Goal: Task Accomplishment & Management: Manage account settings

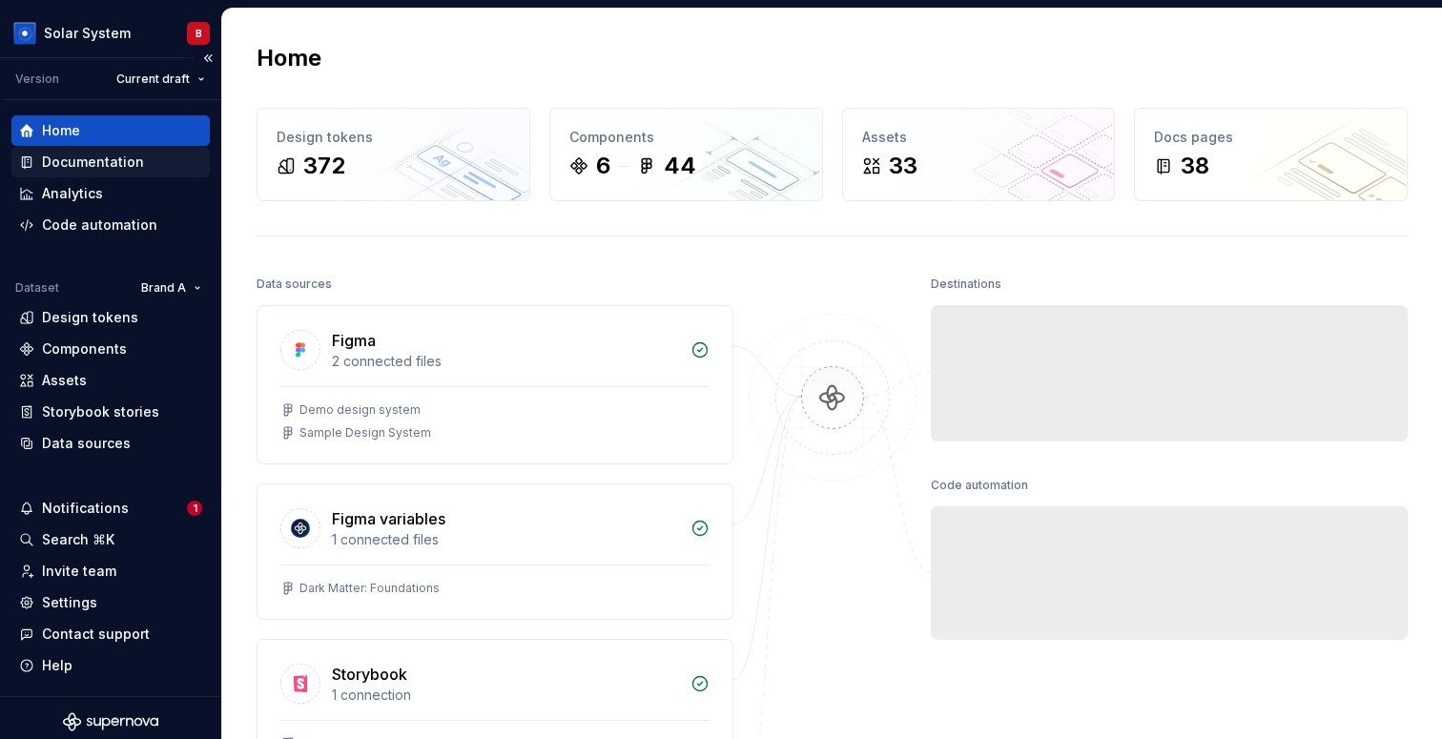
click at [121, 173] on div "Documentation" at bounding box center [110, 162] width 198 height 31
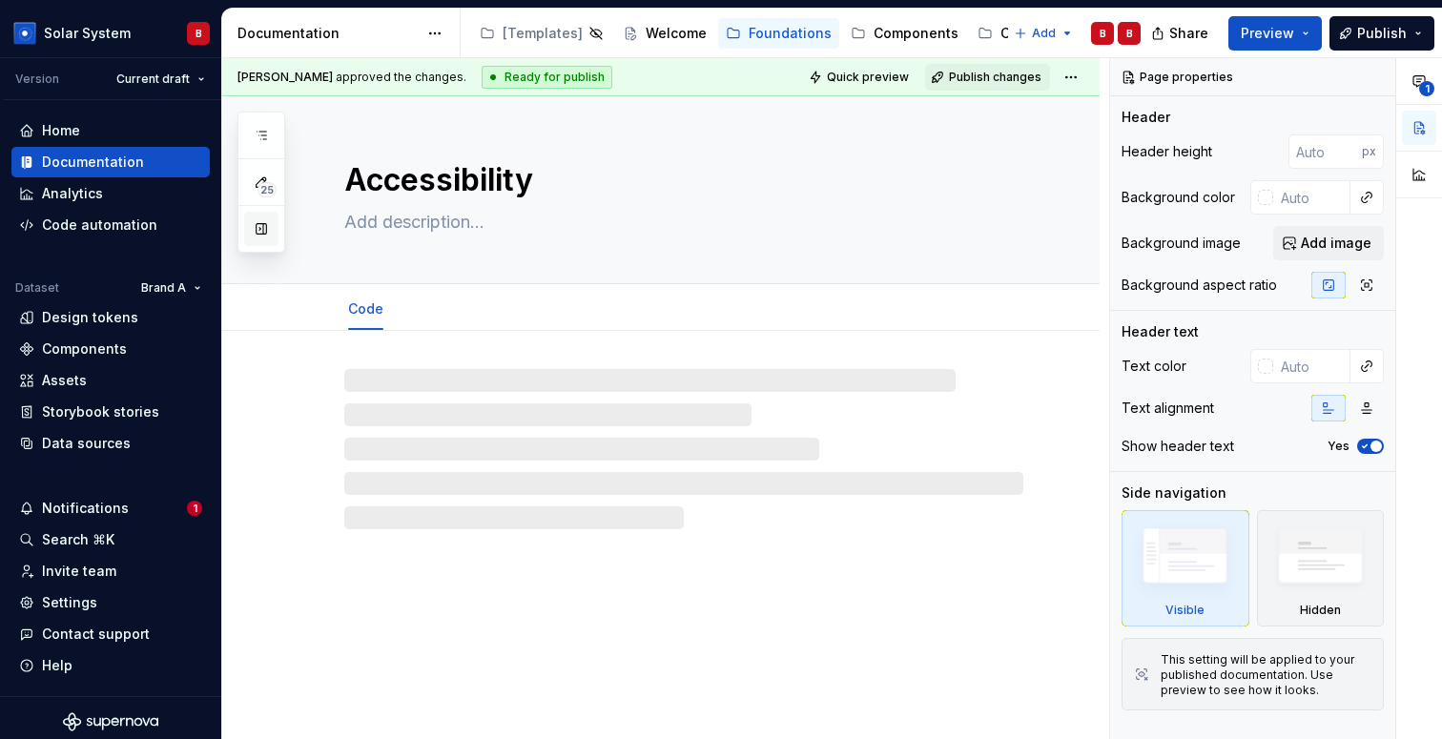
click at [254, 236] on button "button" at bounding box center [261, 229] width 34 height 34
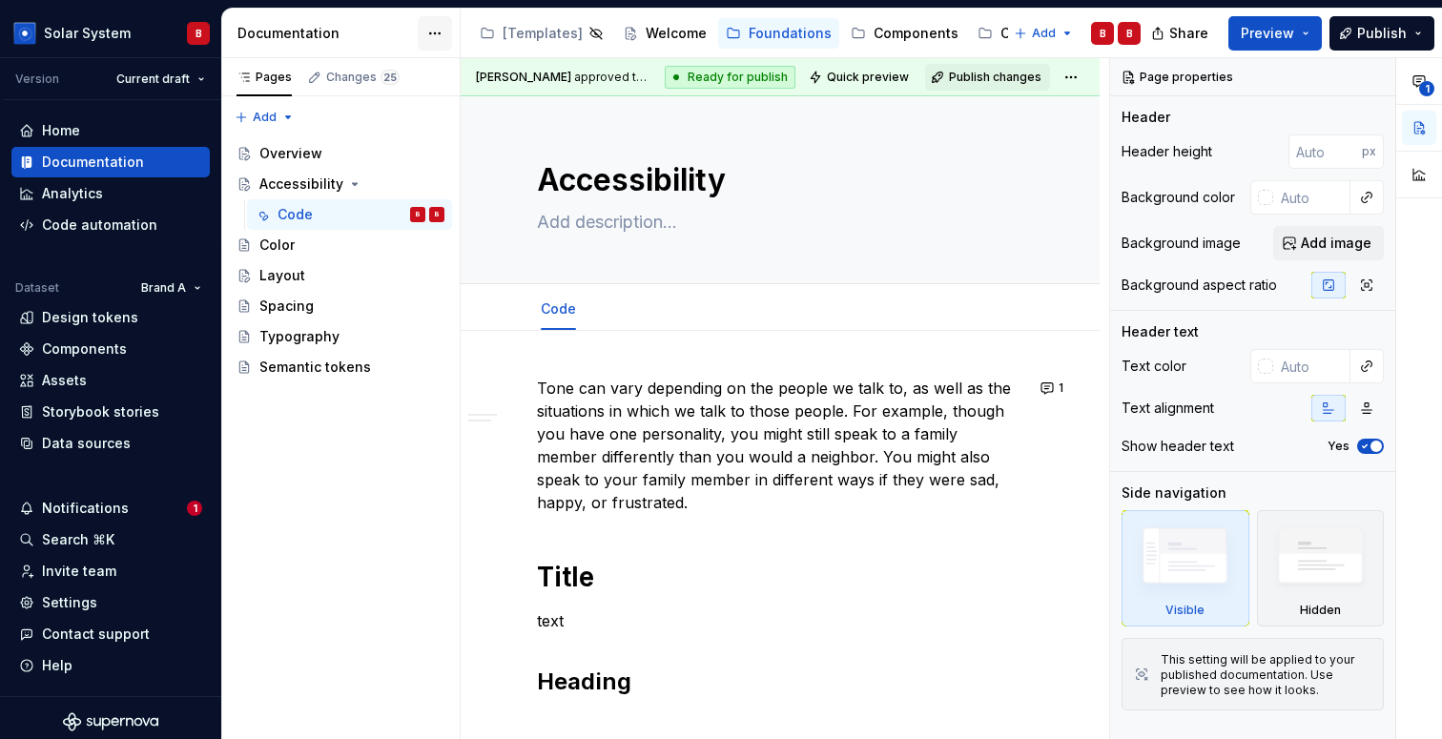
click at [430, 32] on html "Solar System B Version Current draft Home Documentation Analytics Code automati…" at bounding box center [721, 369] width 1442 height 739
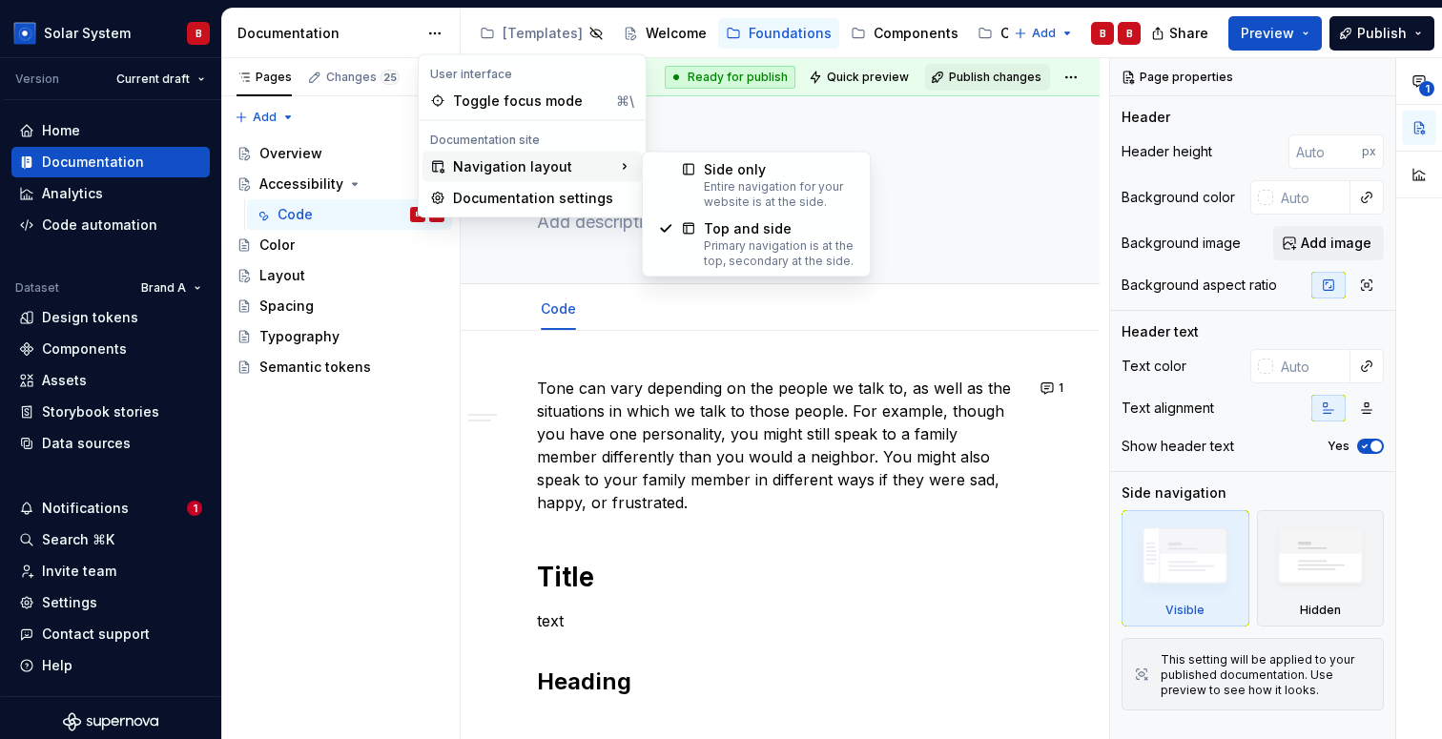
click at [524, 154] on div "Navigation layout" at bounding box center [531, 167] width 219 height 31
click at [753, 222] on div "Top and side" at bounding box center [779, 228] width 151 height 19
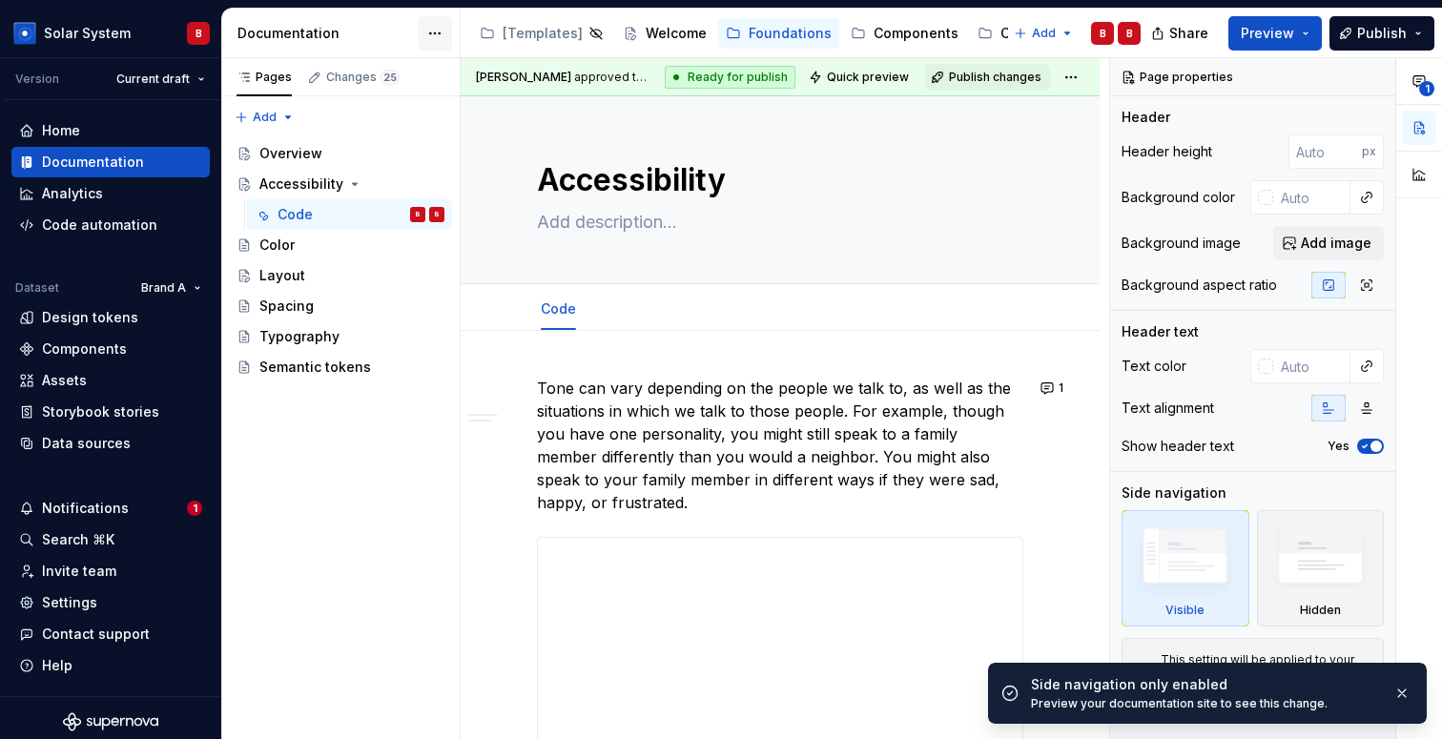
click at [435, 25] on html "Solar System B Version Current draft Home Documentation Analytics Code automati…" at bounding box center [721, 369] width 1442 height 739
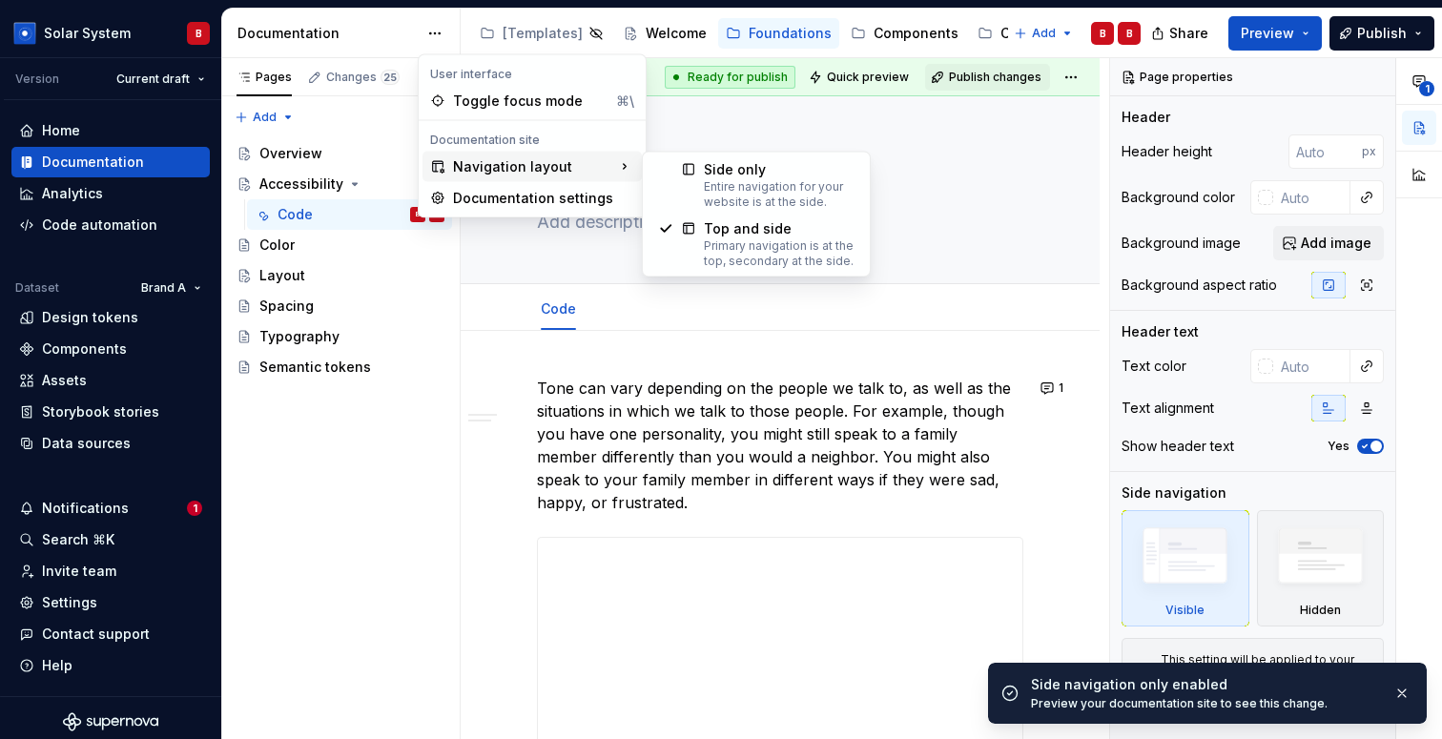
click at [519, 162] on div "Navigation layout" at bounding box center [531, 167] width 219 height 31
click at [691, 176] on div at bounding box center [681, 185] width 46 height 50
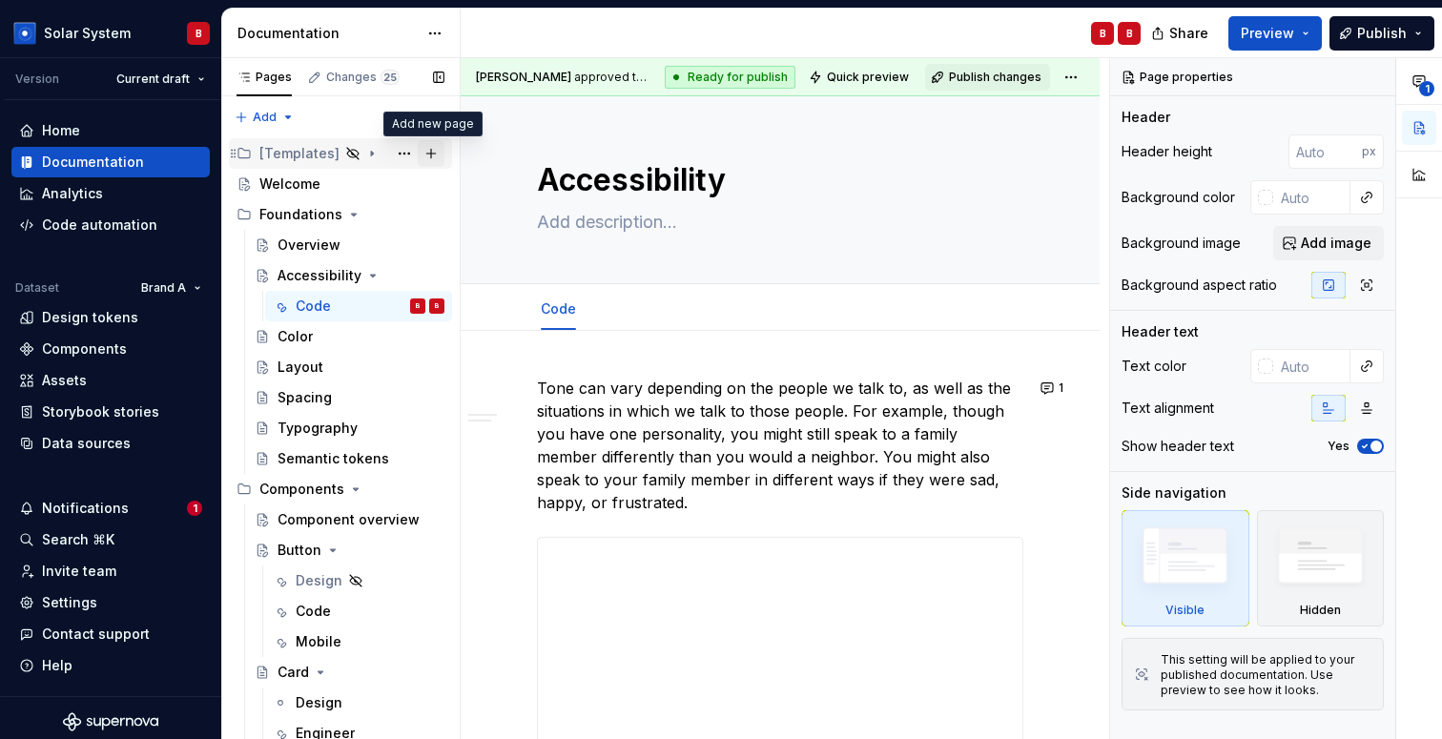
click at [432, 150] on button "Page tree" at bounding box center [431, 153] width 27 height 27
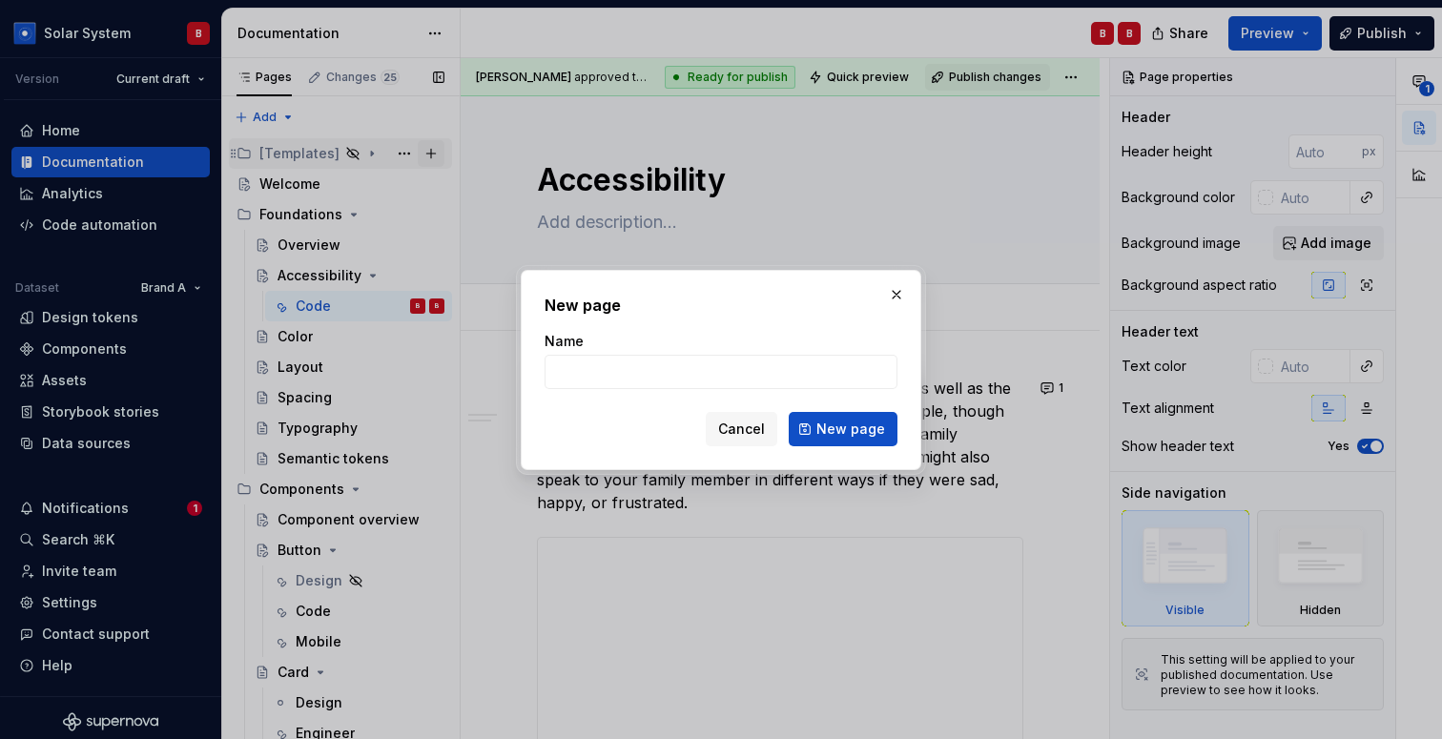
type textarea "*"
type input "Page"
click button "New page" at bounding box center [843, 429] width 109 height 34
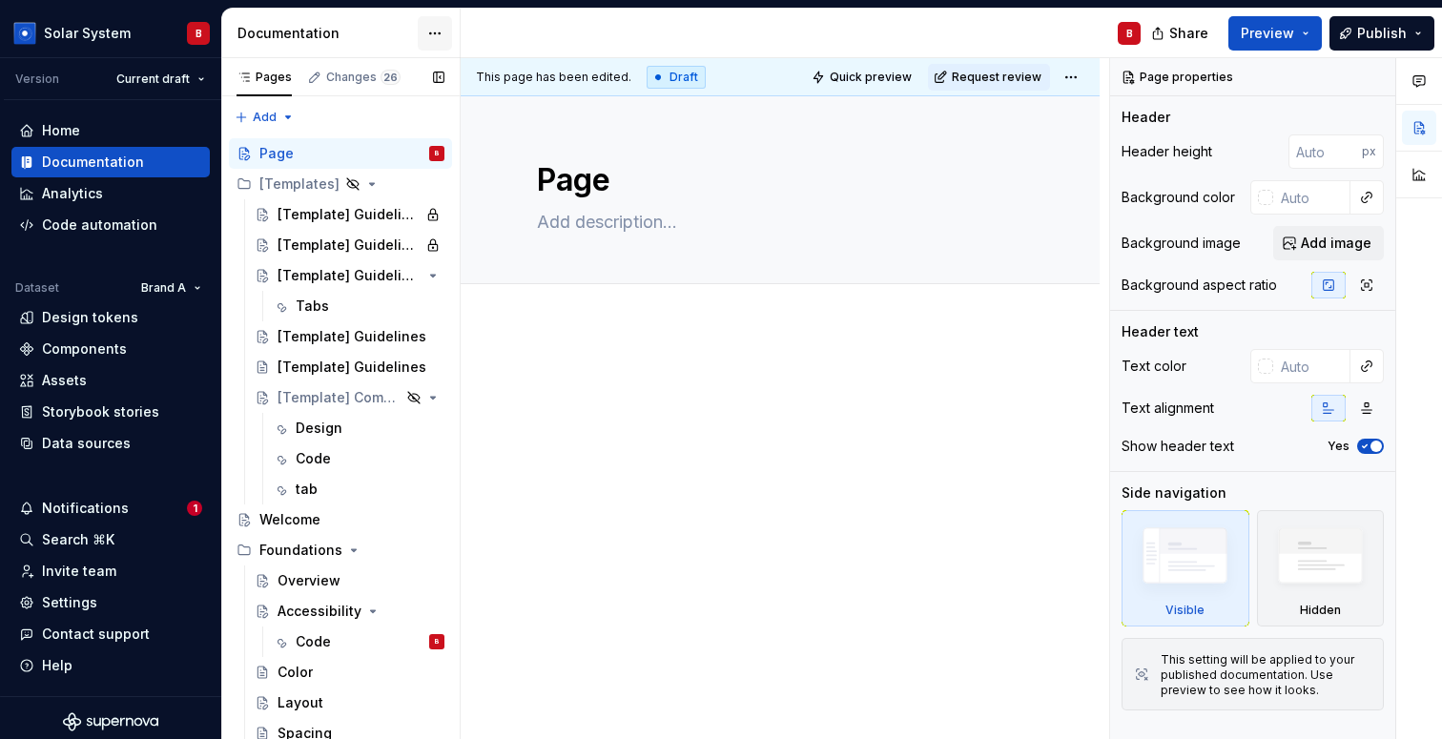
click at [427, 40] on html "Solar System B Version Current draft Home Documentation Analytics Code automati…" at bounding box center [721, 369] width 1442 height 739
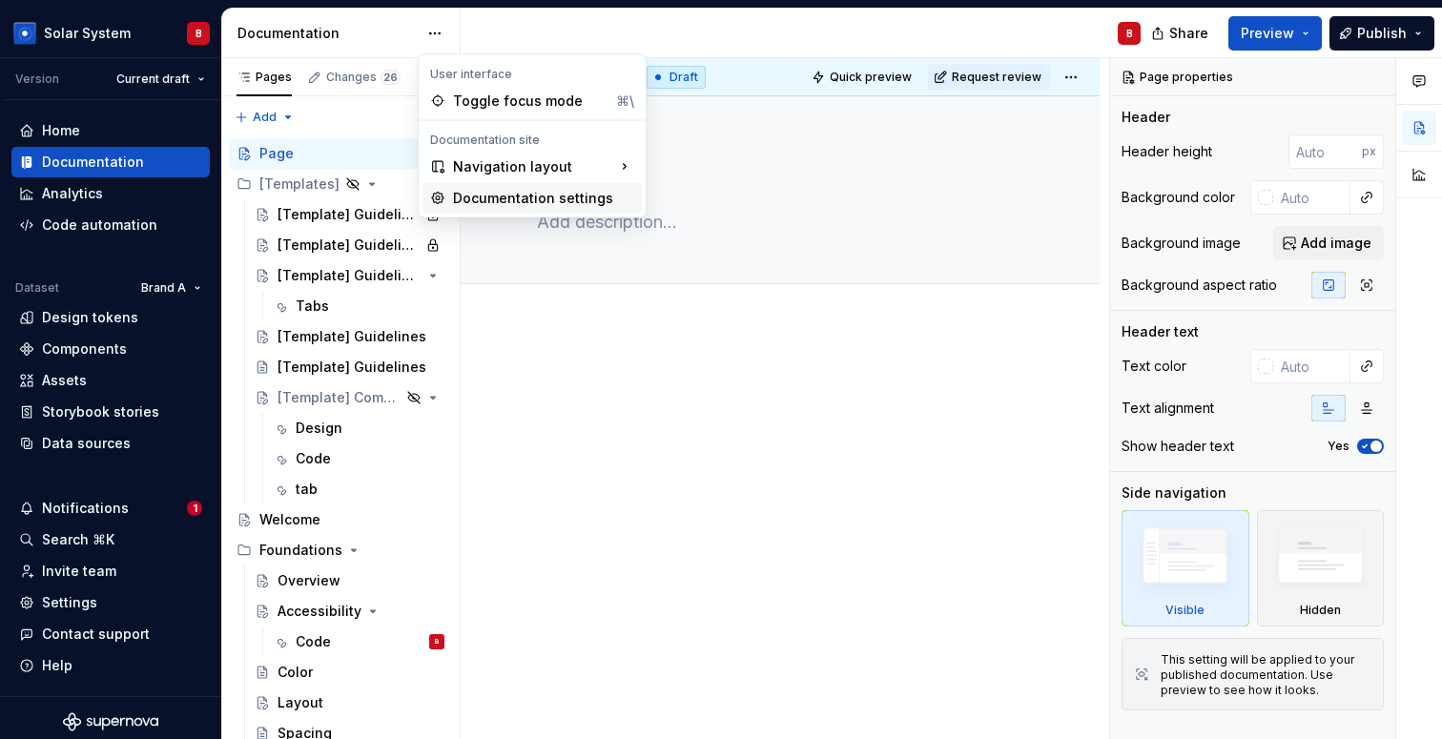
click at [506, 186] on div "Documentation settings" at bounding box center [531, 198] width 219 height 31
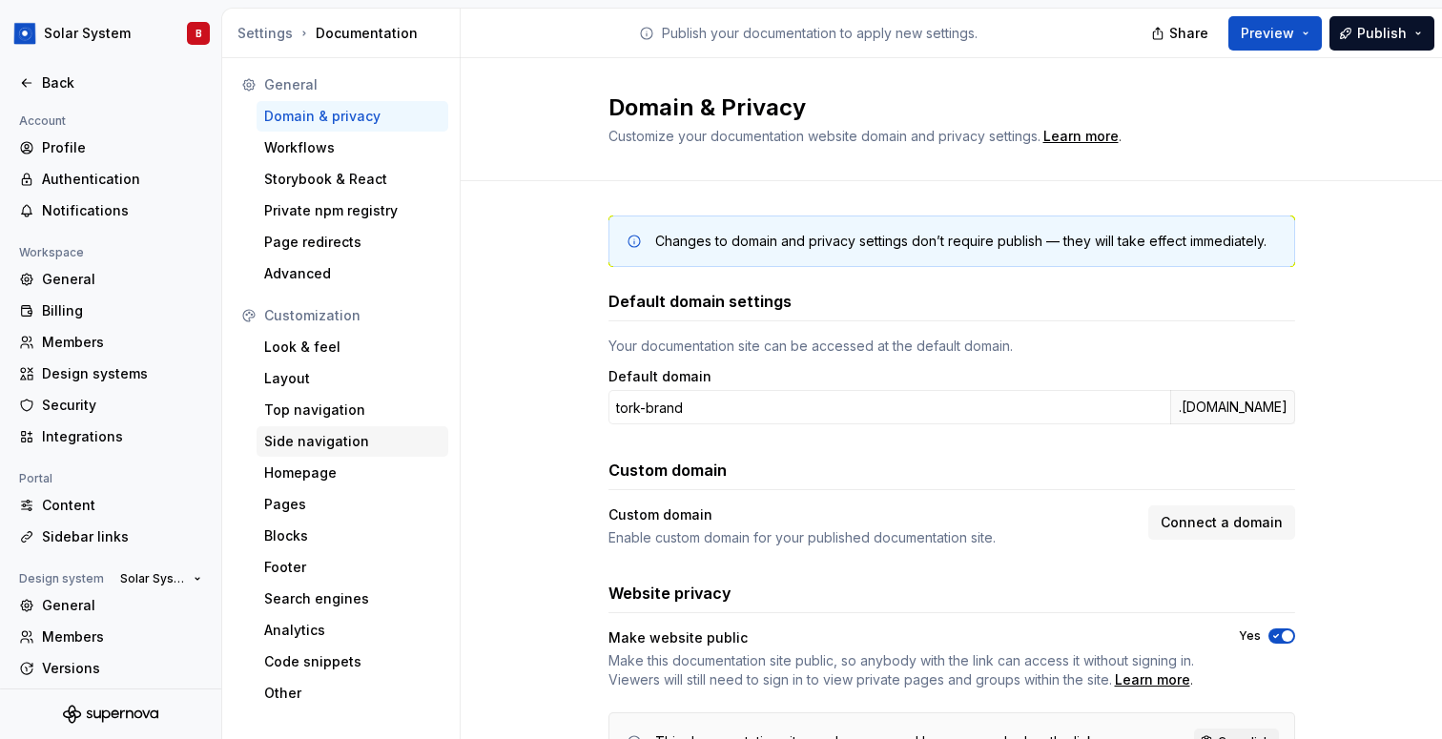
click at [356, 447] on div "Side navigation" at bounding box center [352, 441] width 176 height 19
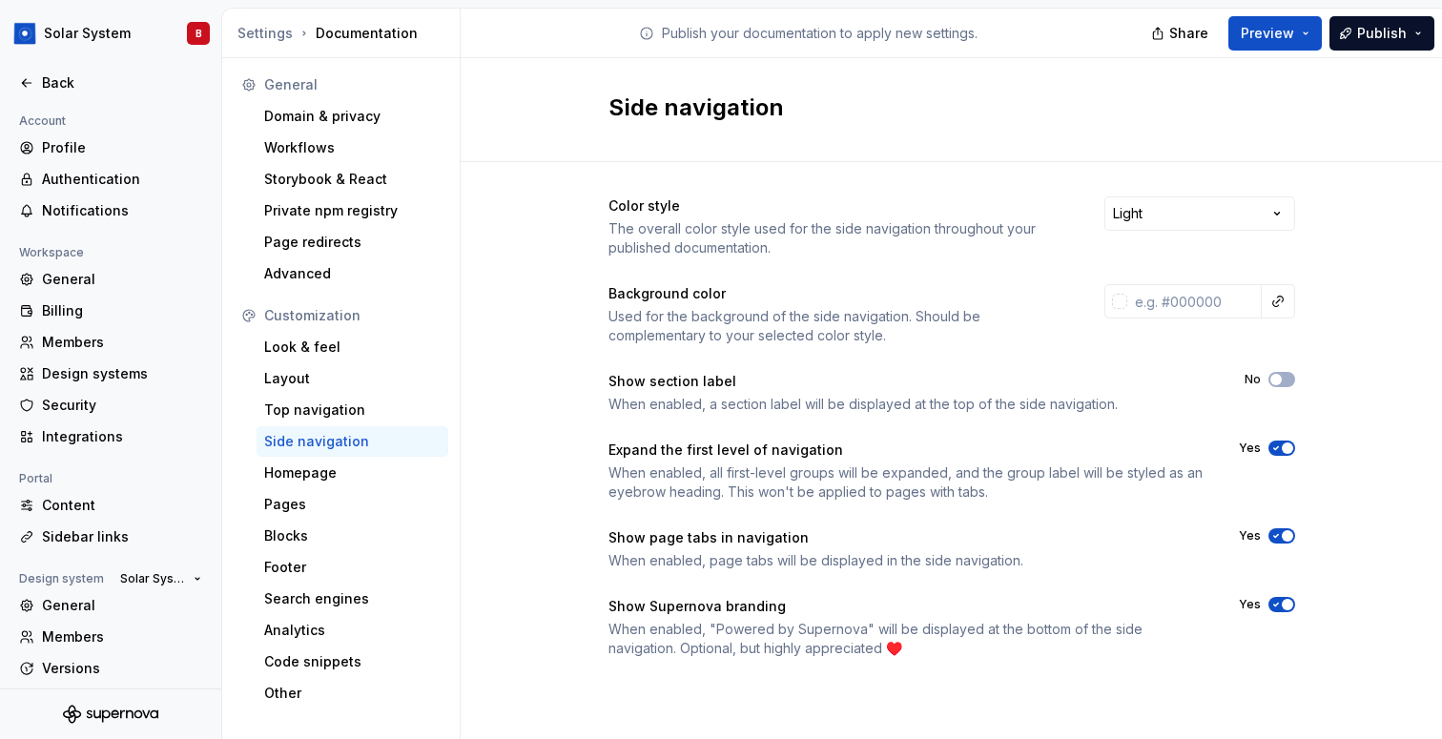
click at [698, 395] on div "When enabled, a section label will be displayed at the top of the side navigati…" at bounding box center [909, 404] width 602 height 19
click at [692, 447] on div "Expand the first level of navigation" at bounding box center [906, 450] width 596 height 19
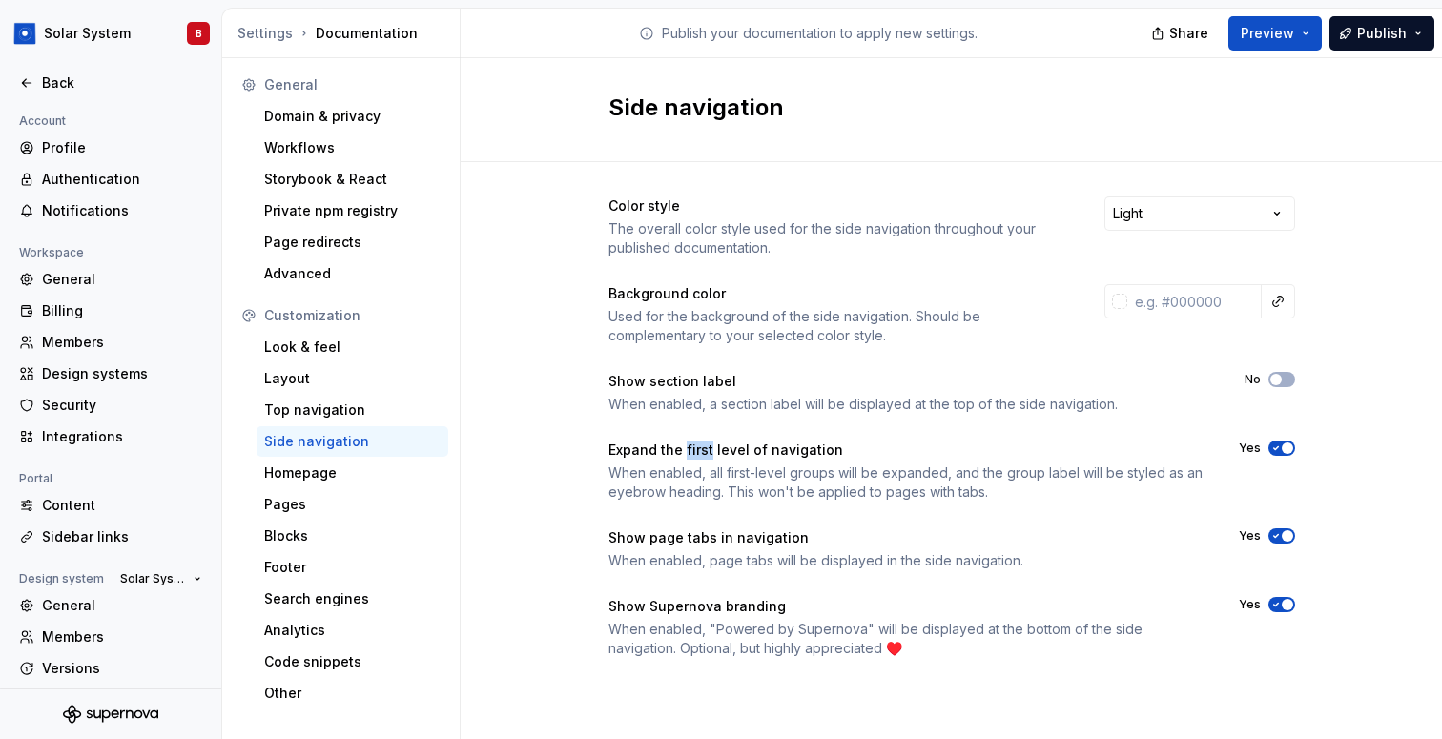
click at [692, 447] on div "Expand the first level of navigation" at bounding box center [906, 450] width 596 height 19
click at [1292, 41] on span "Preview" at bounding box center [1267, 33] width 53 height 19
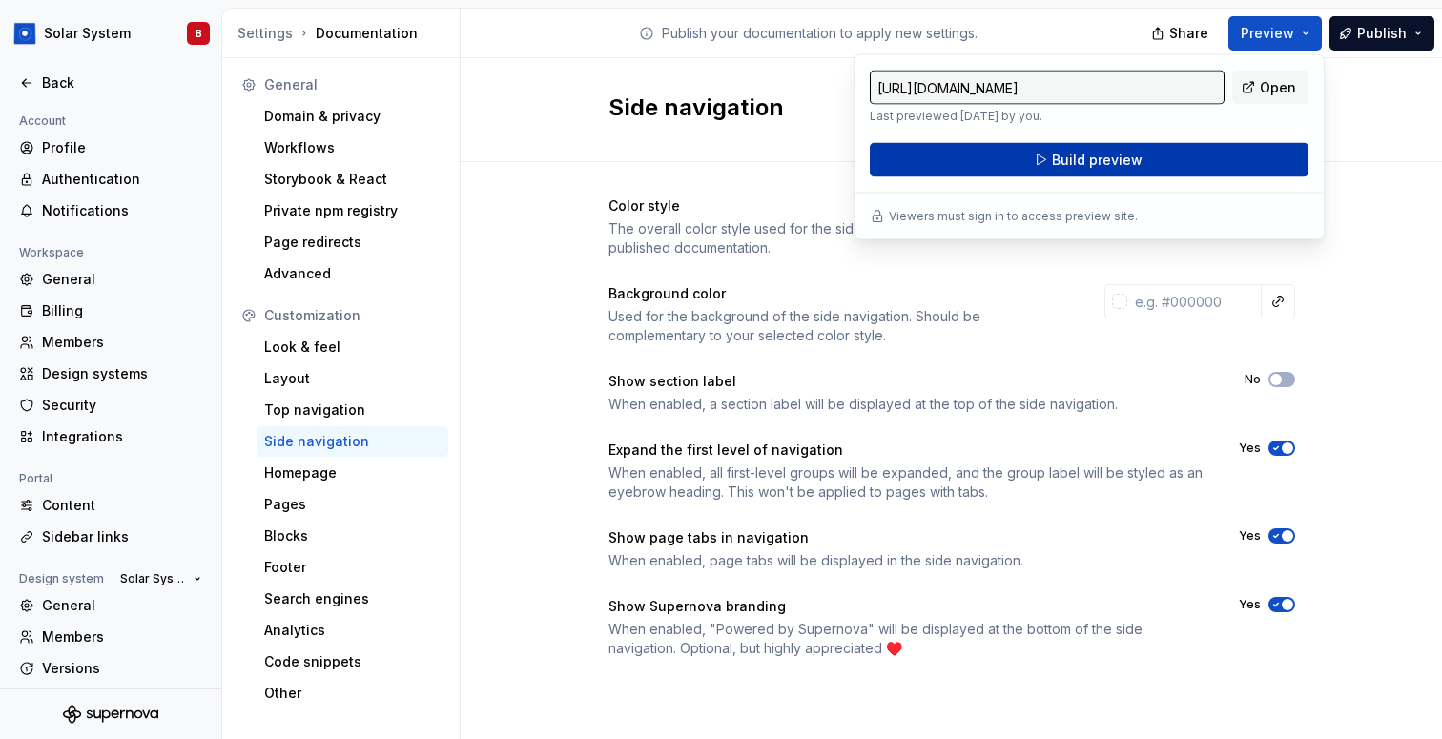
click at [1220, 150] on button "Build preview" at bounding box center [1089, 160] width 439 height 34
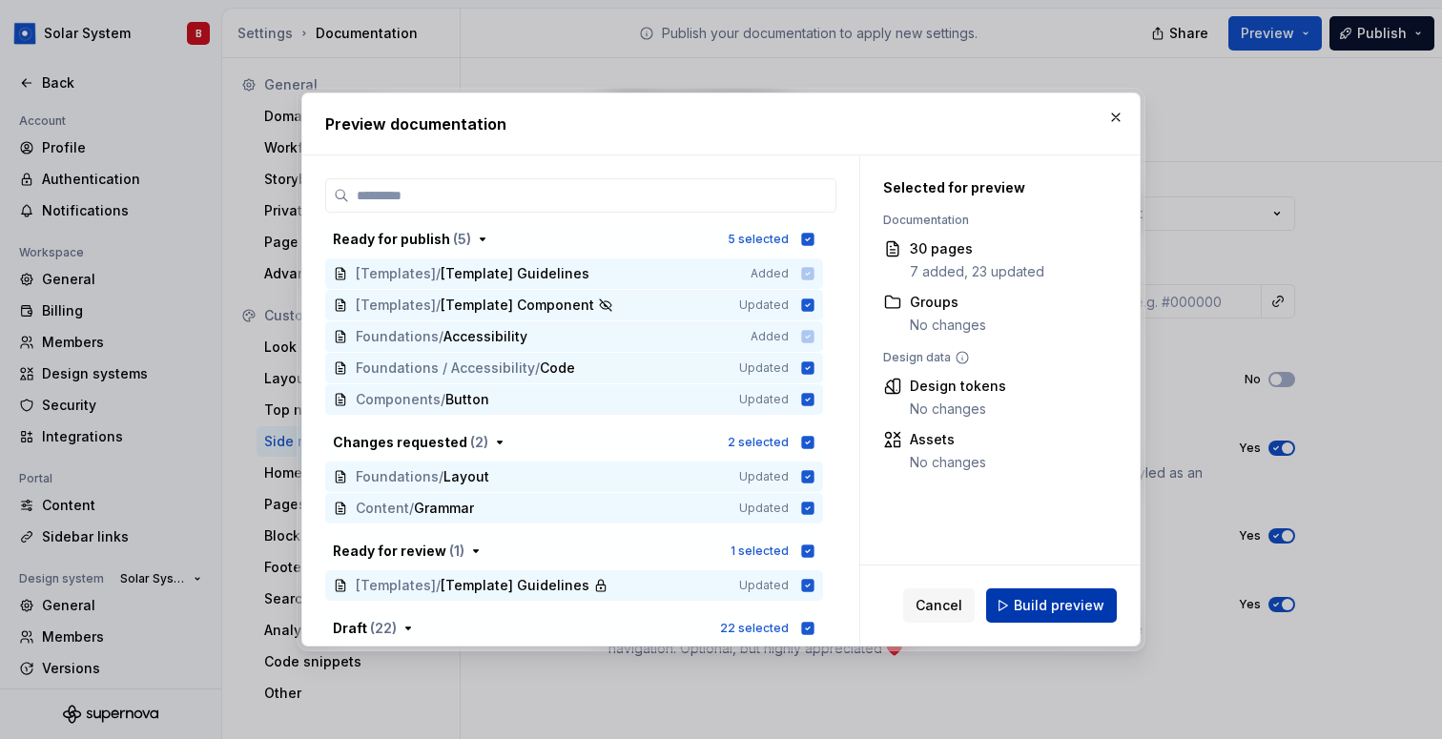
click at [1088, 607] on span "Build preview" at bounding box center [1059, 605] width 91 height 19
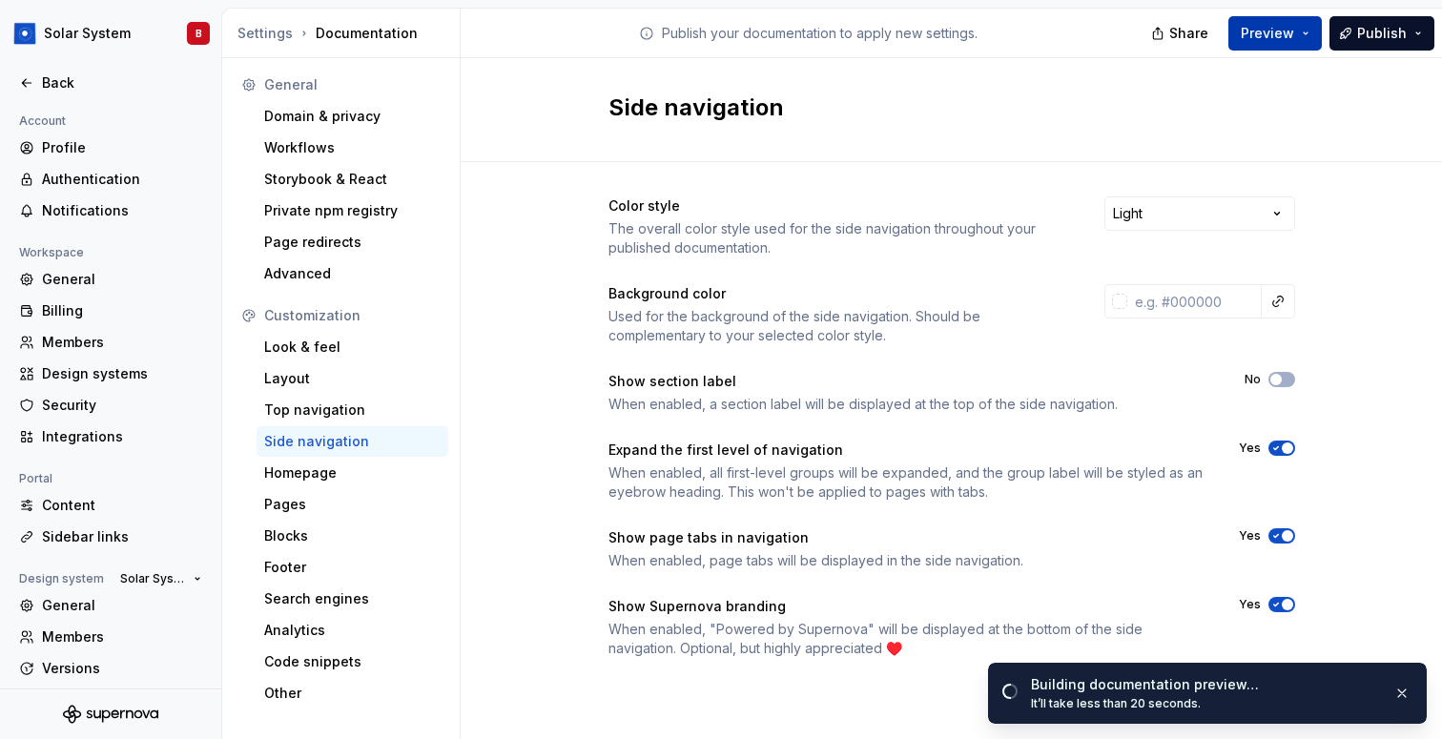
click at [1285, 40] on span "Preview" at bounding box center [1267, 33] width 53 height 19
click at [1346, 34] on button "Publish" at bounding box center [1381, 33] width 105 height 34
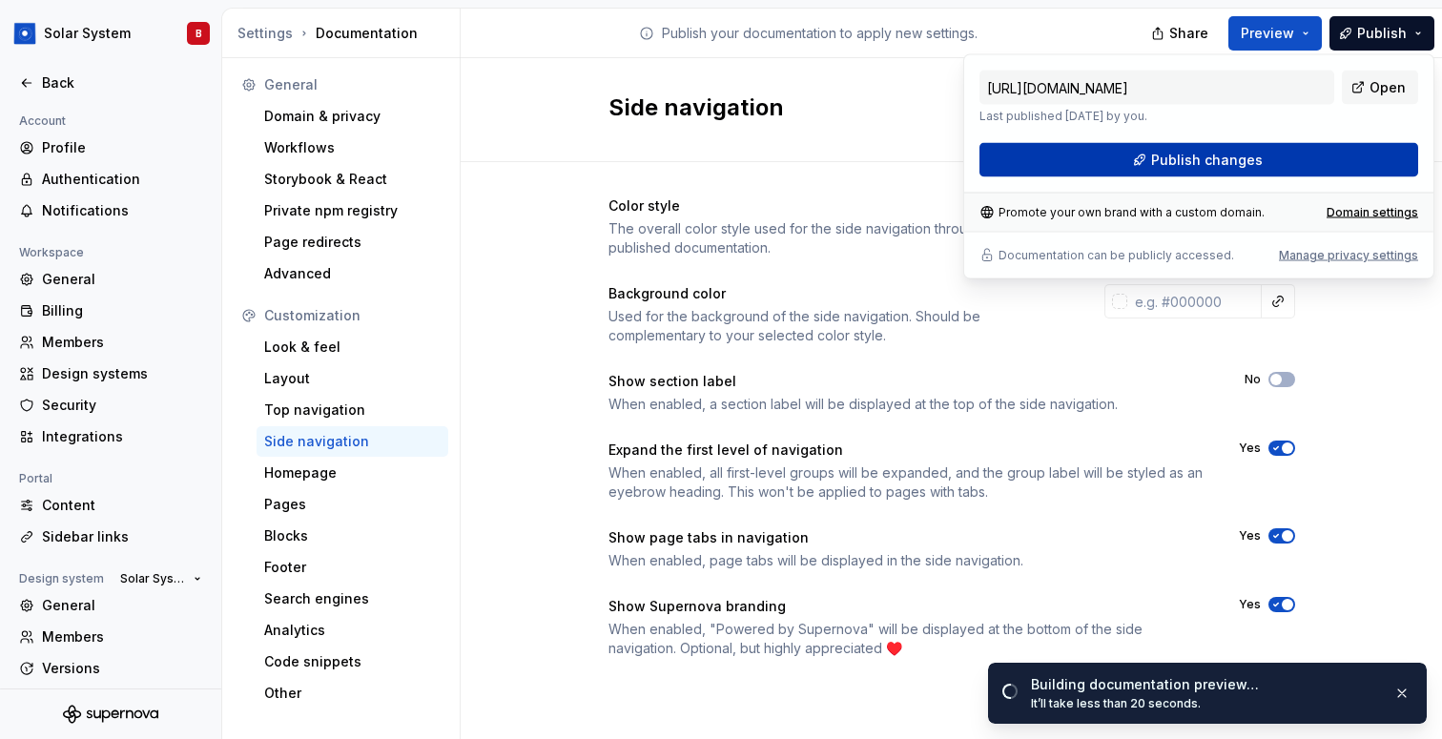
click at [1329, 155] on button "Publish changes" at bounding box center [1198, 160] width 439 height 34
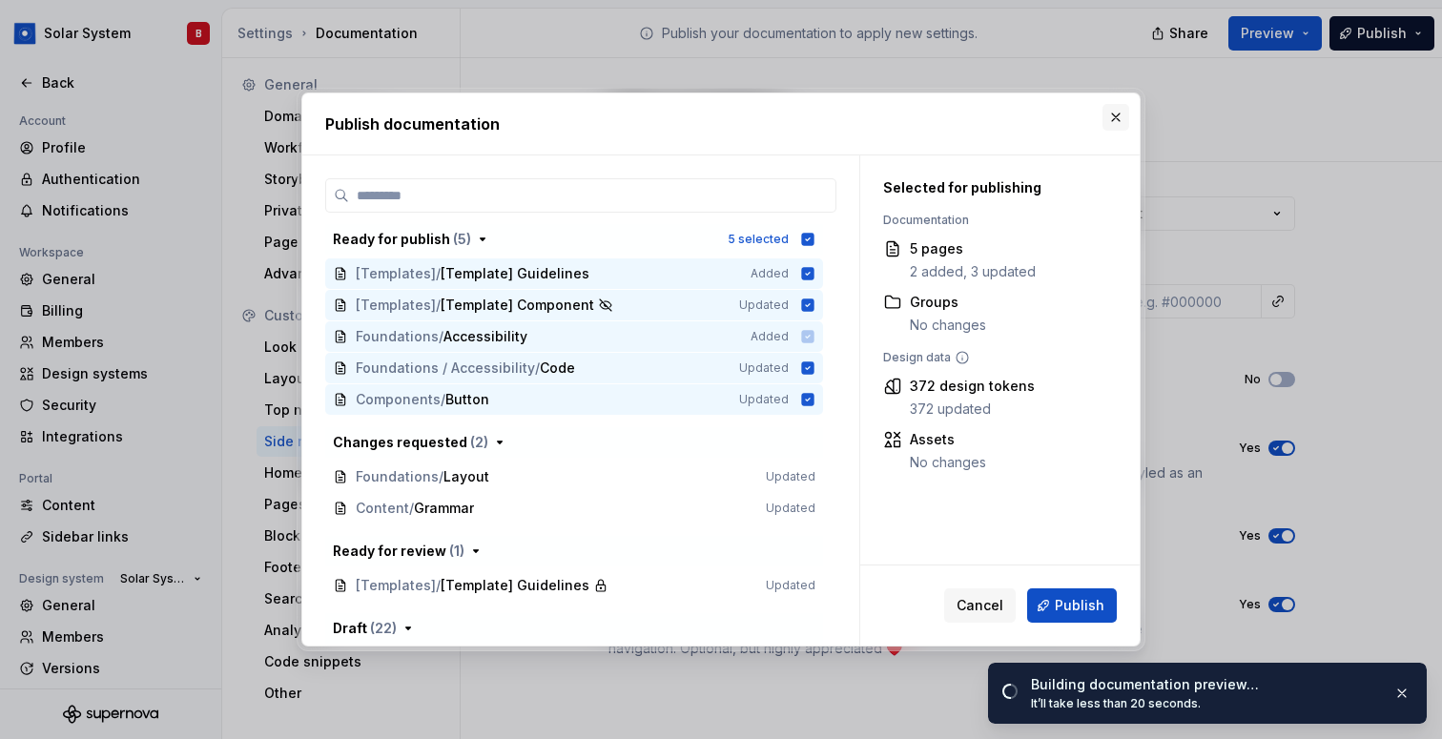
click at [1107, 109] on button "button" at bounding box center [1115, 117] width 27 height 27
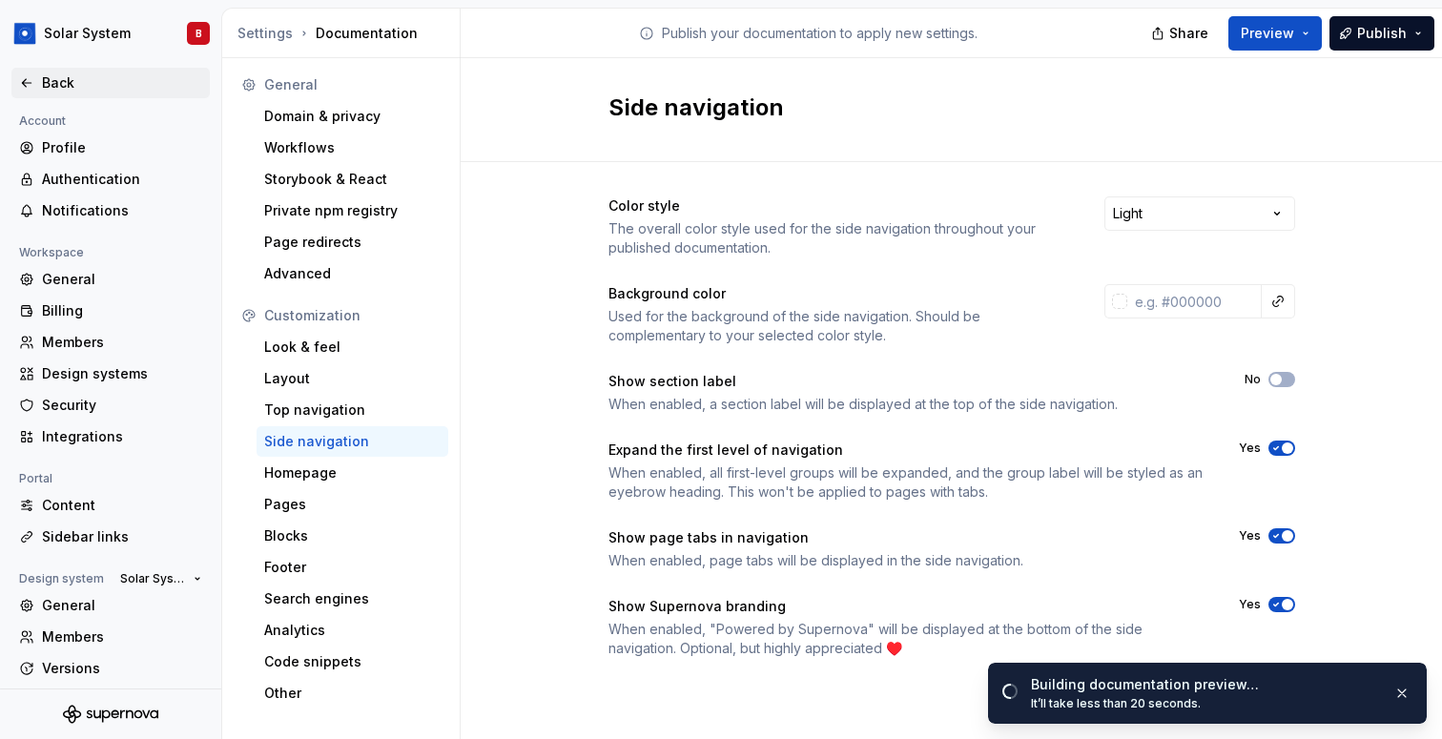
click at [24, 83] on icon at bounding box center [26, 82] width 15 height 15
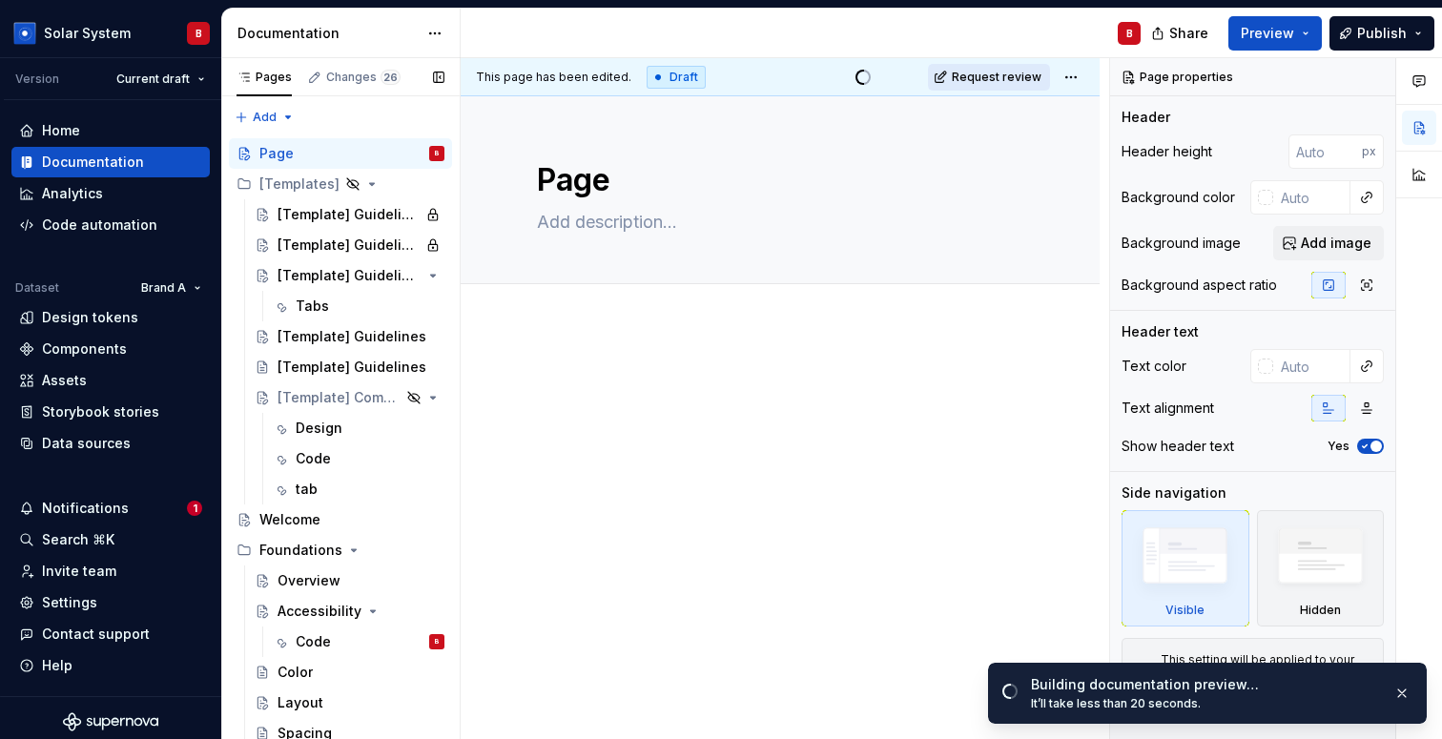
click at [984, 83] on span "Request review" at bounding box center [997, 77] width 90 height 15
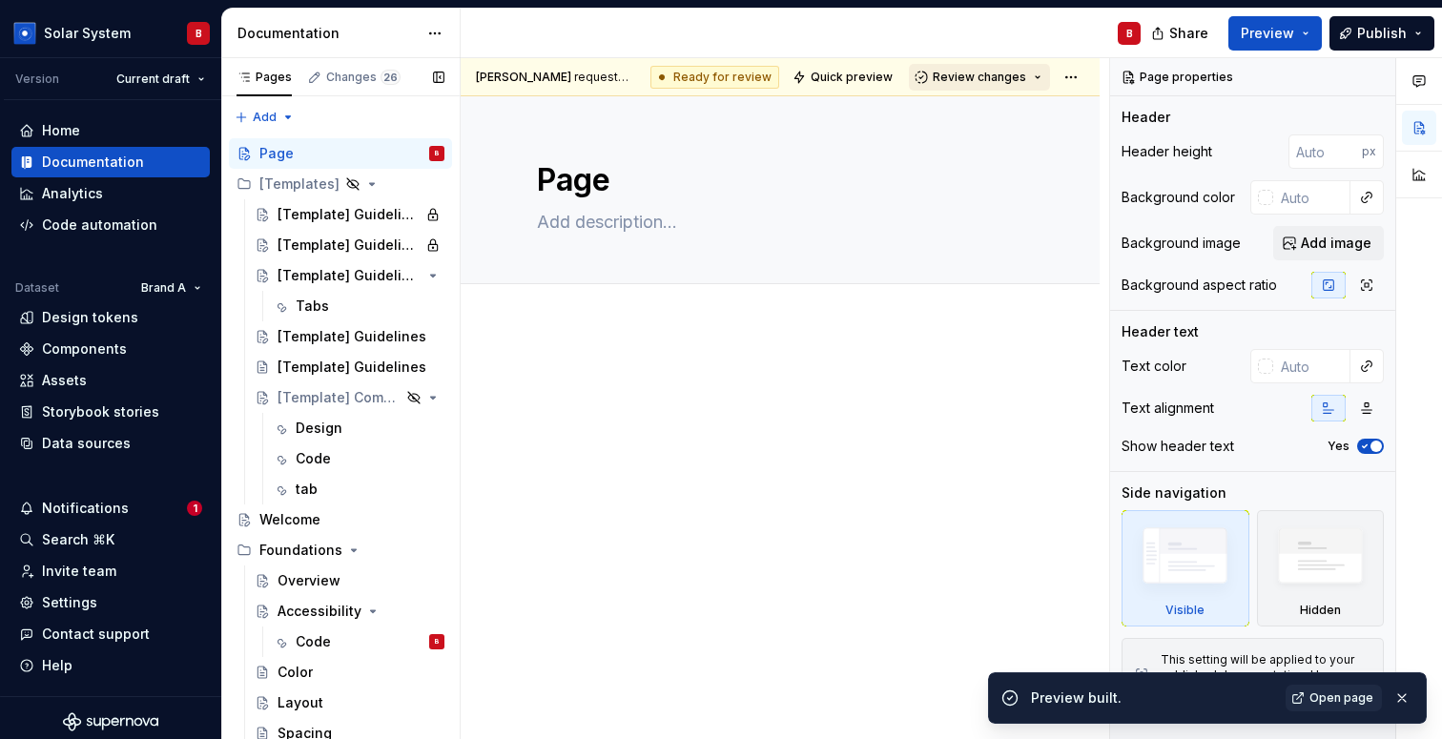
click at [979, 80] on span "Review changes" at bounding box center [979, 77] width 93 height 15
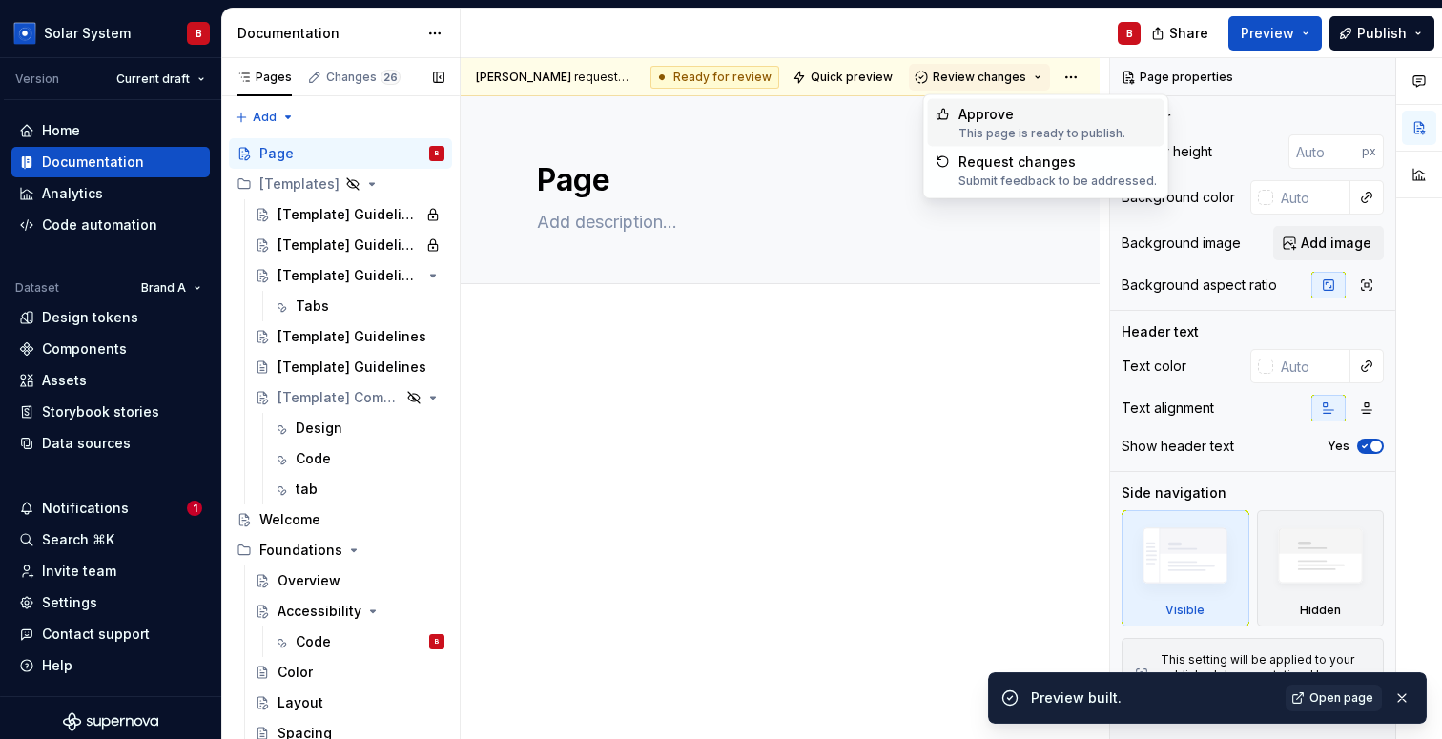
click at [979, 117] on div "Approve" at bounding box center [1041, 114] width 167 height 19
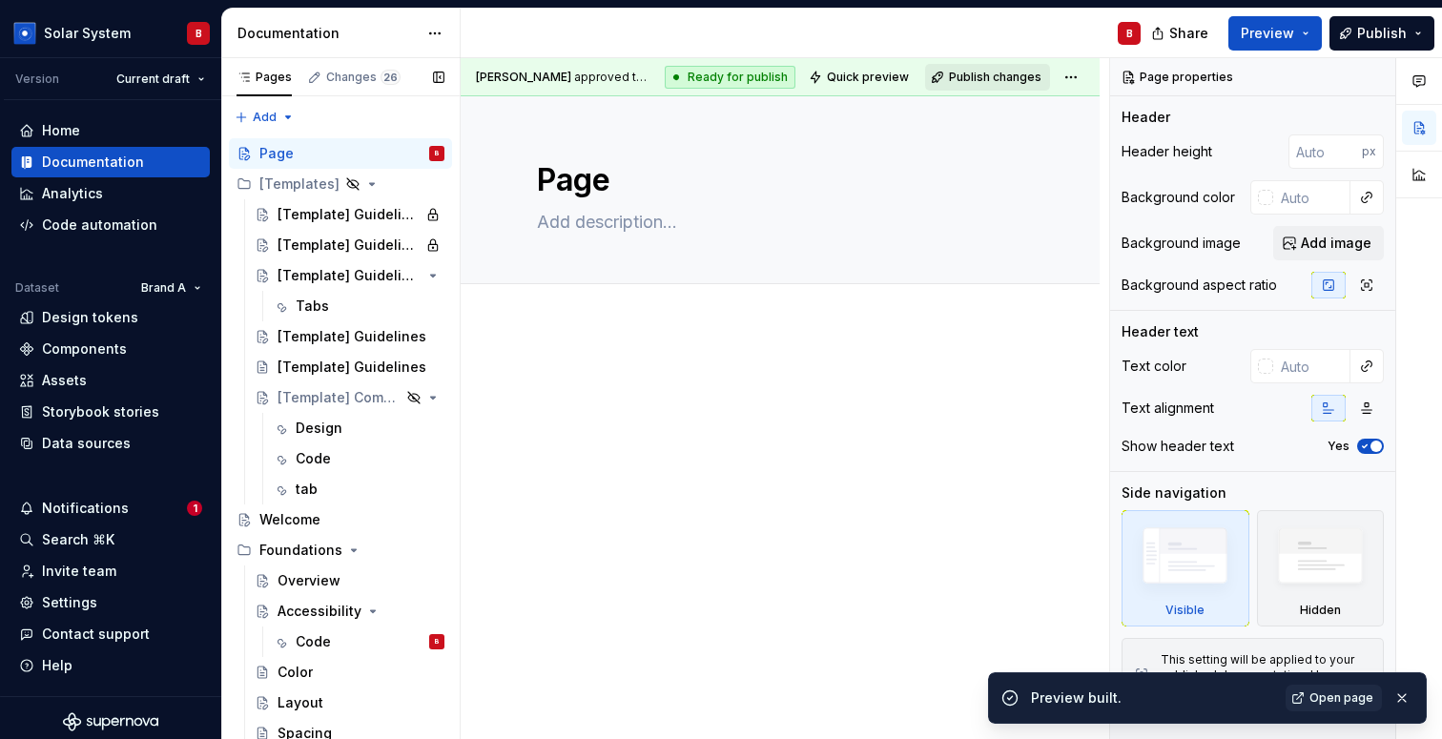
click at [1011, 75] on span "Publish changes" at bounding box center [995, 77] width 92 height 15
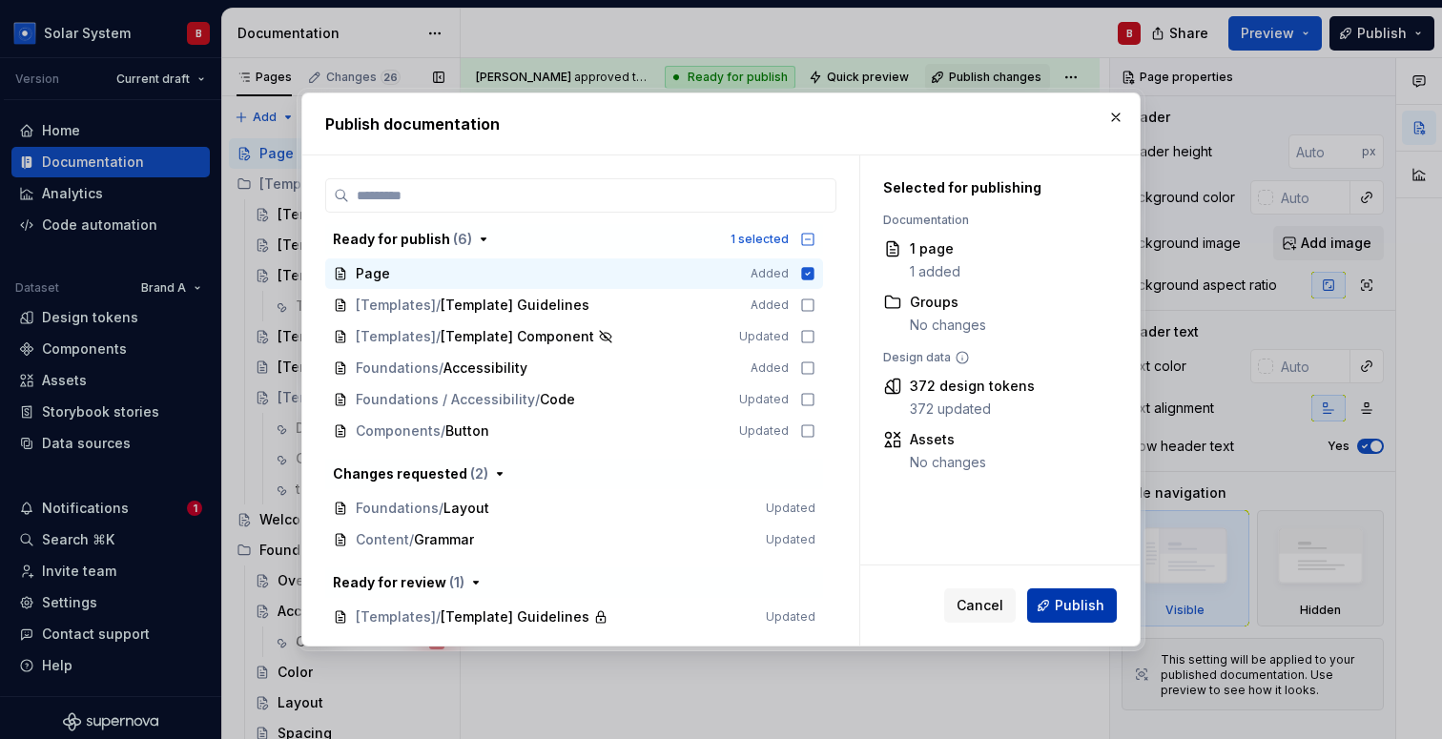
click at [1070, 594] on button "Publish" at bounding box center [1072, 605] width 90 height 34
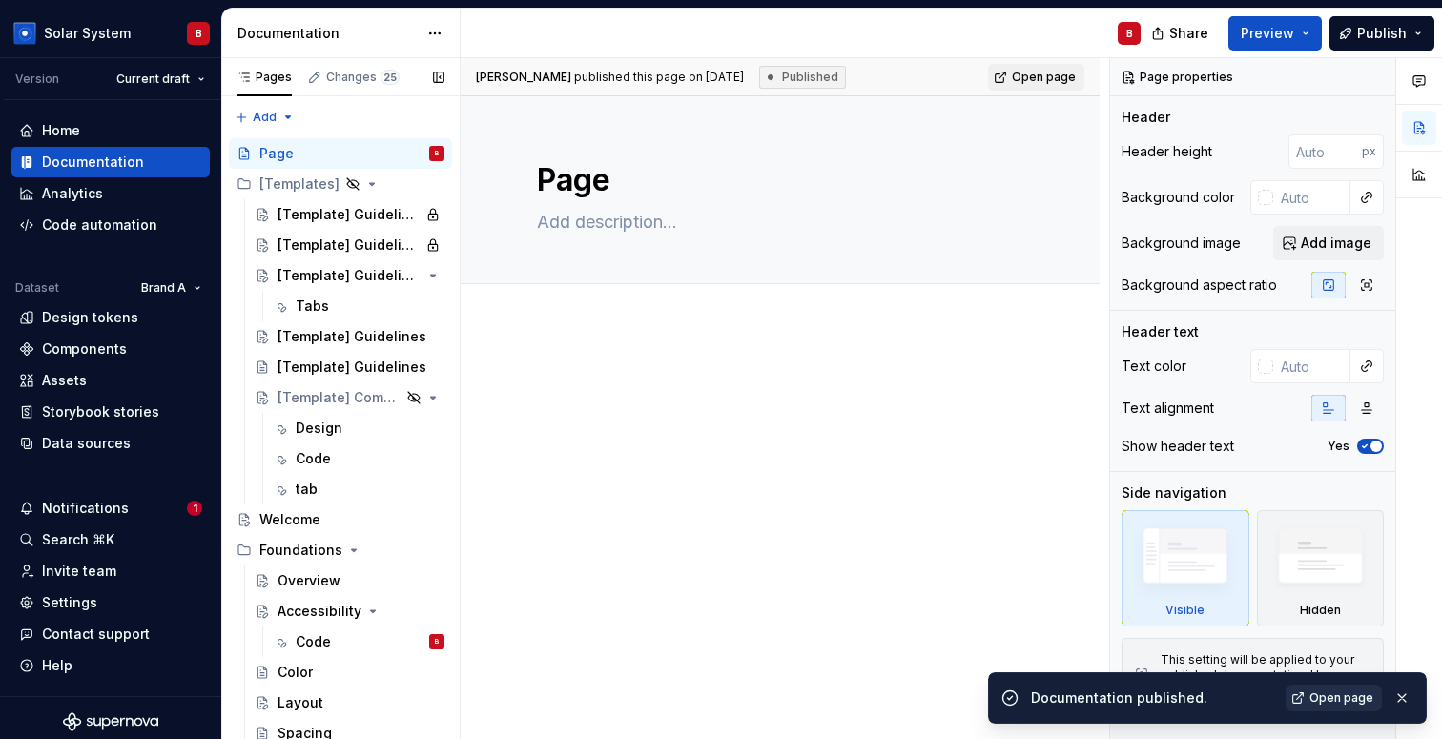
click at [1329, 704] on span "Open page" at bounding box center [1341, 697] width 64 height 15
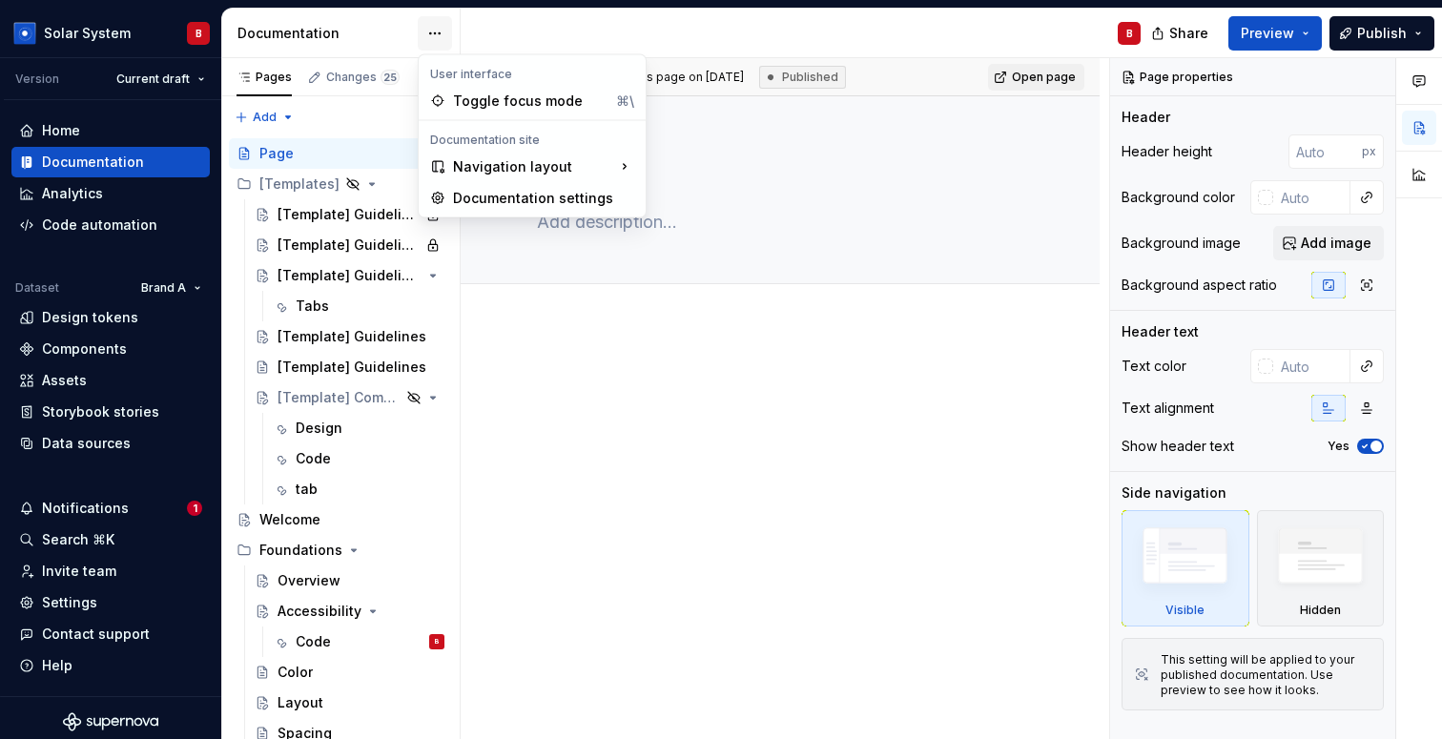
click at [430, 43] on html "Solar System B Version Current draft Home Documentation Analytics Code automati…" at bounding box center [721, 369] width 1442 height 739
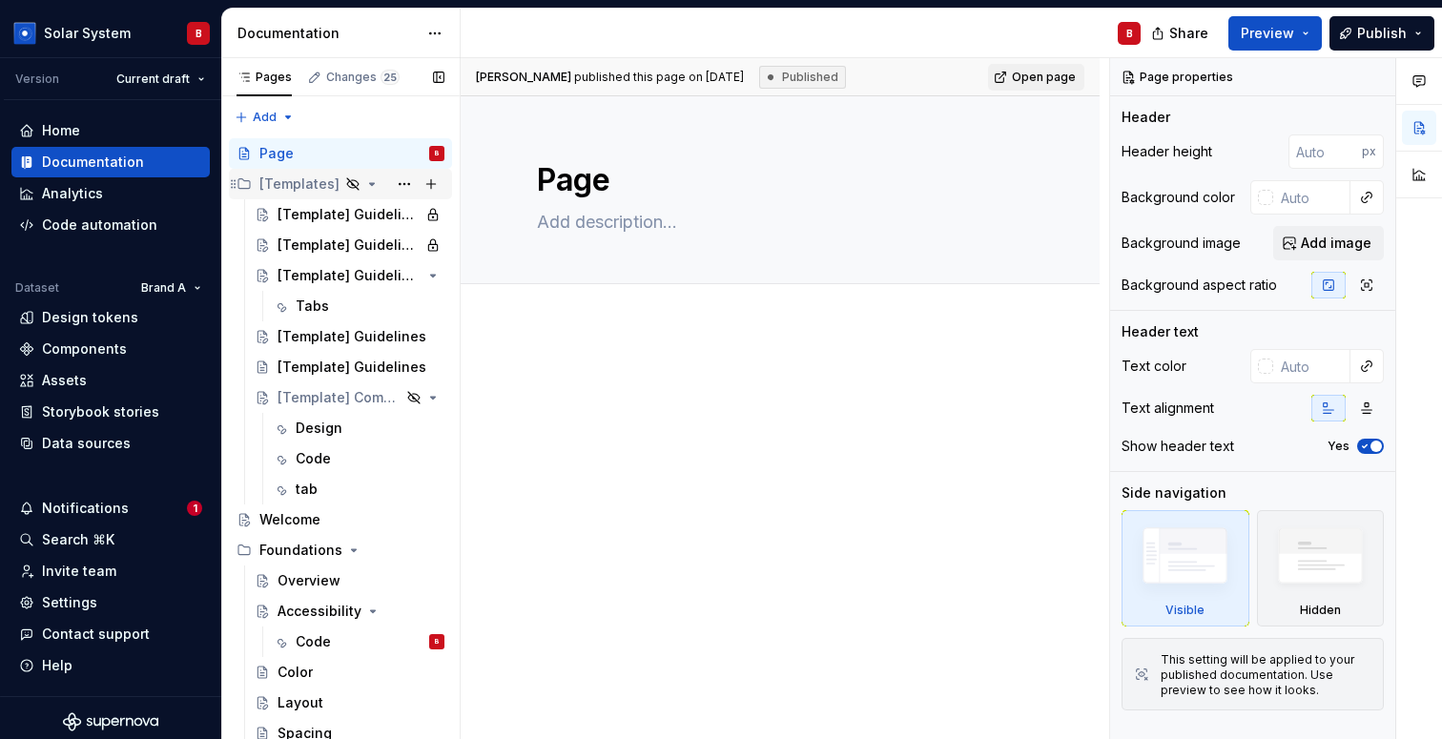
click at [364, 188] on div "Pages Changes 25 Add Accessibility guide for tree Page tree. Navigate the tree …" at bounding box center [340, 402] width 238 height 689
click at [364, 186] on icon "Page tree" at bounding box center [371, 183] width 15 height 15
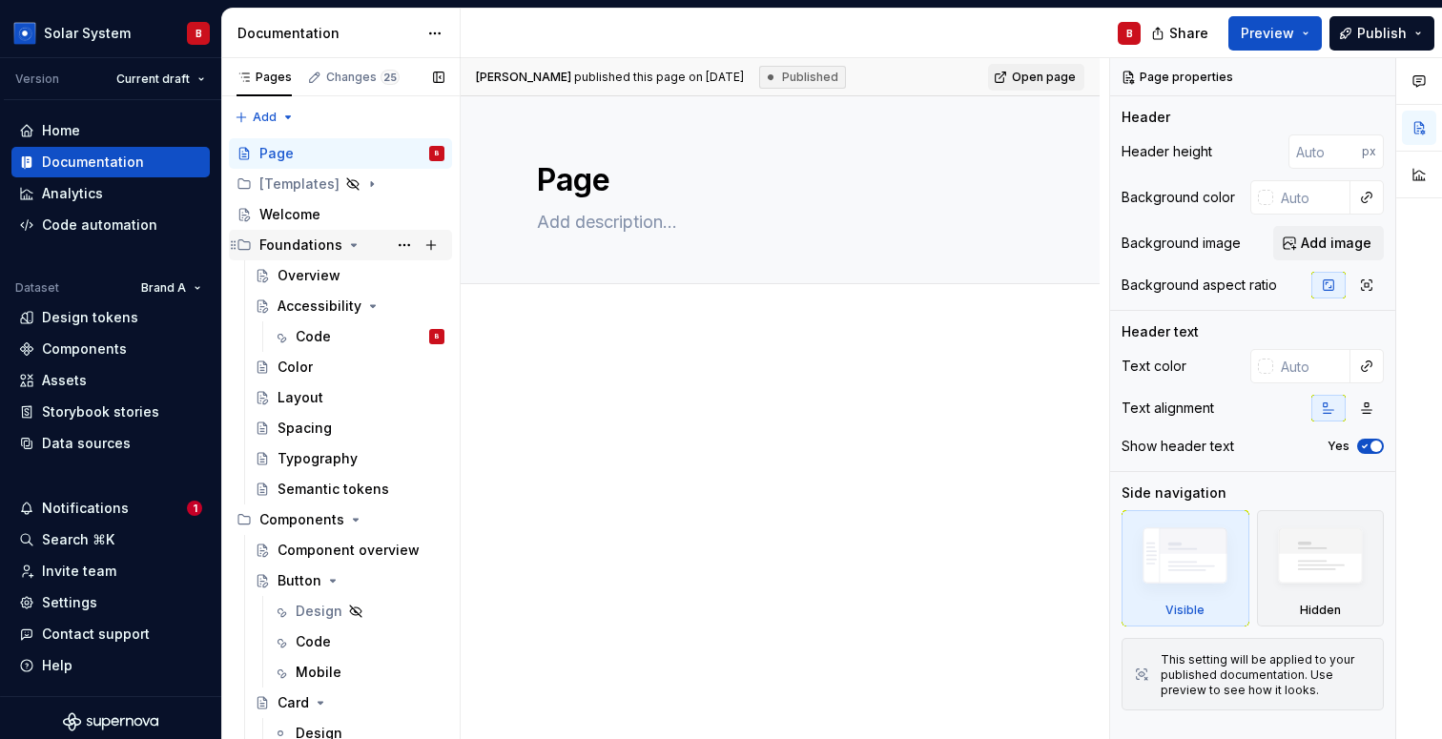
click at [352, 244] on icon "Page tree" at bounding box center [354, 245] width 5 height 2
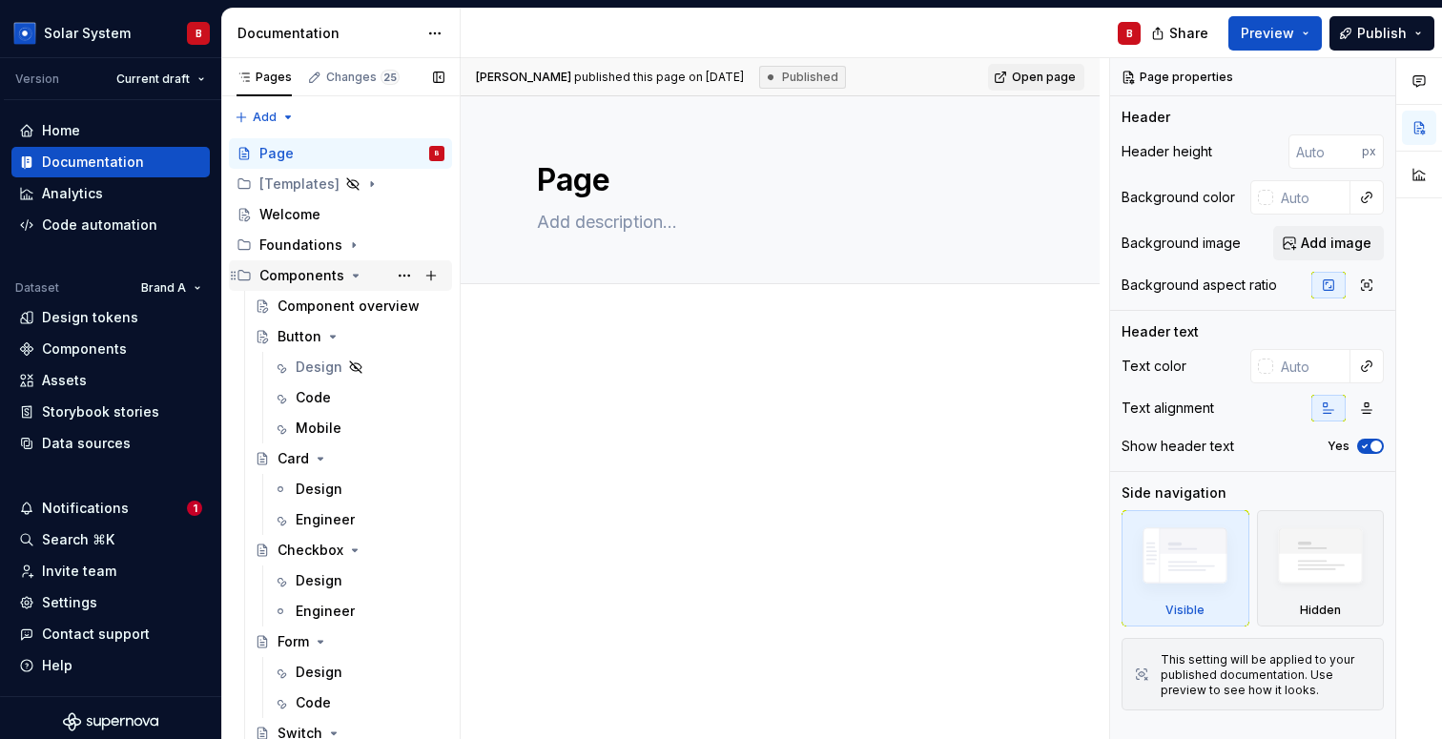
click at [352, 274] on icon "Page tree" at bounding box center [355, 275] width 15 height 15
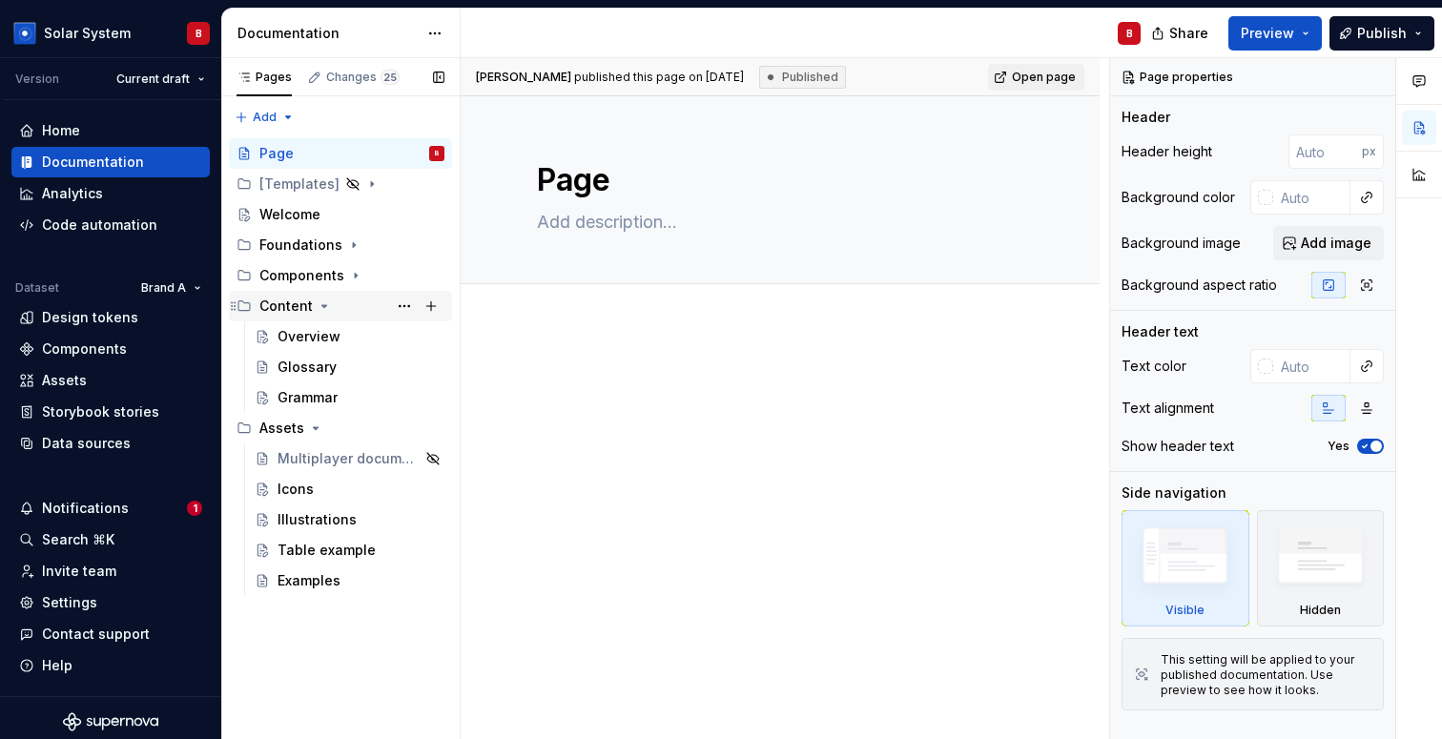
click at [326, 310] on icon "Page tree" at bounding box center [324, 305] width 15 height 15
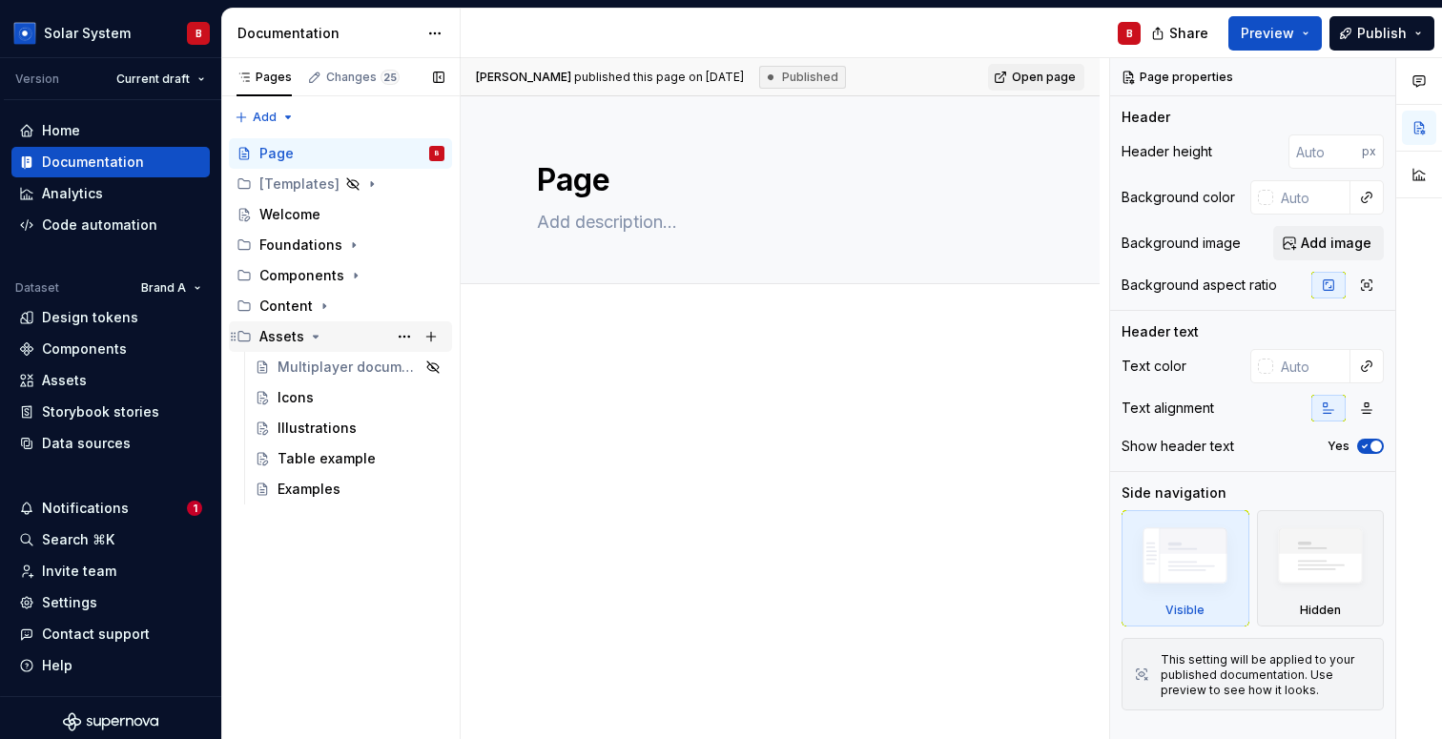
click at [315, 339] on icon "Page tree" at bounding box center [315, 336] width 15 height 15
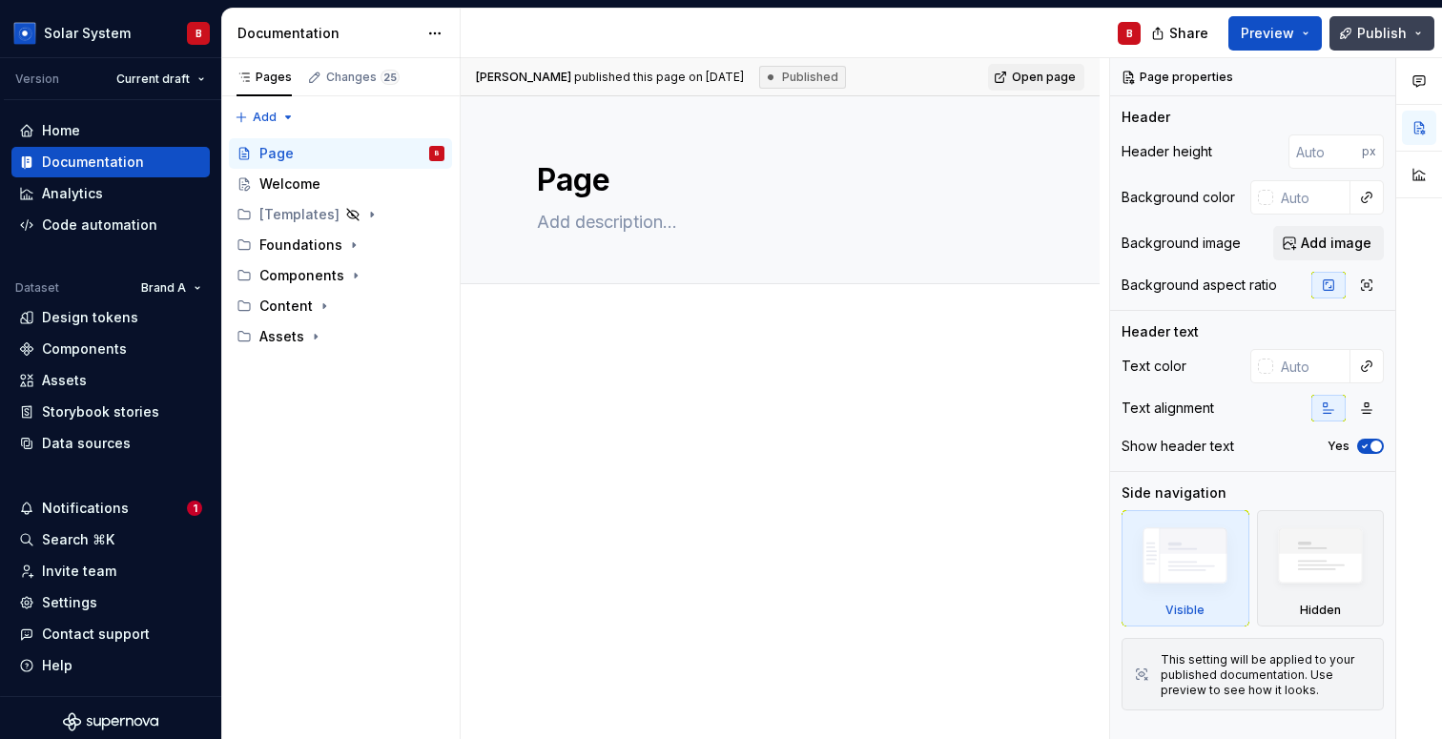
click at [1377, 35] on span "Publish" at bounding box center [1382, 33] width 50 height 19
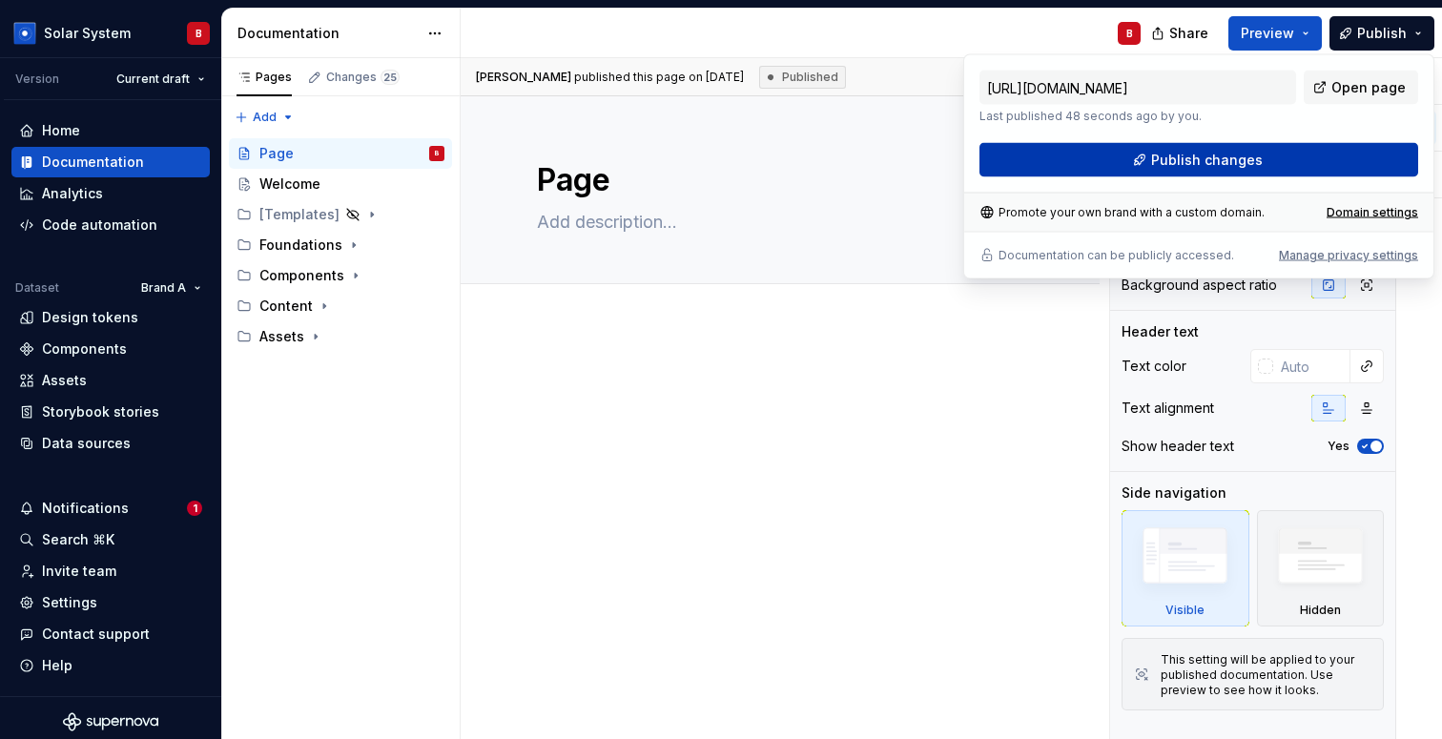
click at [1318, 152] on button "Publish changes" at bounding box center [1198, 160] width 439 height 34
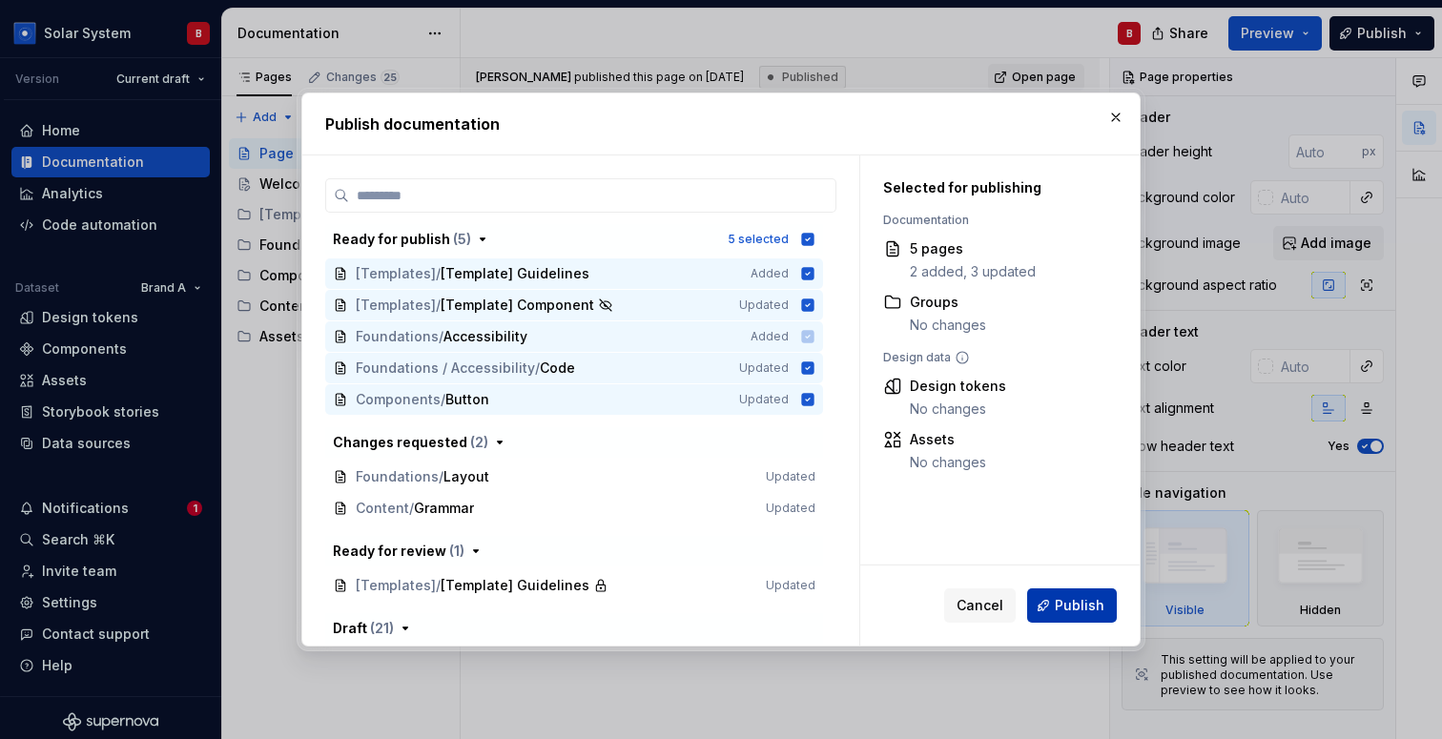
click at [1090, 609] on span "Publish" at bounding box center [1080, 605] width 50 height 19
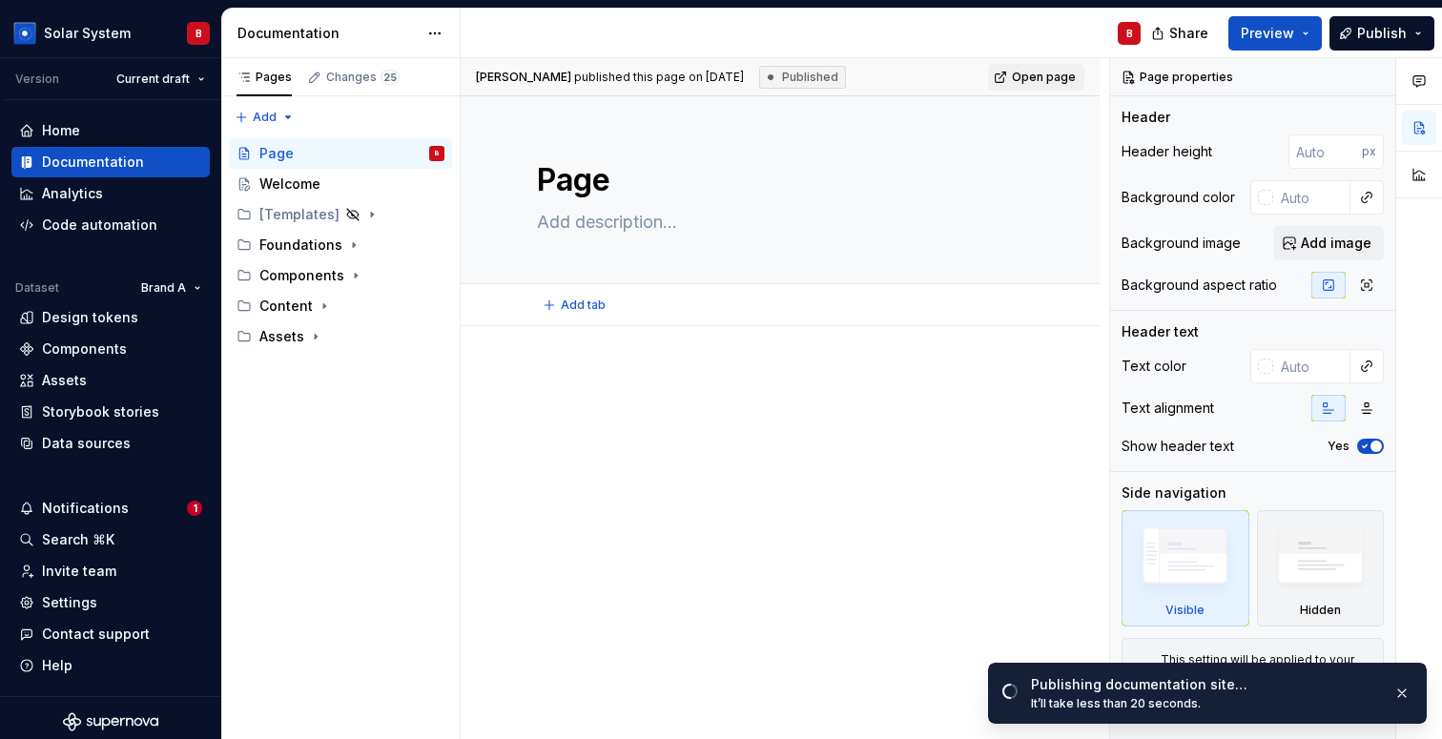
type textarea "*"
click at [439, 31] on html "Solar System B Version Current draft Home Documentation Analytics Code automati…" at bounding box center [721, 369] width 1442 height 739
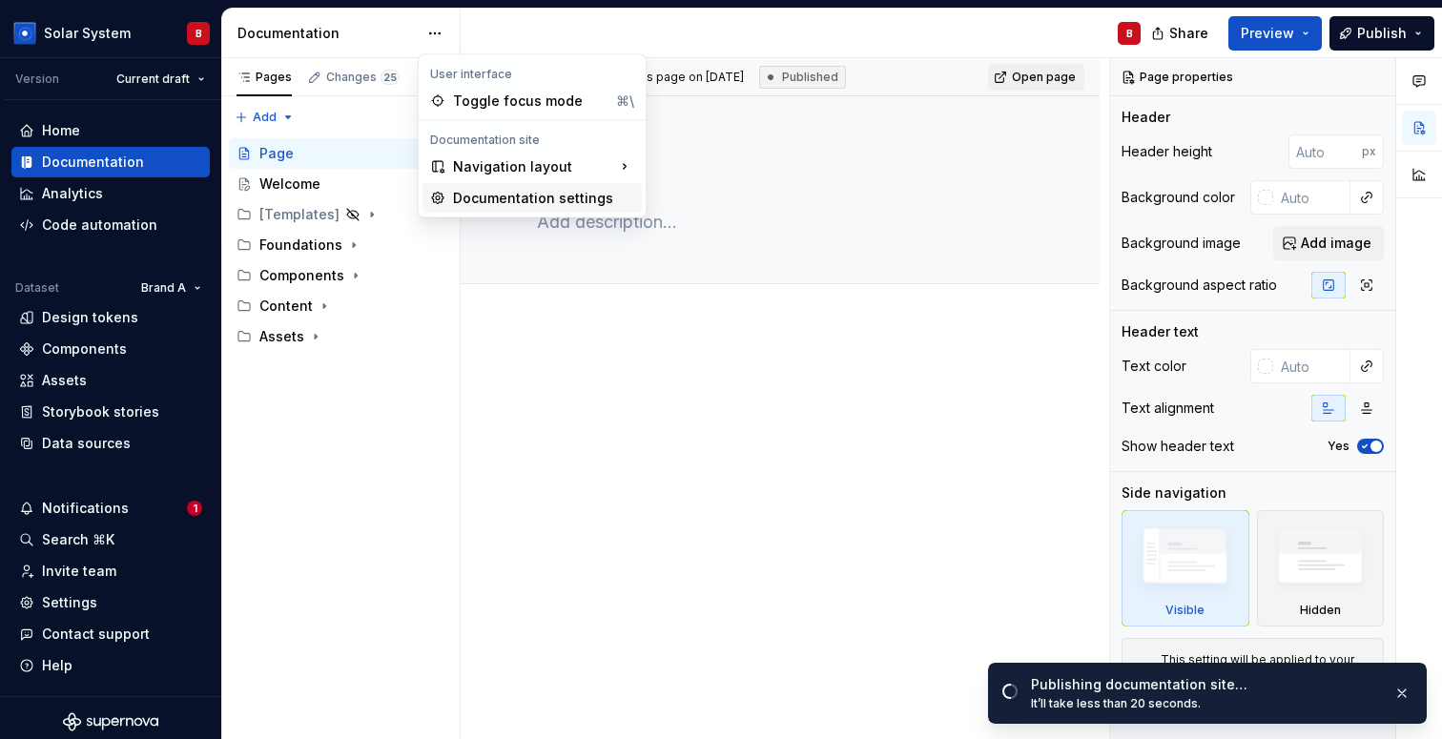
click at [460, 194] on div "Documentation settings" at bounding box center [543, 198] width 181 height 19
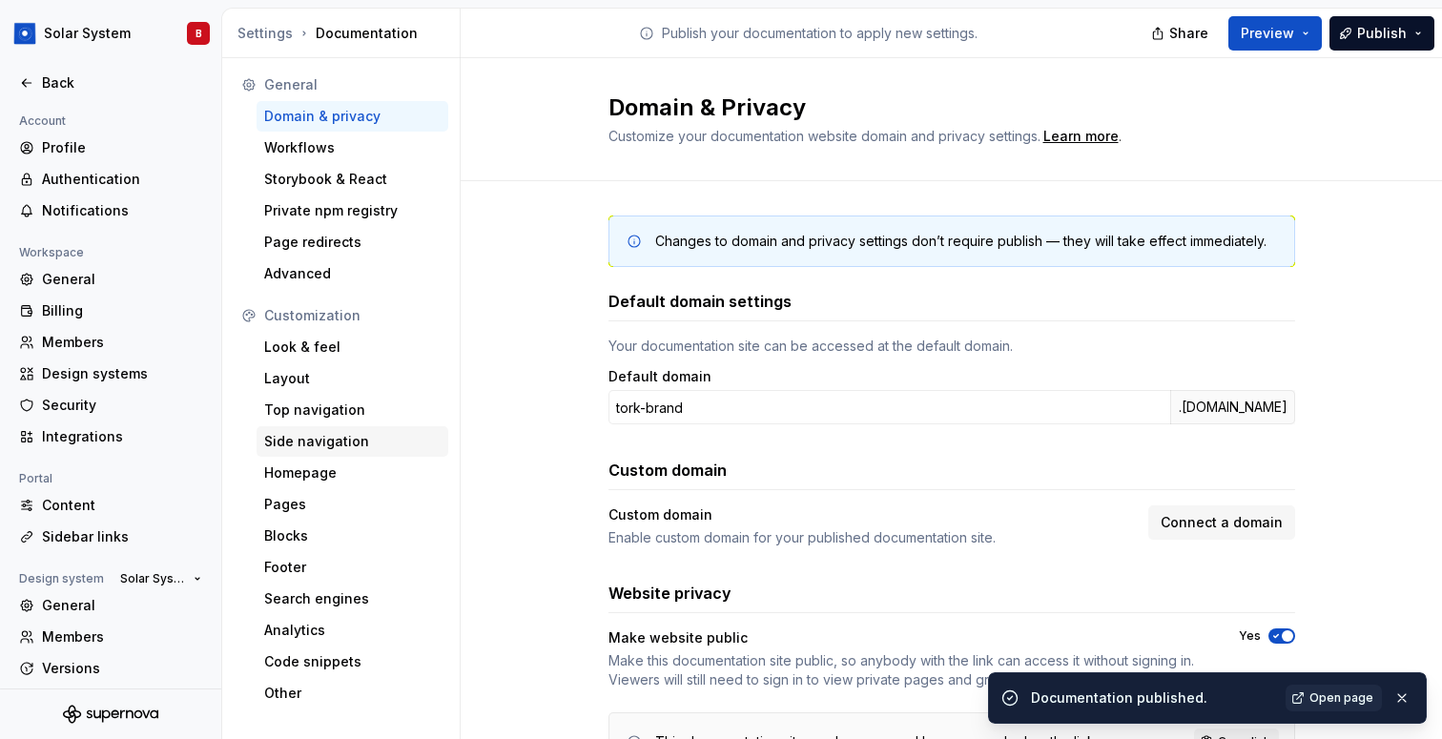
click at [310, 447] on div "Side navigation" at bounding box center [352, 441] width 176 height 19
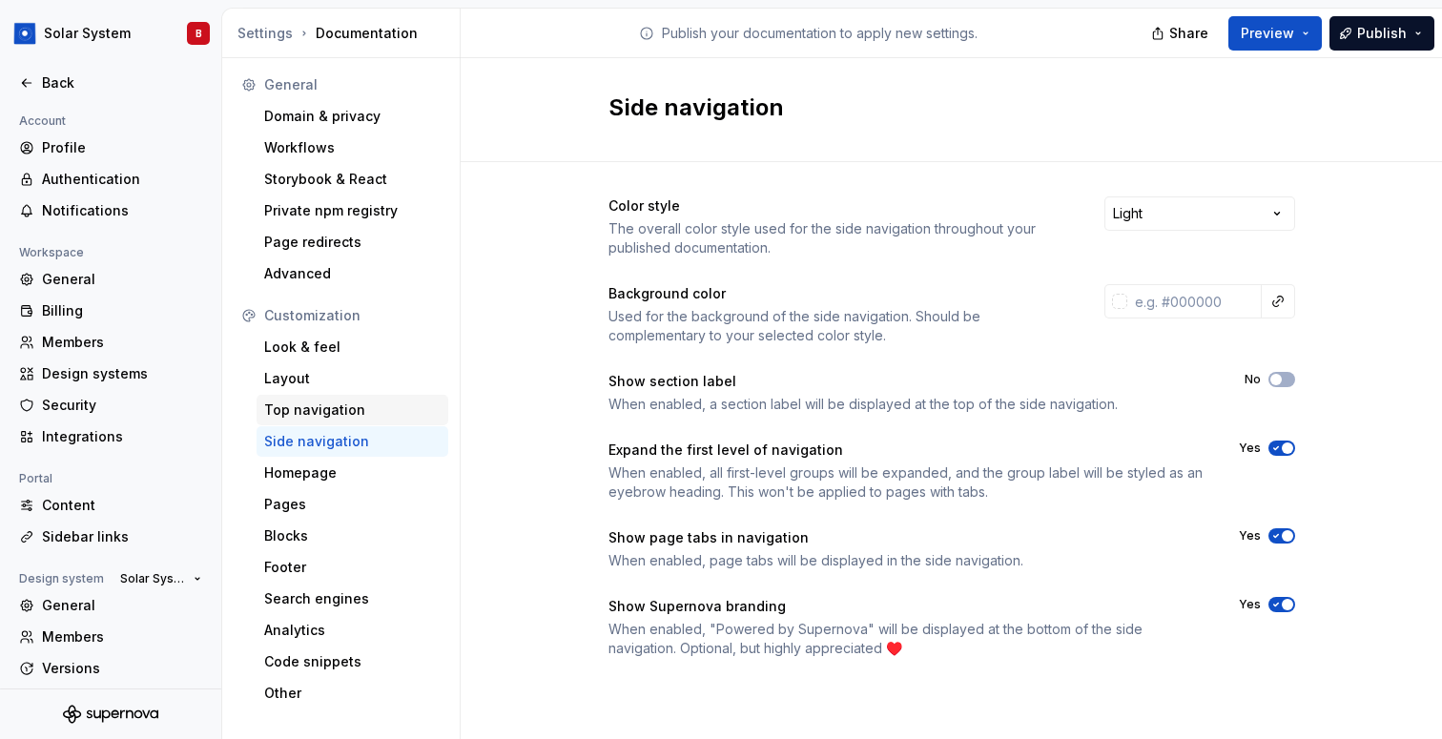
click at [325, 420] on div "Top navigation" at bounding box center [353, 410] width 192 height 31
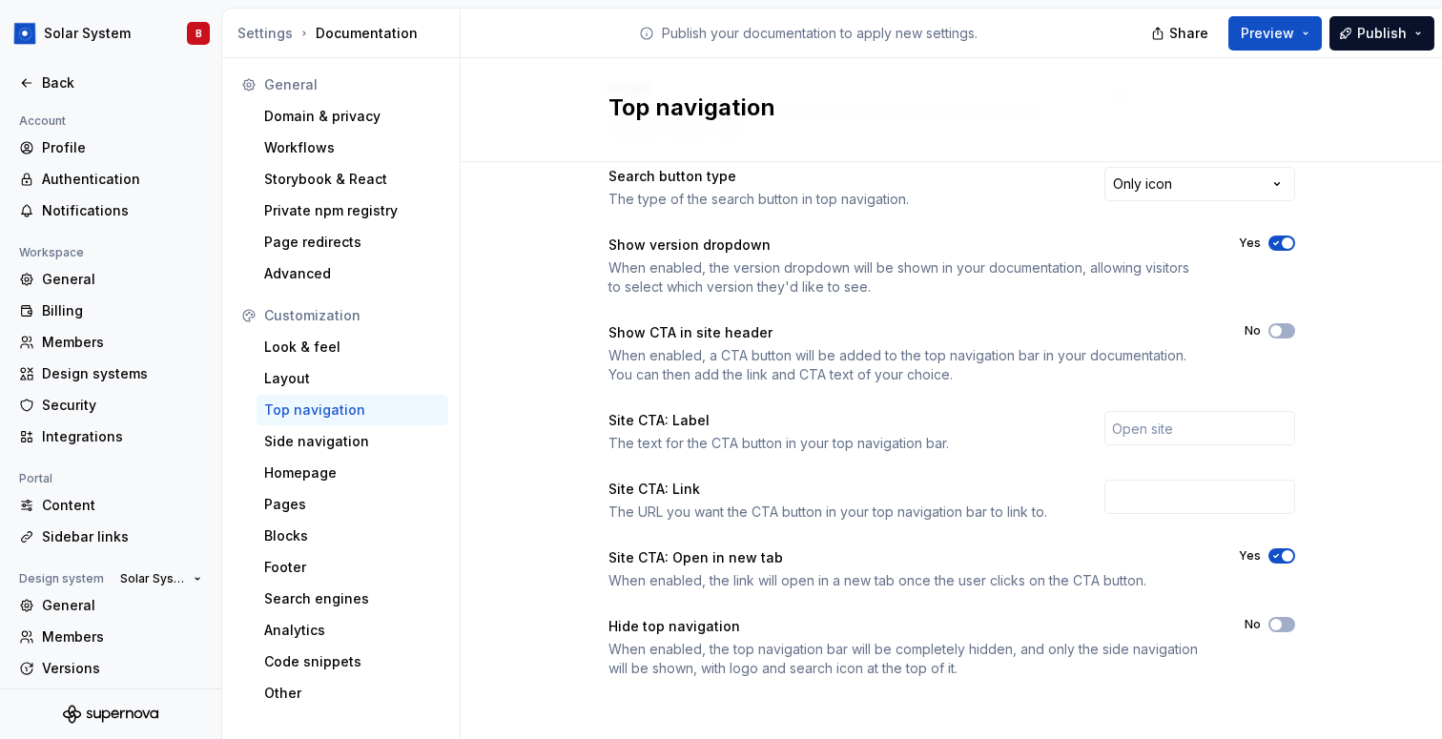
scroll to position [296, 0]
click at [1276, 620] on span "button" at bounding box center [1275, 621] width 11 height 11
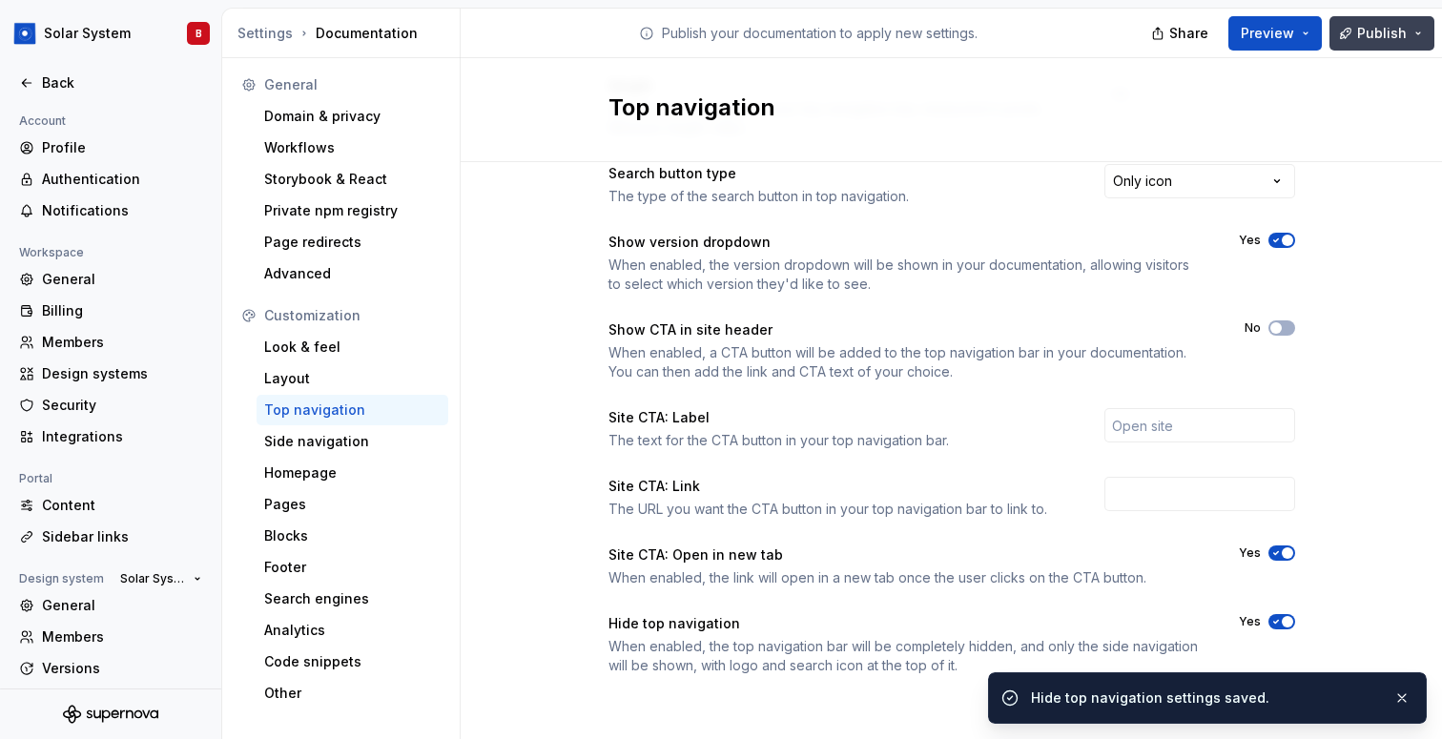
click at [1383, 25] on span "Publish" at bounding box center [1382, 33] width 50 height 19
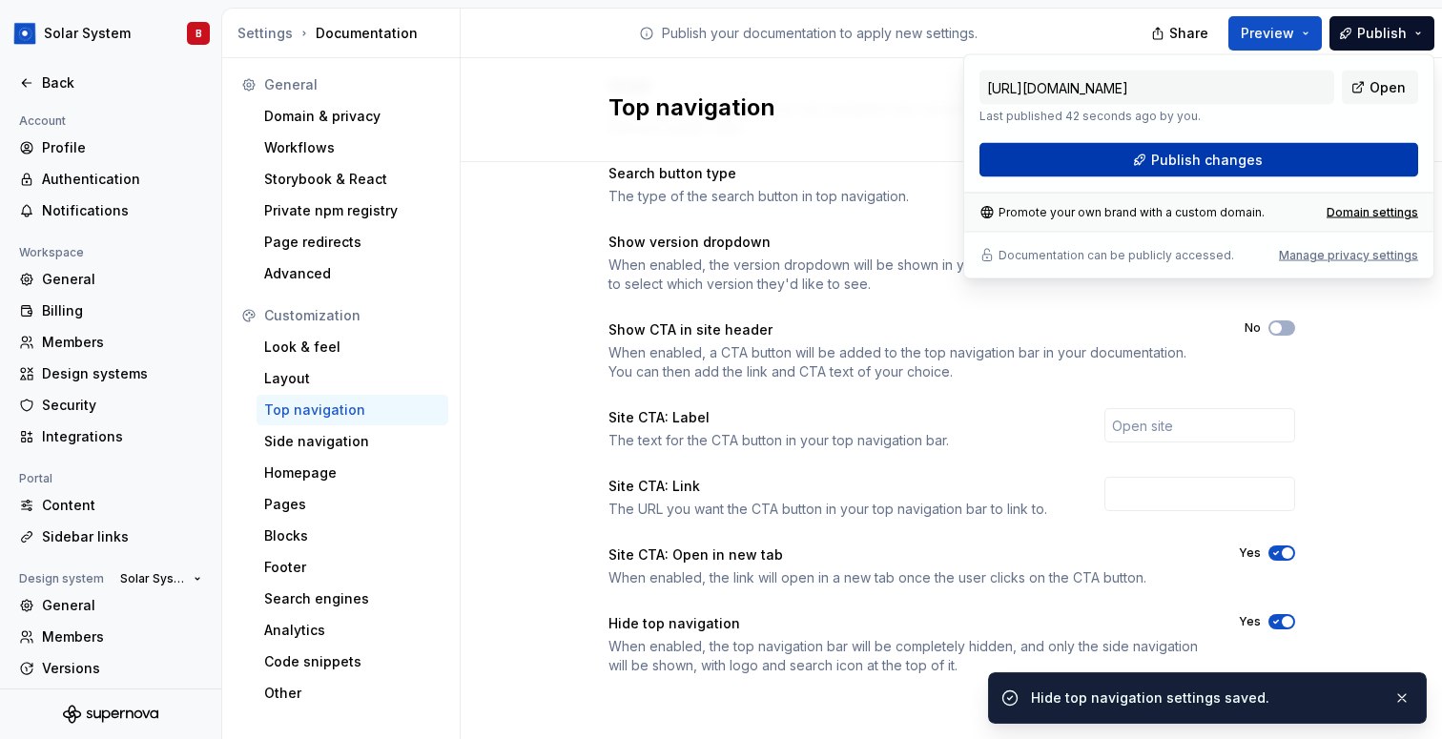
click at [1340, 155] on button "Publish changes" at bounding box center [1198, 160] width 439 height 34
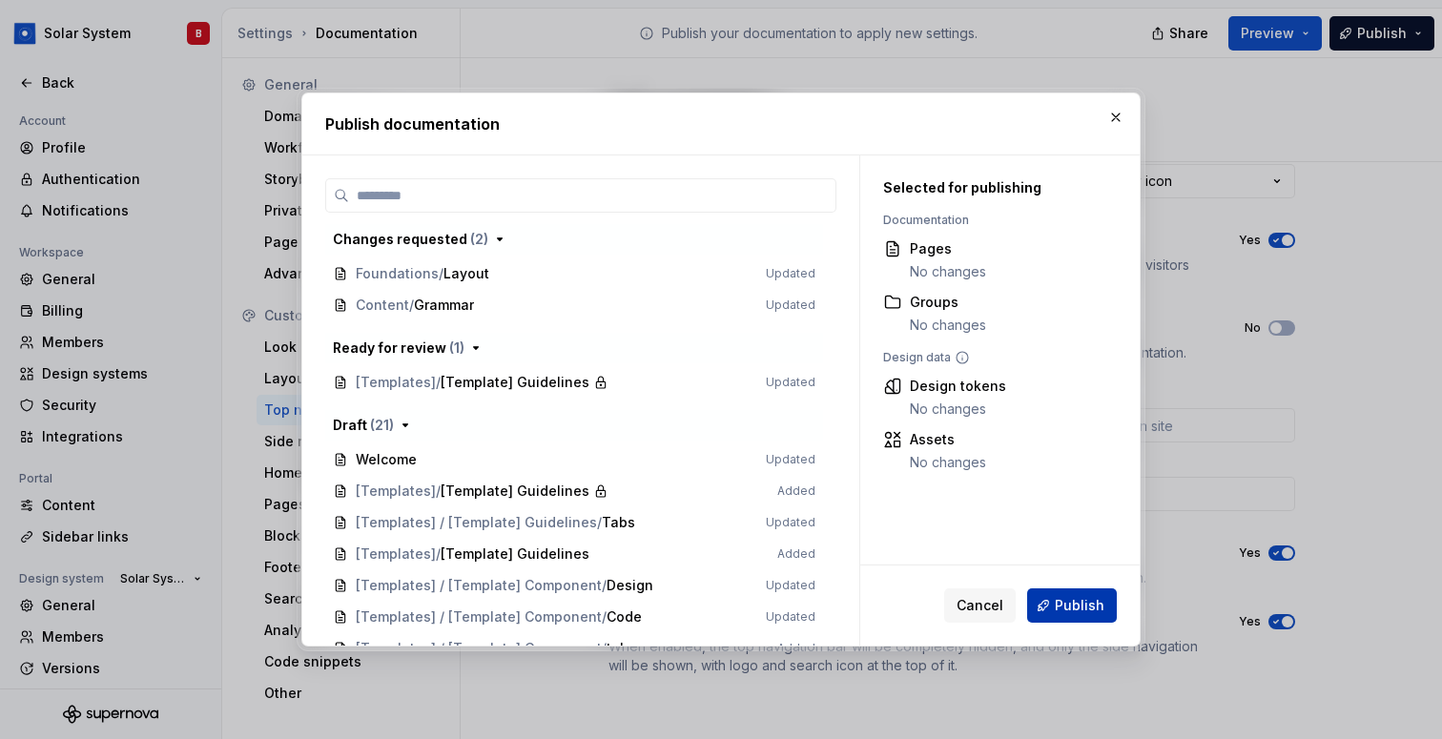
click at [1079, 603] on span "Publish" at bounding box center [1080, 605] width 50 height 19
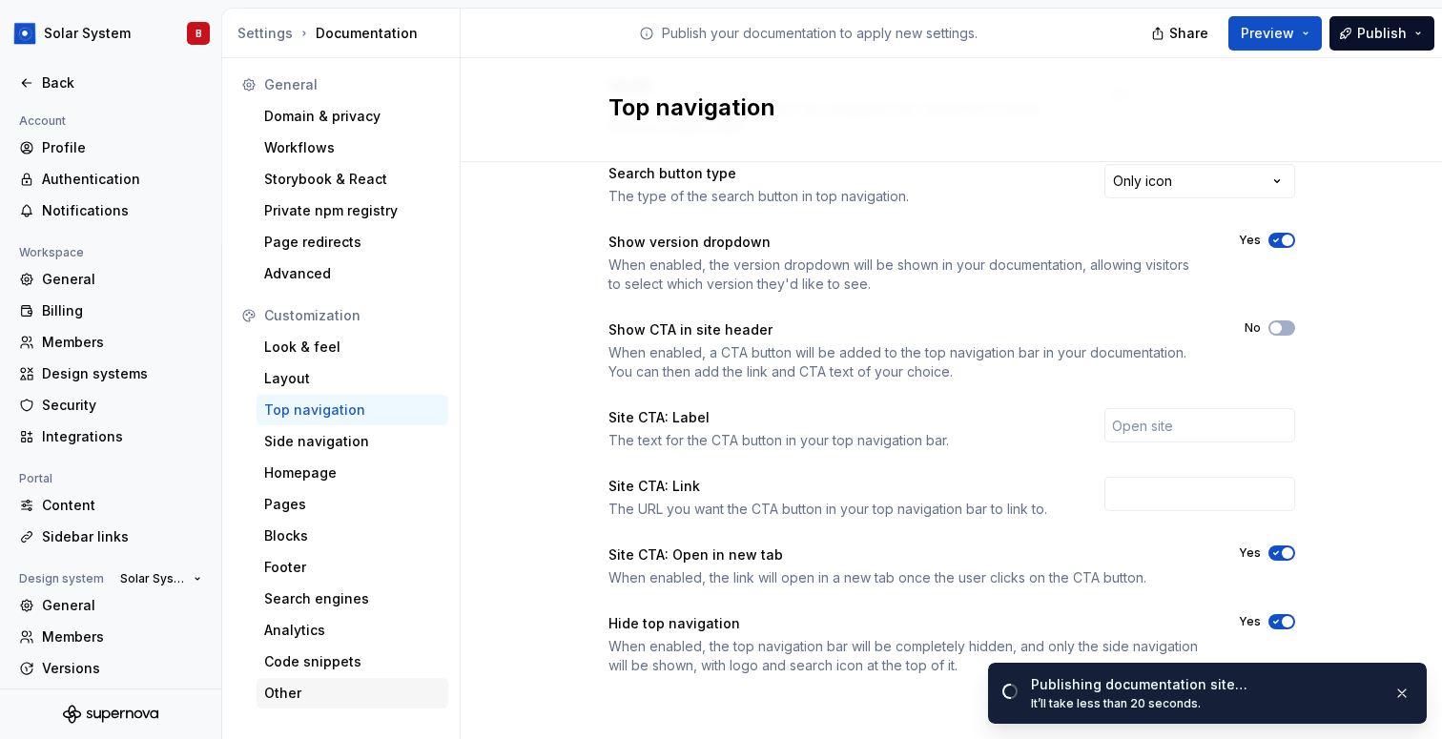
click at [366, 690] on div "Other" at bounding box center [352, 693] width 176 height 19
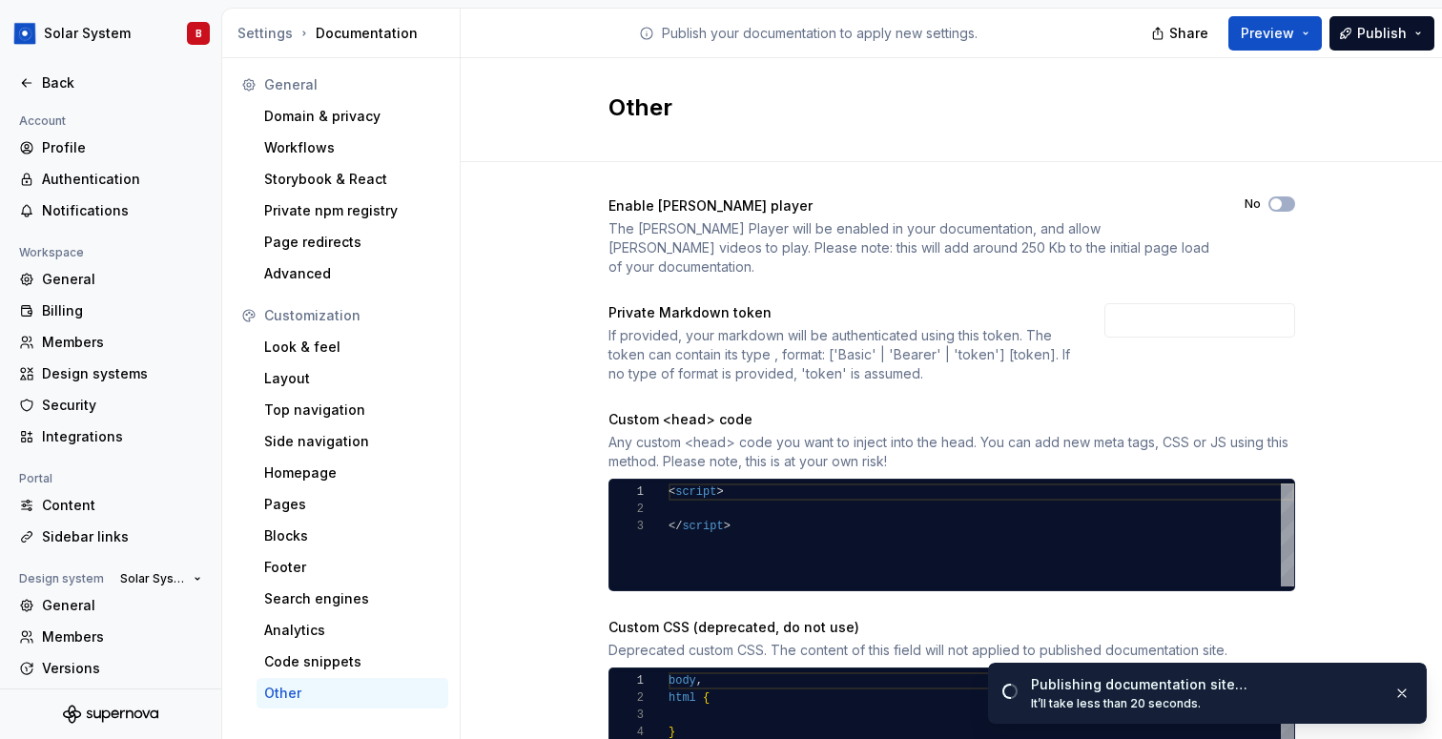
scroll to position [86, 0]
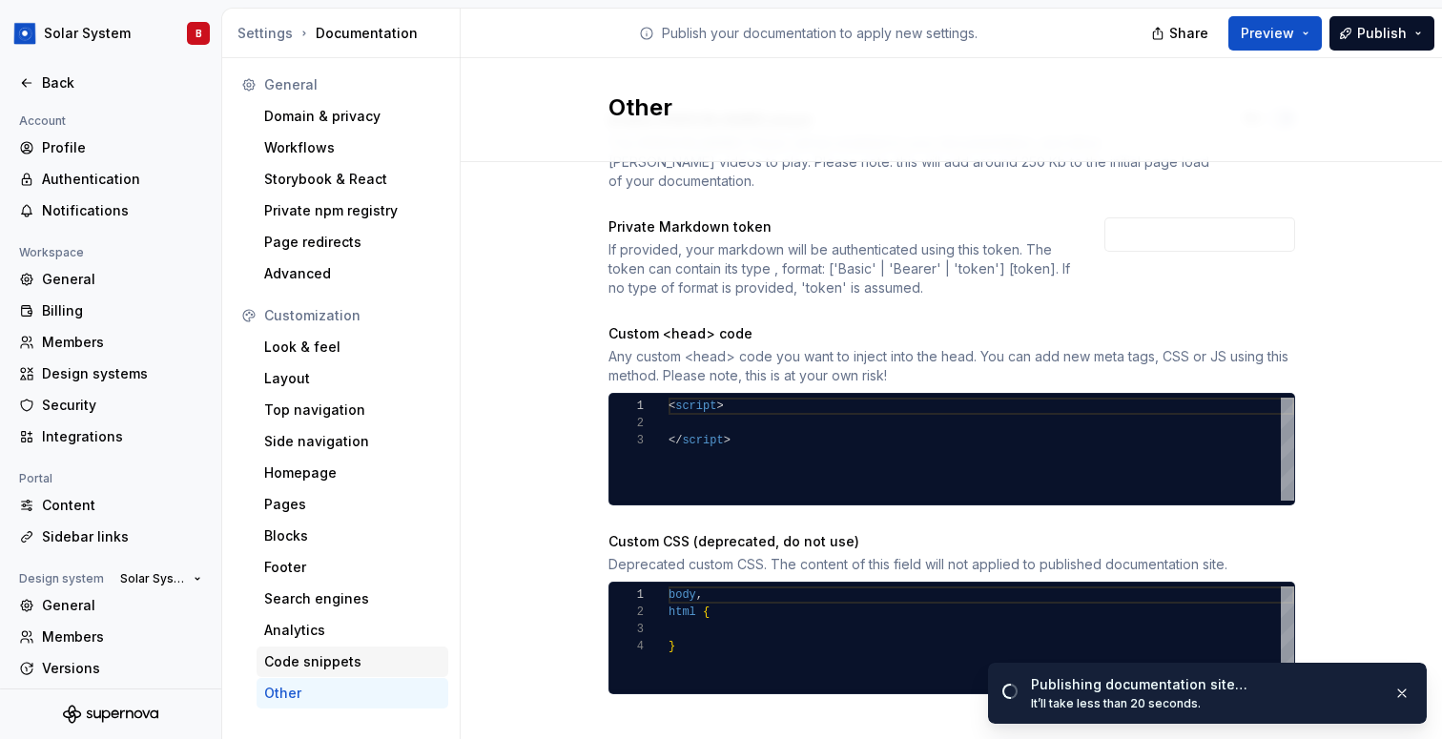
click at [329, 664] on div "Code snippets" at bounding box center [352, 661] width 176 height 19
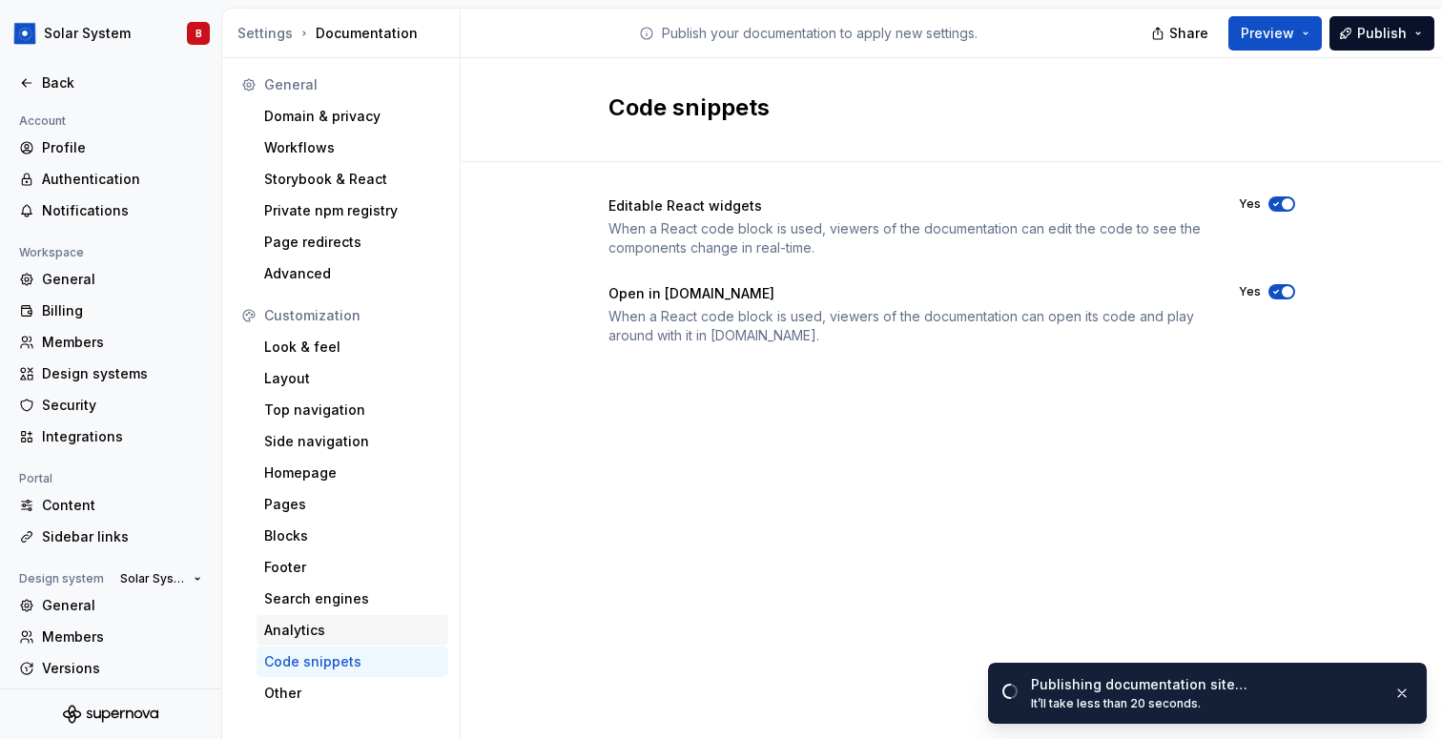
click at [339, 632] on div "Analytics" at bounding box center [352, 630] width 176 height 19
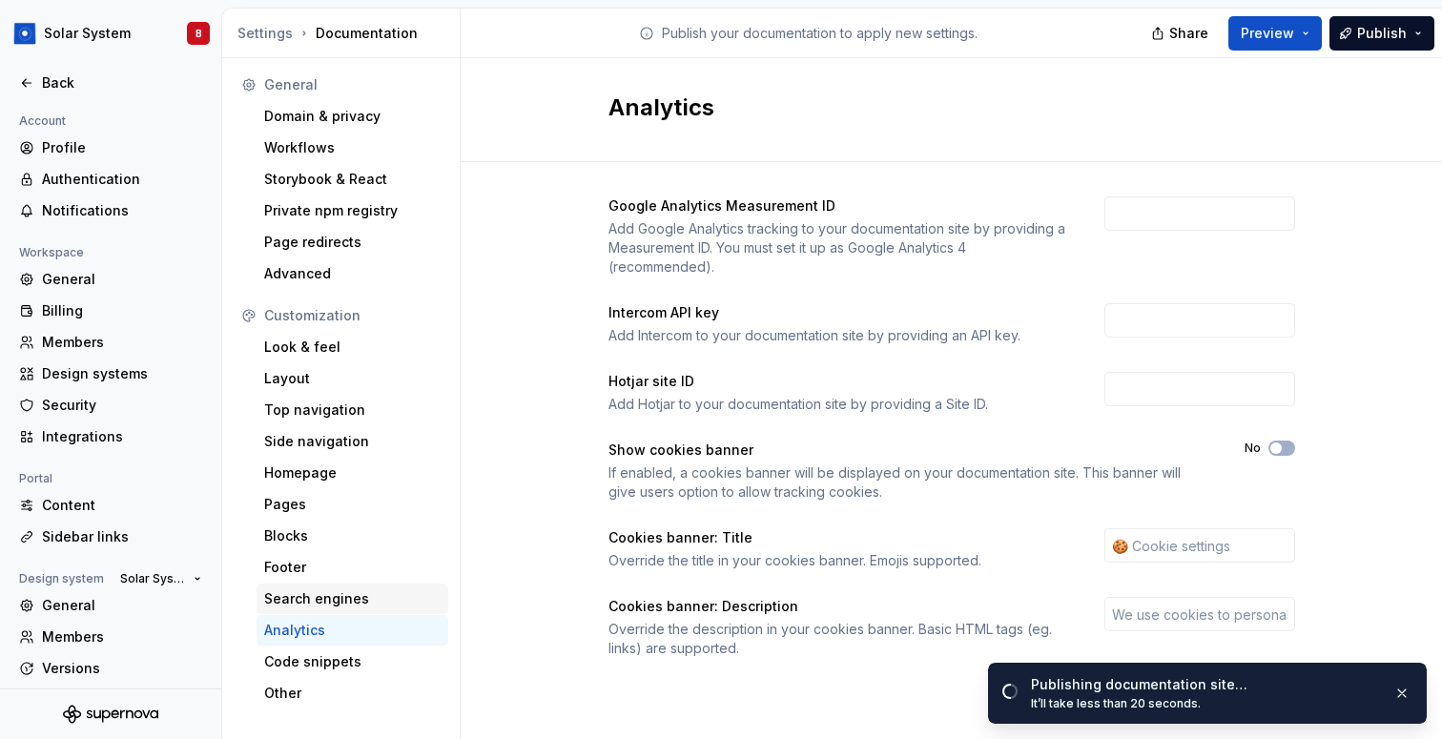
click at [343, 600] on div "Search engines" at bounding box center [352, 598] width 176 height 19
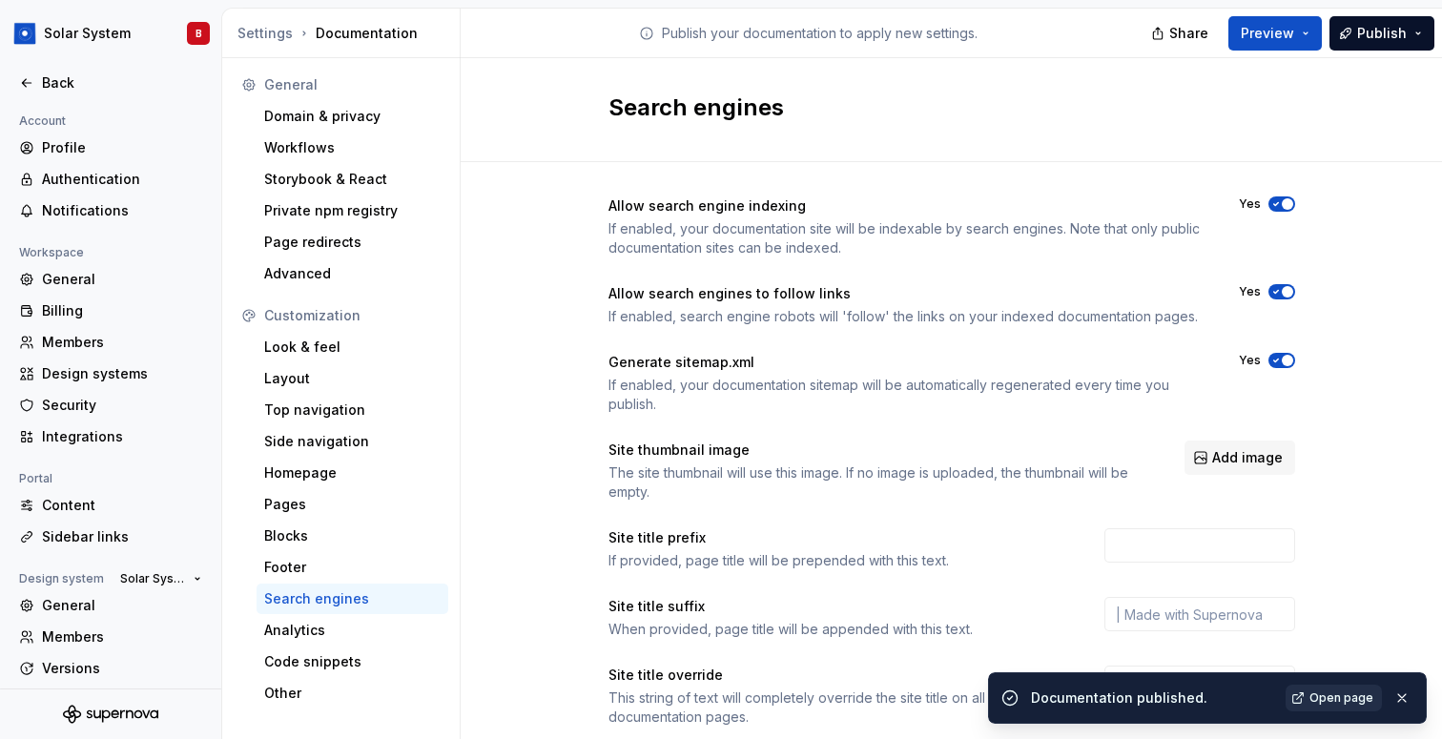
click at [1321, 705] on span "Open page" at bounding box center [1341, 697] width 64 height 15
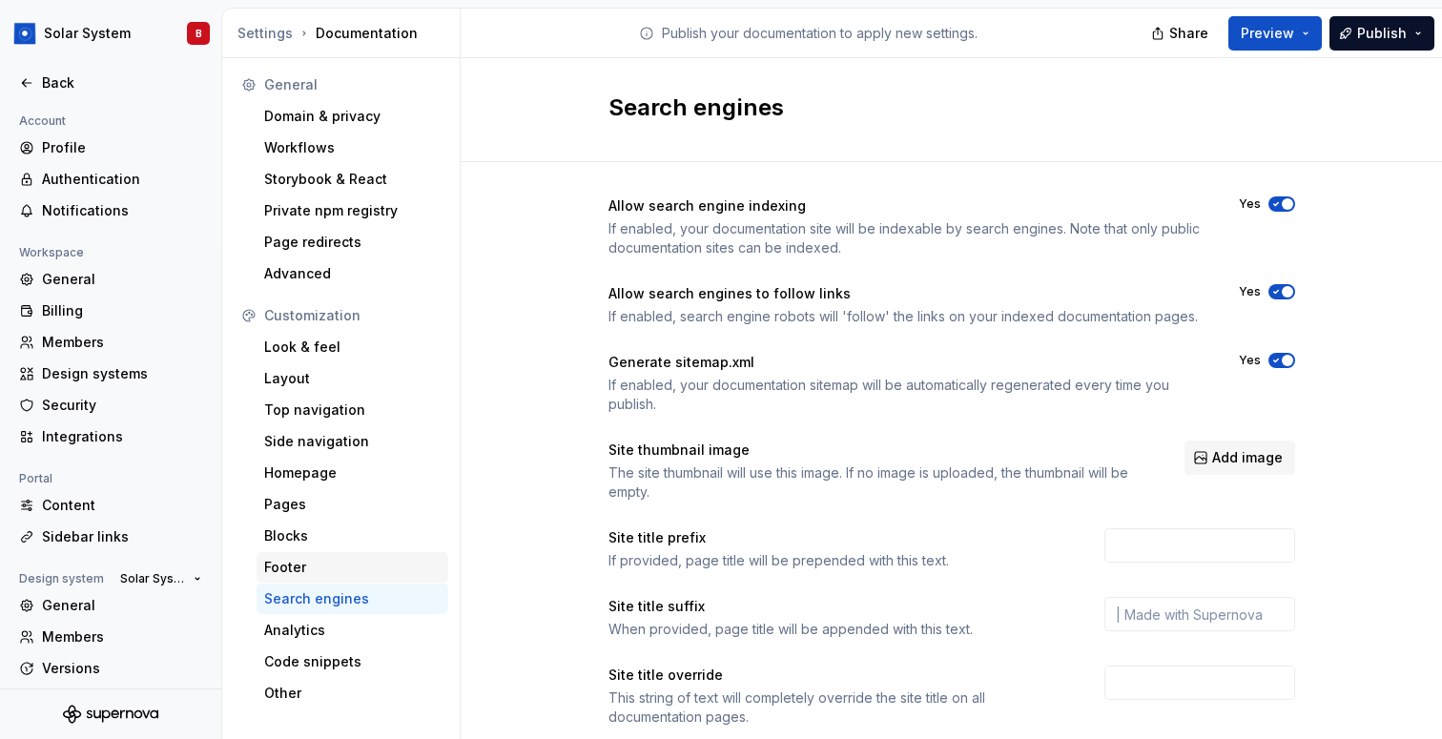
click at [357, 569] on div "Footer" at bounding box center [352, 567] width 176 height 19
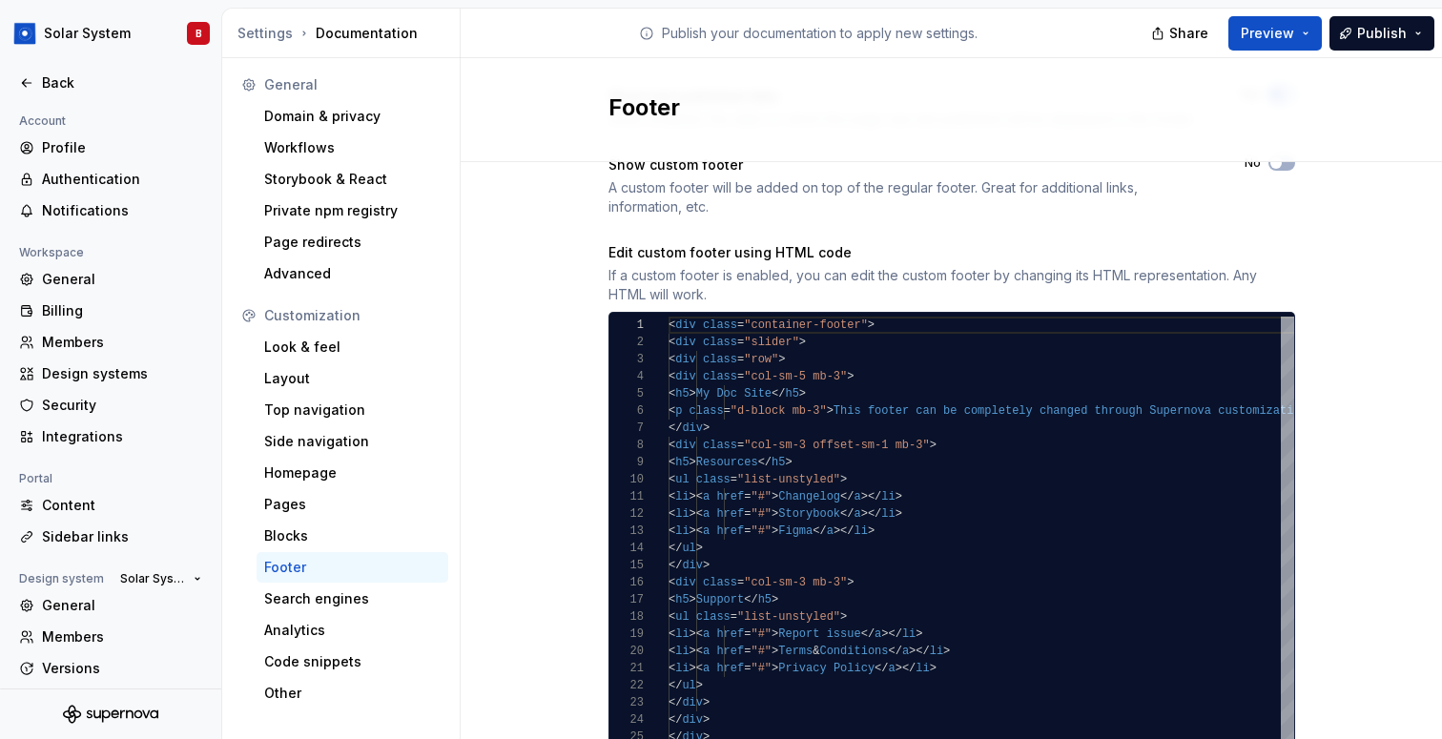
scroll to position [271, 0]
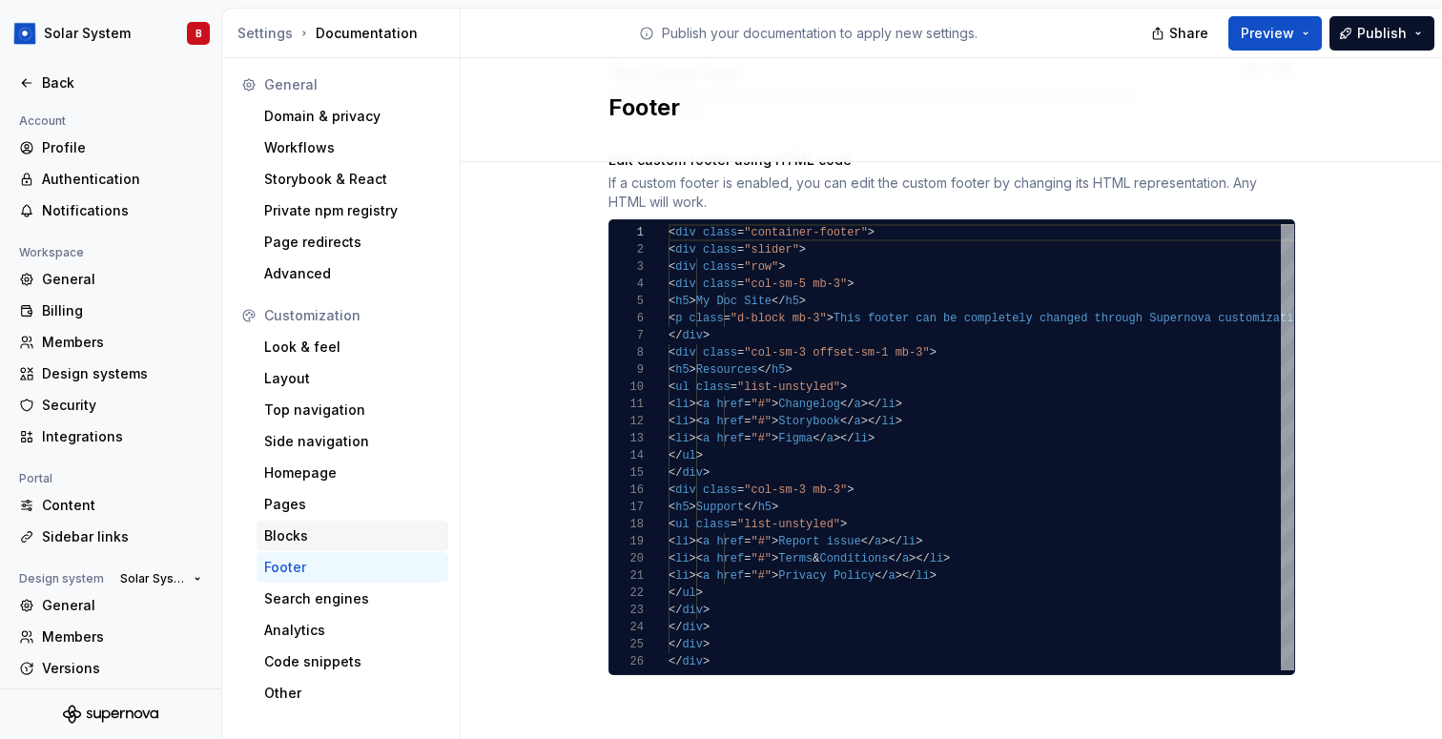
click at [334, 530] on div "Blocks" at bounding box center [352, 535] width 176 height 19
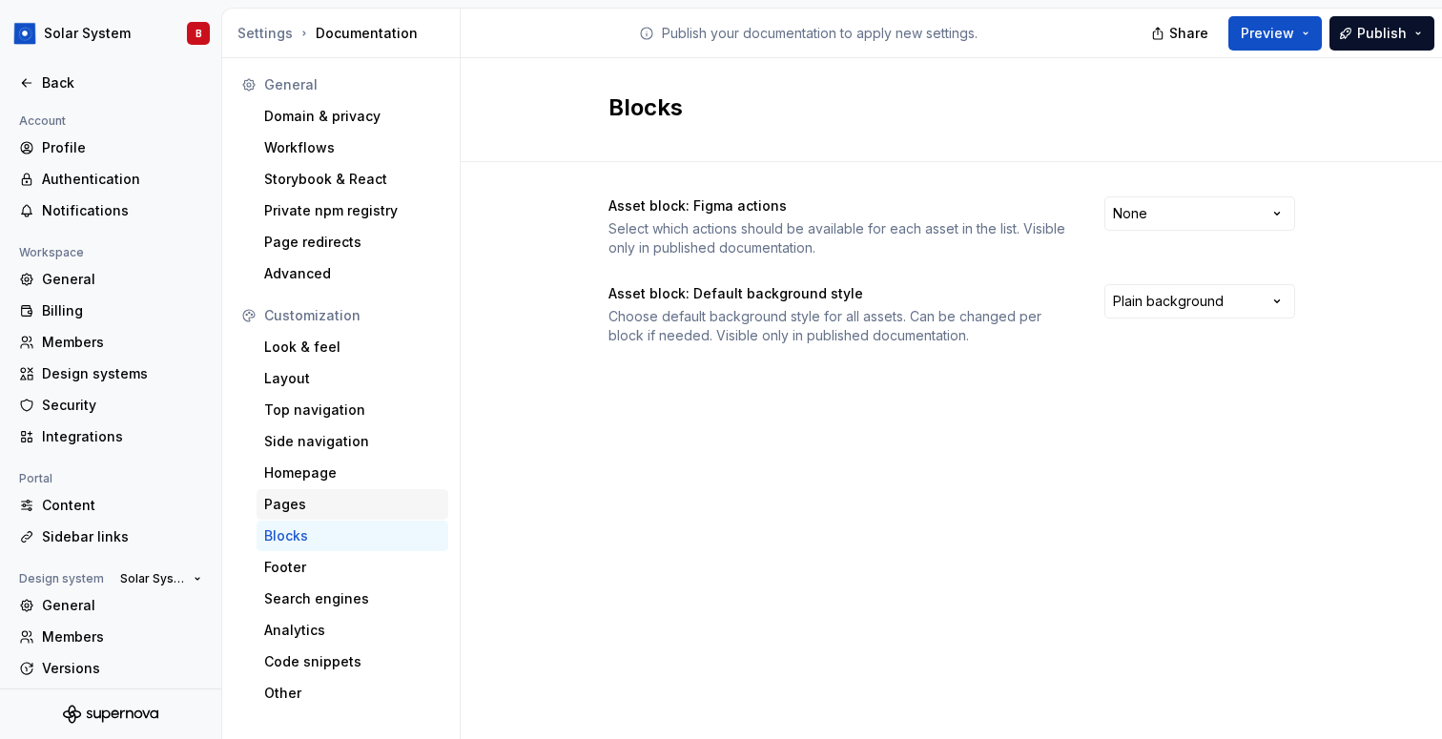
click at [332, 497] on div "Pages" at bounding box center [352, 504] width 176 height 19
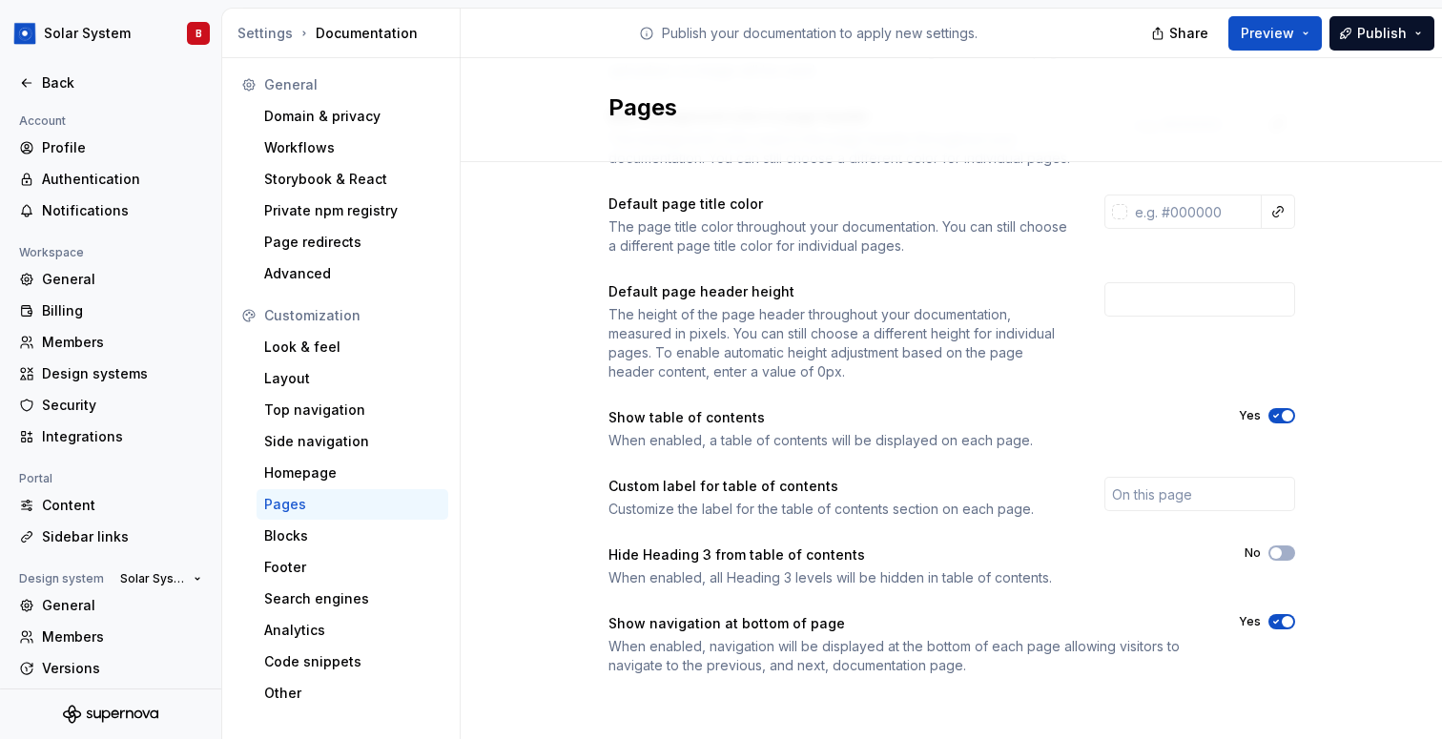
scroll to position [303, 0]
click at [379, 463] on div "Homepage" at bounding box center [352, 472] width 176 height 19
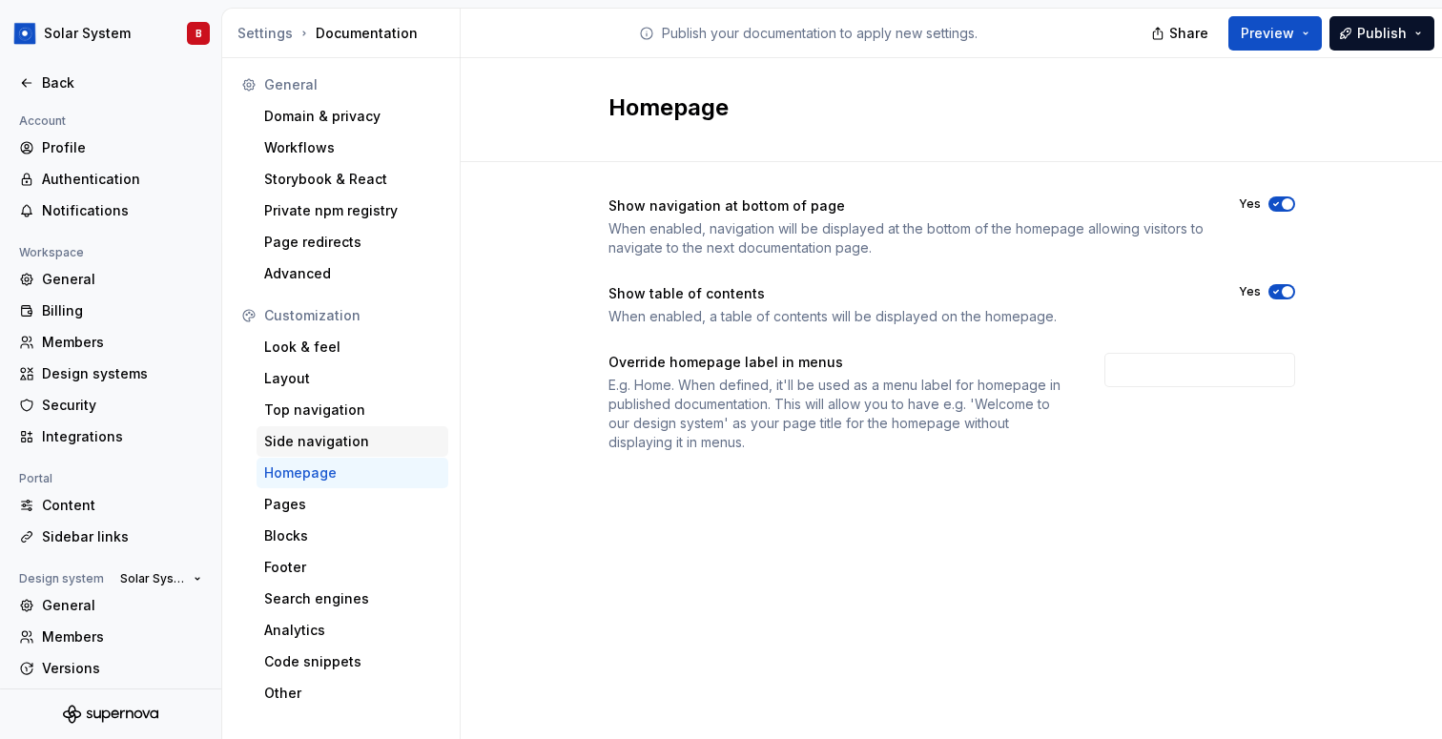
click at [360, 438] on div "Side navigation" at bounding box center [352, 441] width 176 height 19
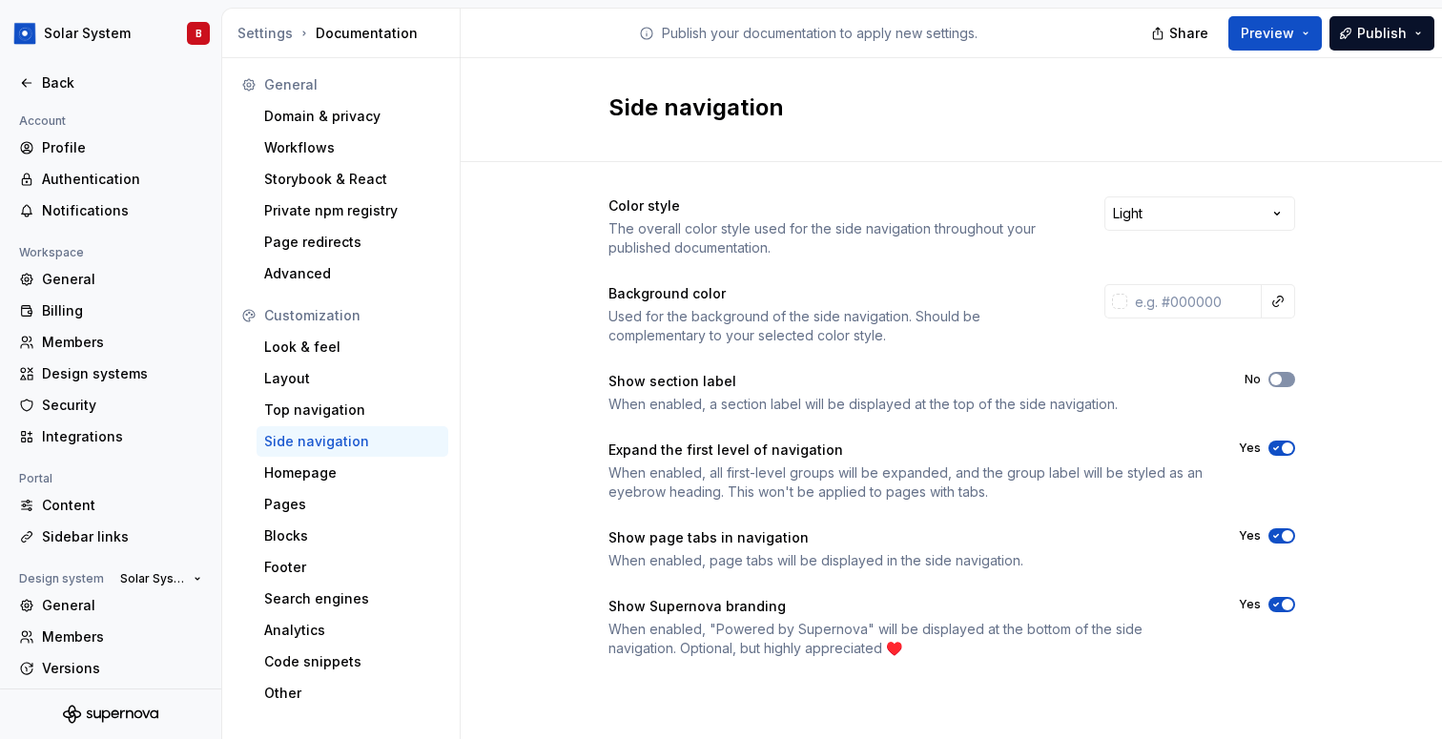
click at [1277, 375] on span "button" at bounding box center [1275, 379] width 11 height 11
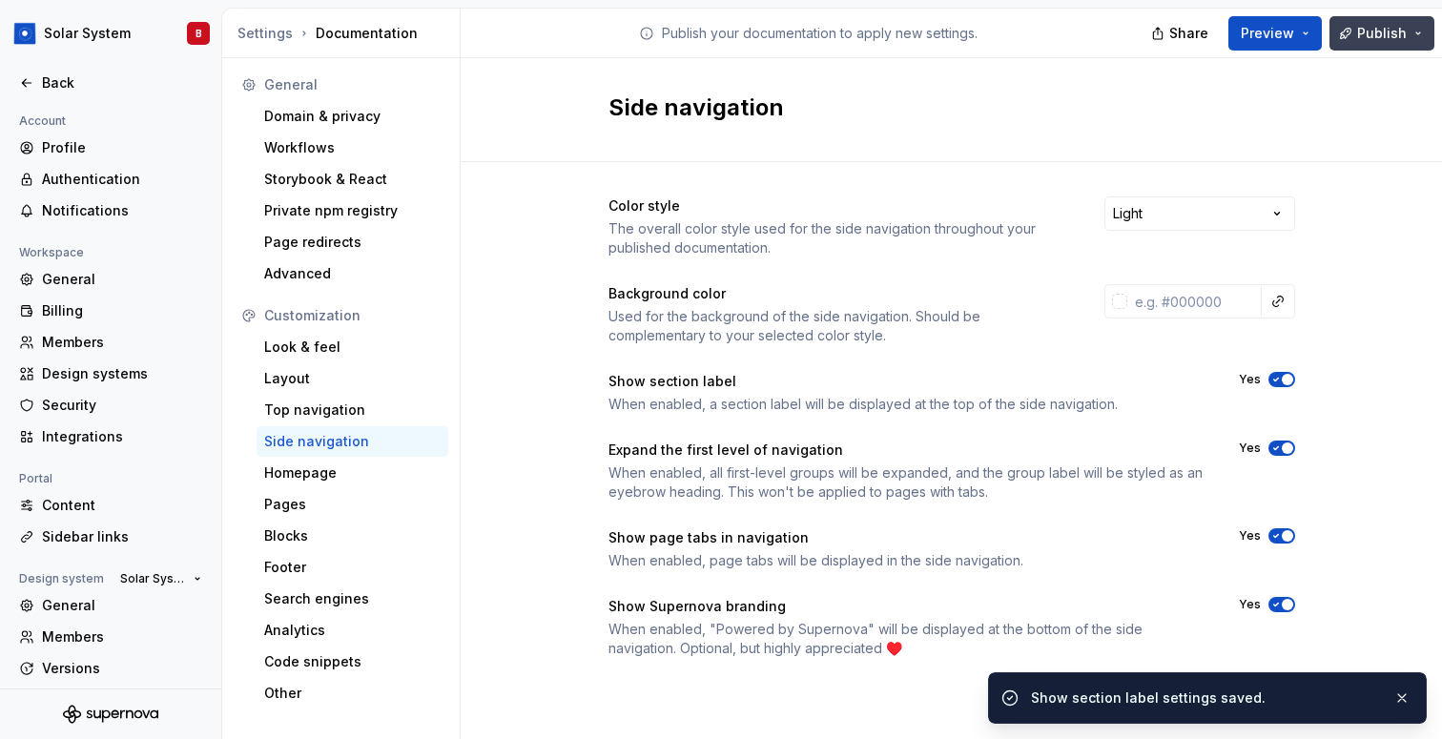
click at [1363, 29] on span "Publish" at bounding box center [1382, 33] width 50 height 19
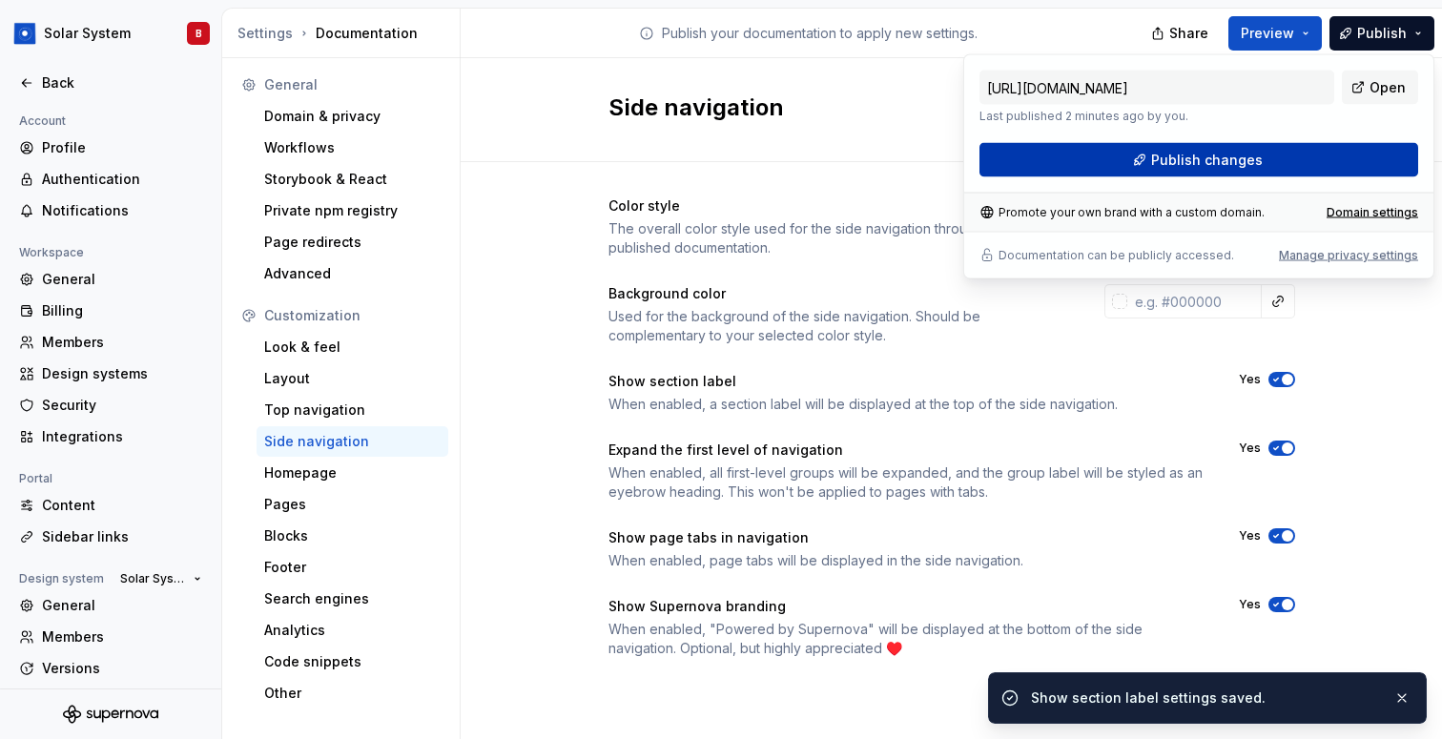
click at [1317, 157] on button "Publish changes" at bounding box center [1198, 160] width 439 height 34
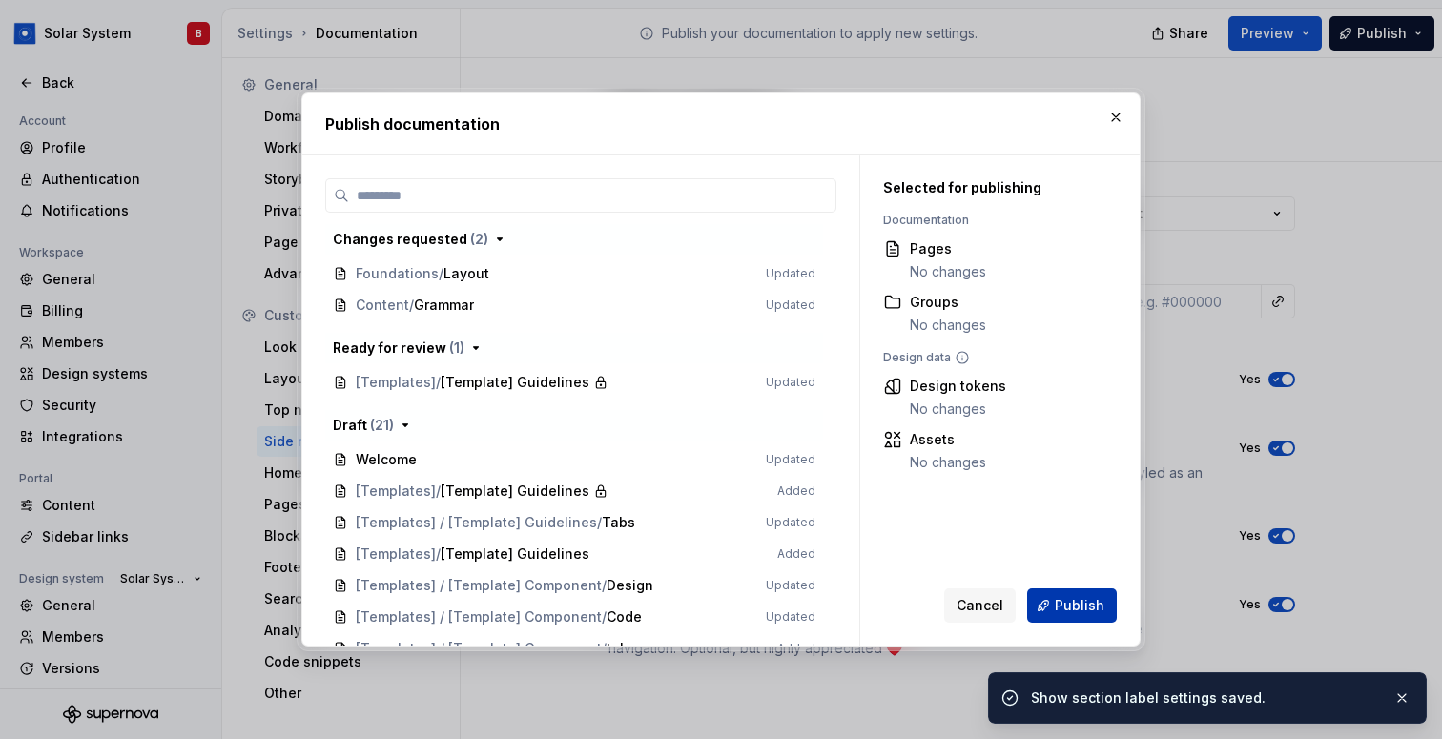
click at [1075, 605] on span "Publish" at bounding box center [1080, 605] width 50 height 19
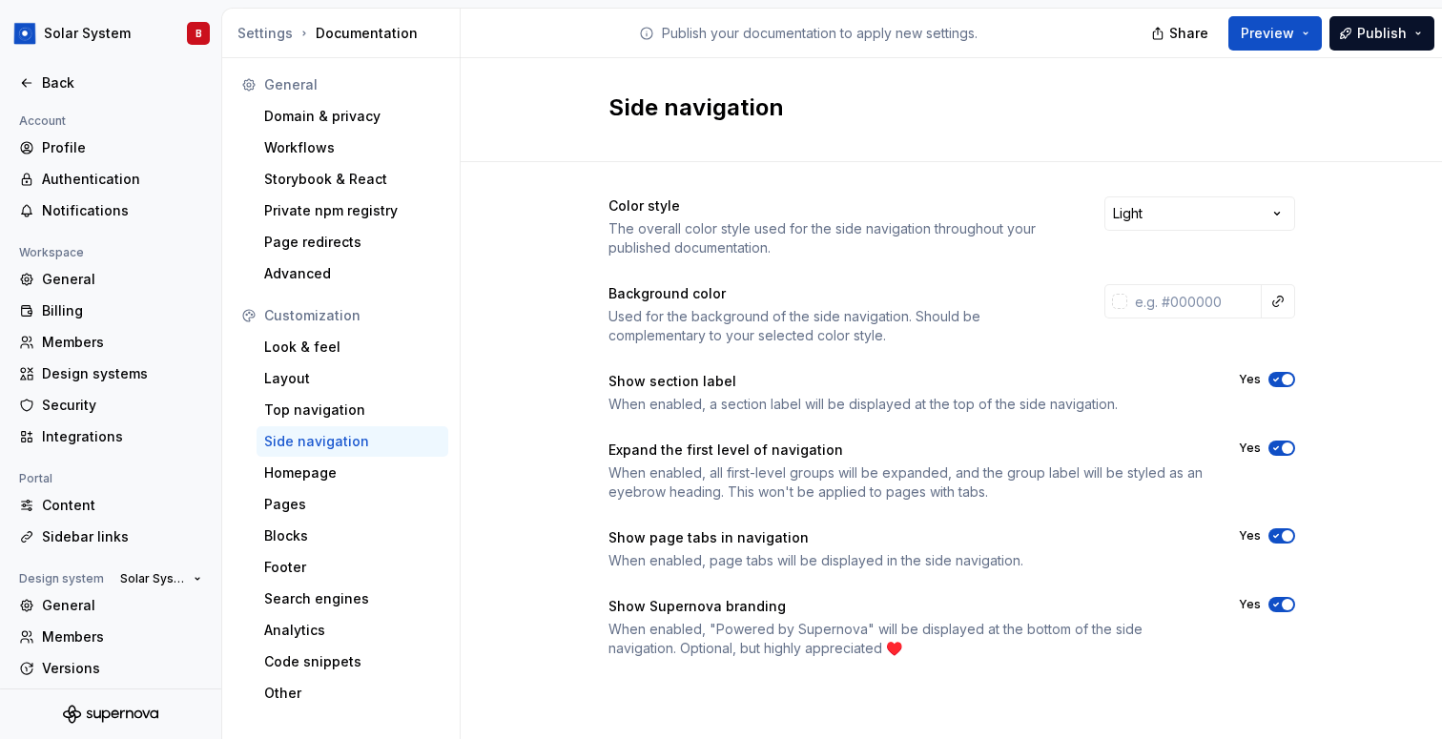
click at [1285, 374] on span "button" at bounding box center [1287, 379] width 11 height 11
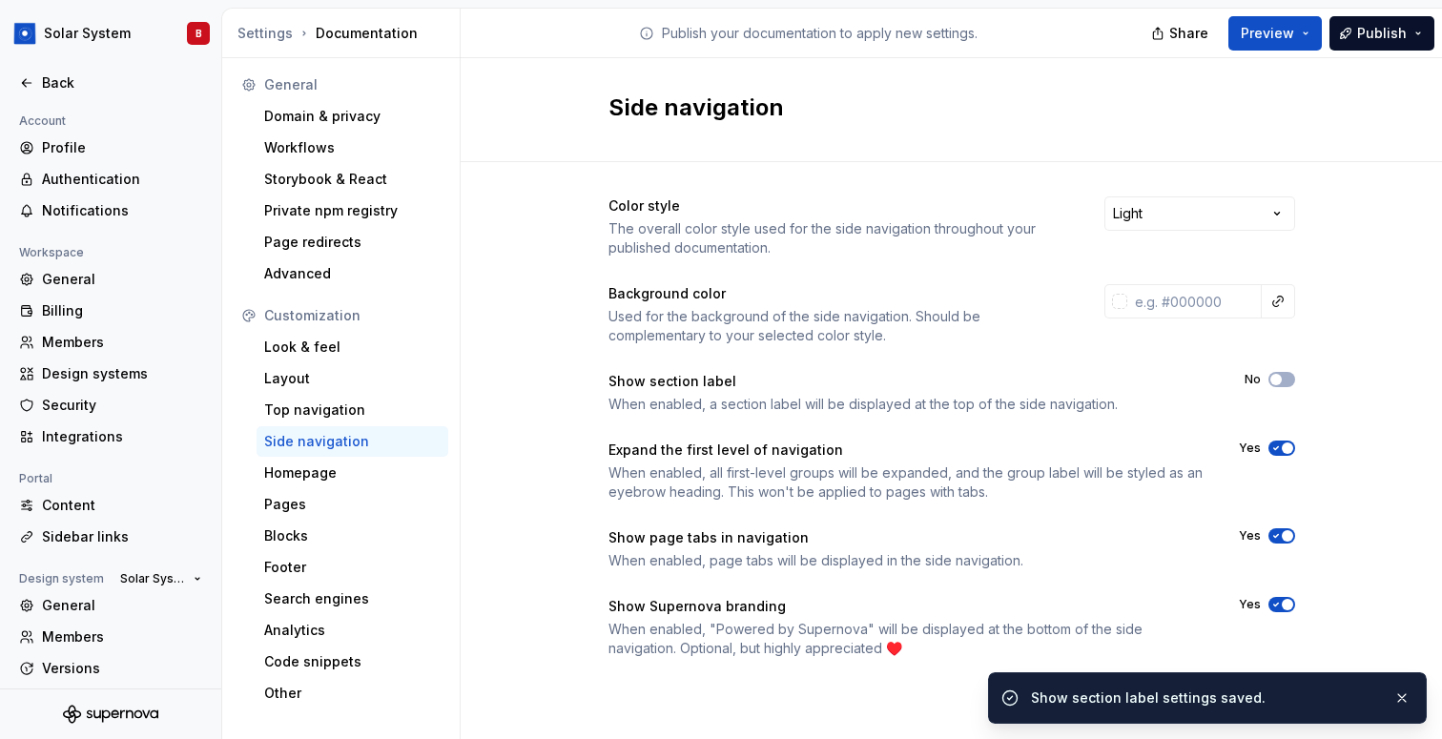
type button "on"
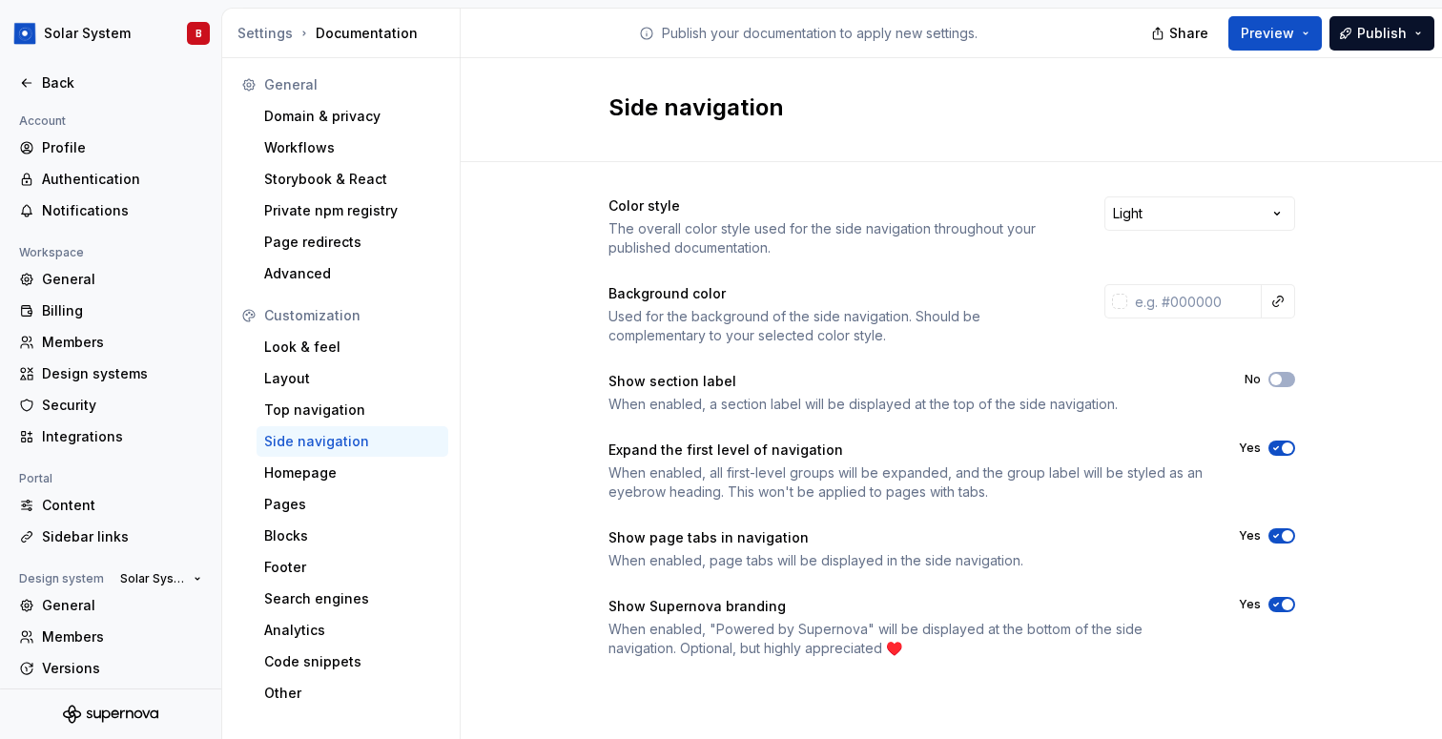
click at [1315, 427] on div "Color style The overall color style used for the side navigation throughout you…" at bounding box center [951, 446] width 981 height 568
click at [1356, 21] on button "Publish" at bounding box center [1381, 33] width 105 height 34
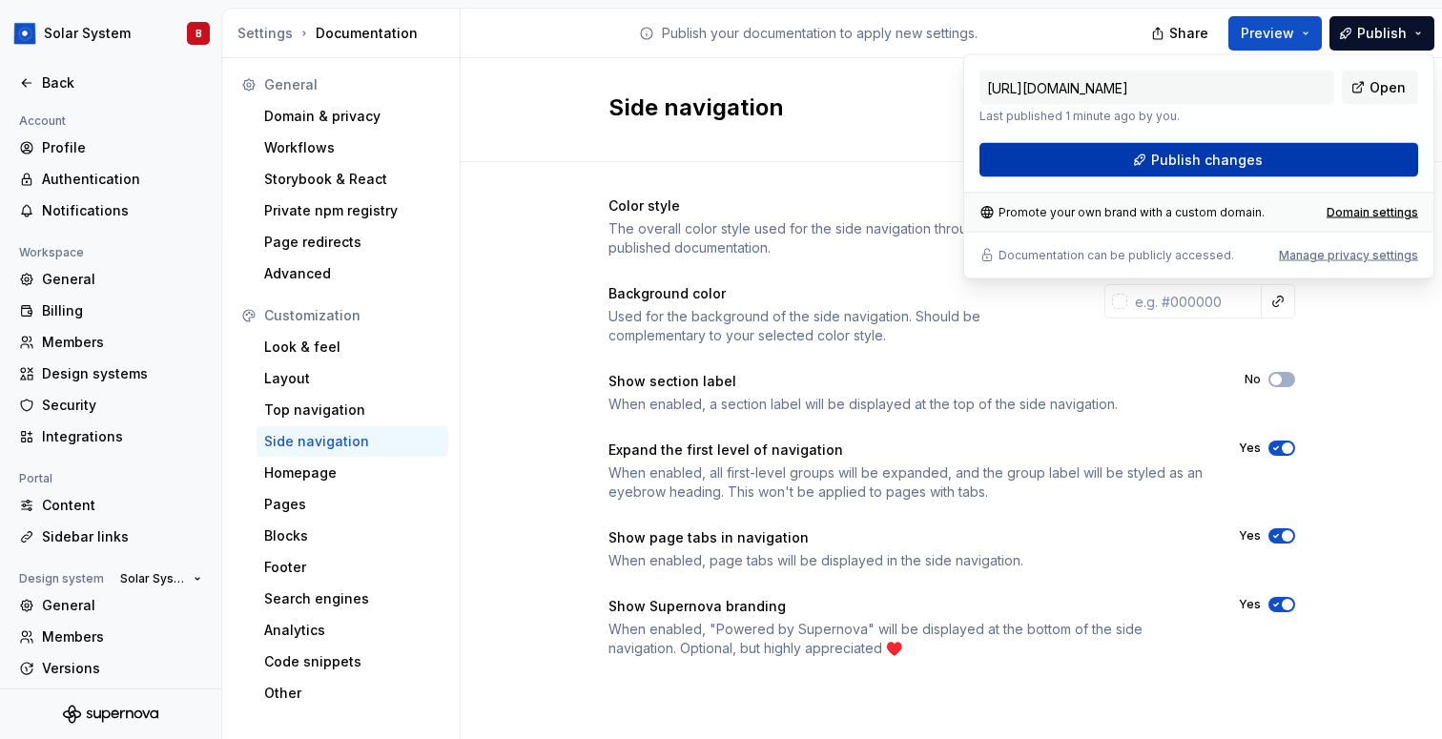
click at [1286, 169] on button "Publish changes" at bounding box center [1198, 160] width 439 height 34
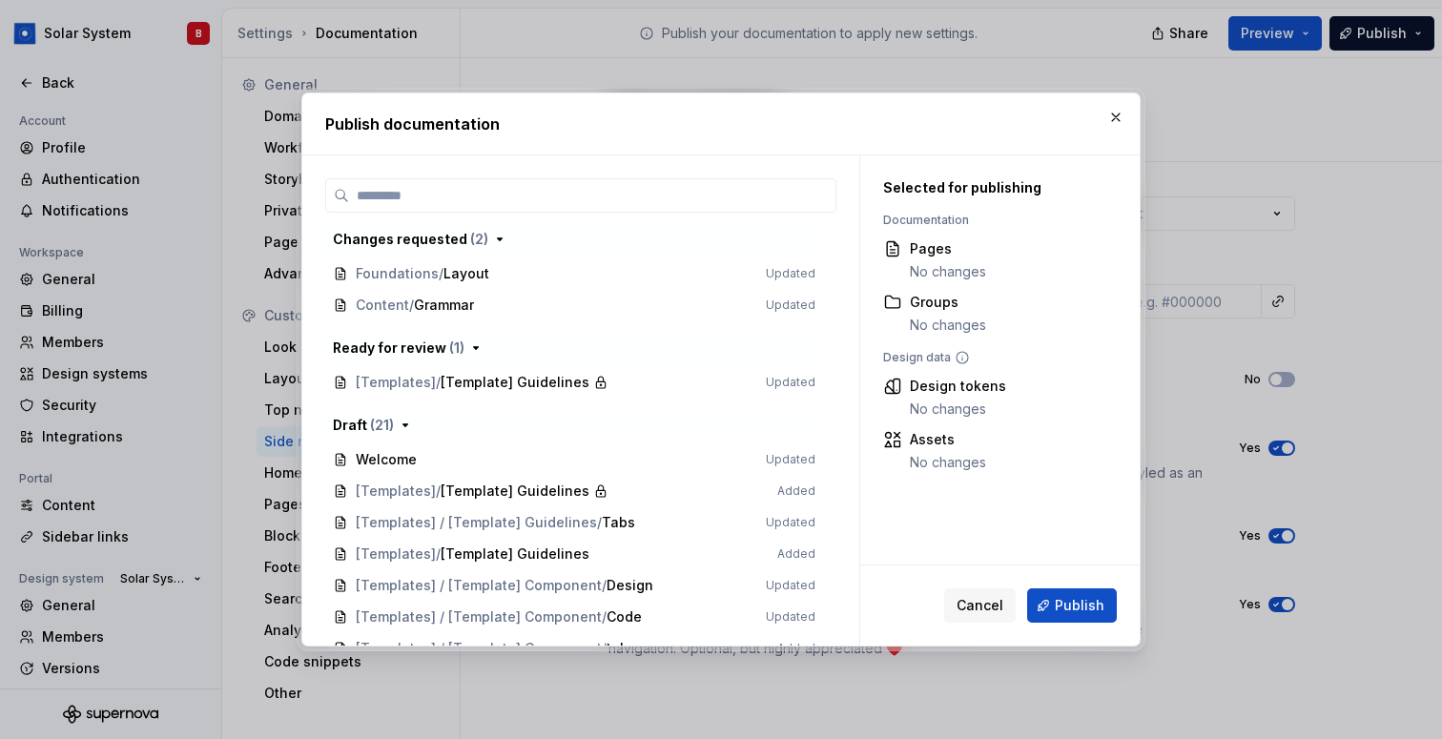
click at [1083, 577] on div "Cancel Publish" at bounding box center [999, 605] width 279 height 80
click at [1083, 622] on div "Cancel Publish" at bounding box center [1030, 605] width 173 height 34
click at [1078, 601] on span "Publish" at bounding box center [1080, 605] width 50 height 19
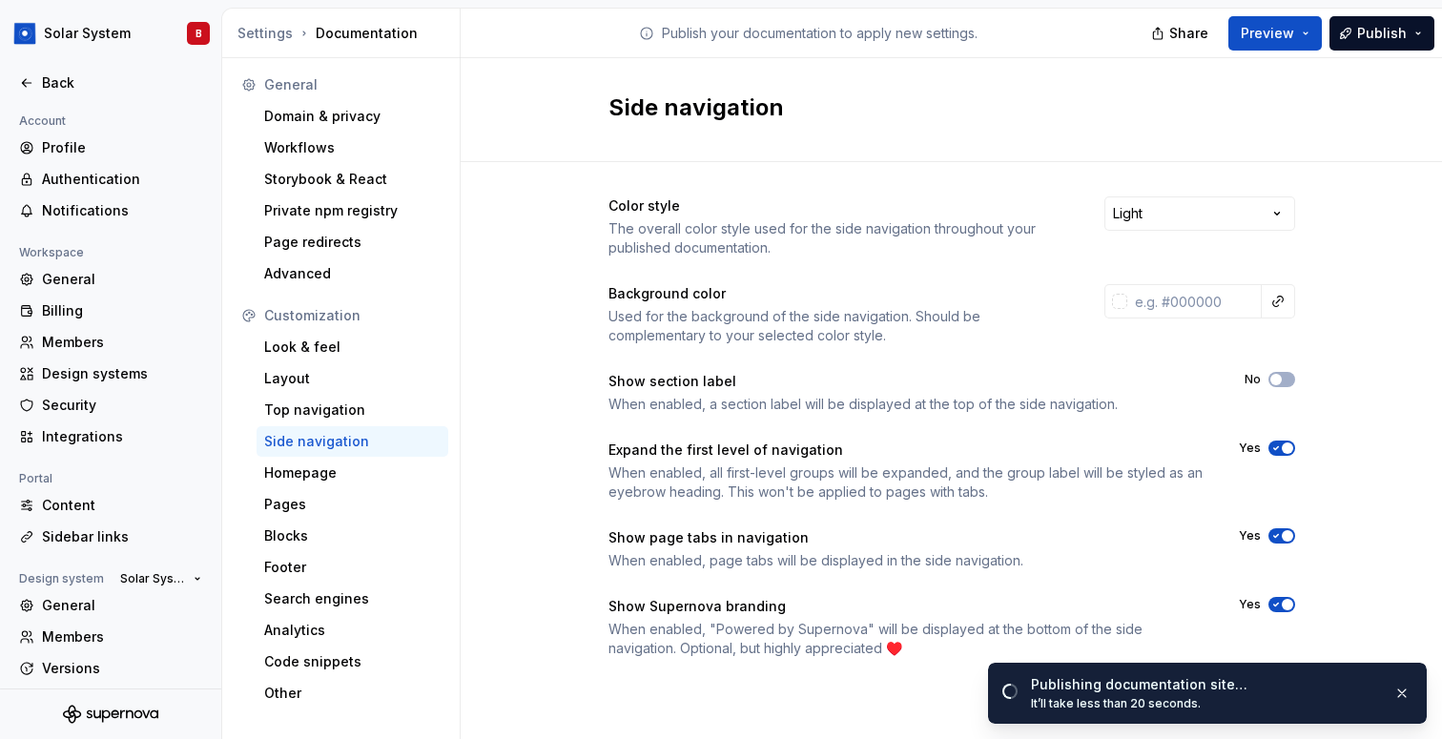
click at [639, 107] on h2 "Side navigation" at bounding box center [940, 107] width 664 height 31
copy div "Side navigation"
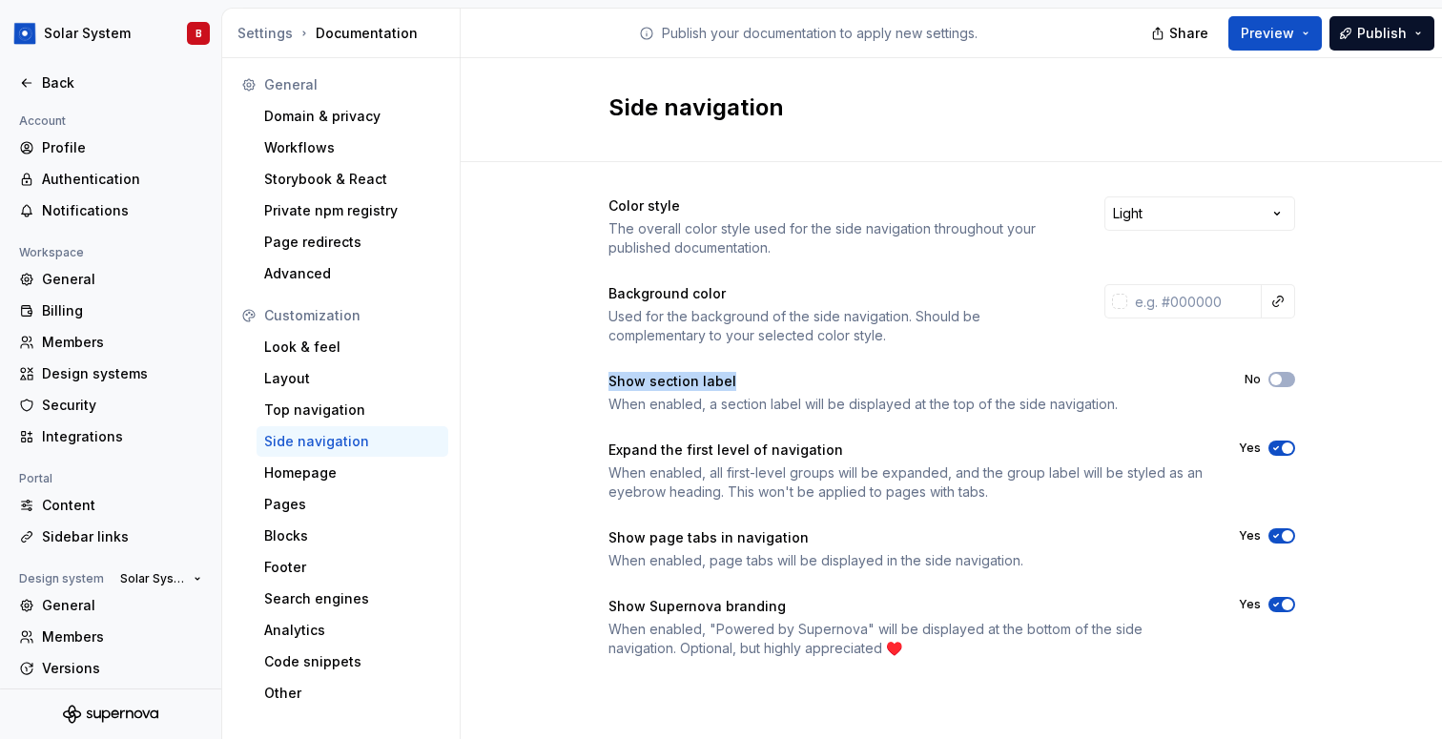
drag, startPoint x: 601, startPoint y: 382, endPoint x: 789, endPoint y: 382, distance: 187.9
click at [789, 382] on div "Color style The overall color style used for the side navigation throughout you…" at bounding box center [951, 446] width 981 height 568
copy div "Show section label"
click at [1277, 378] on span "button" at bounding box center [1275, 379] width 11 height 11
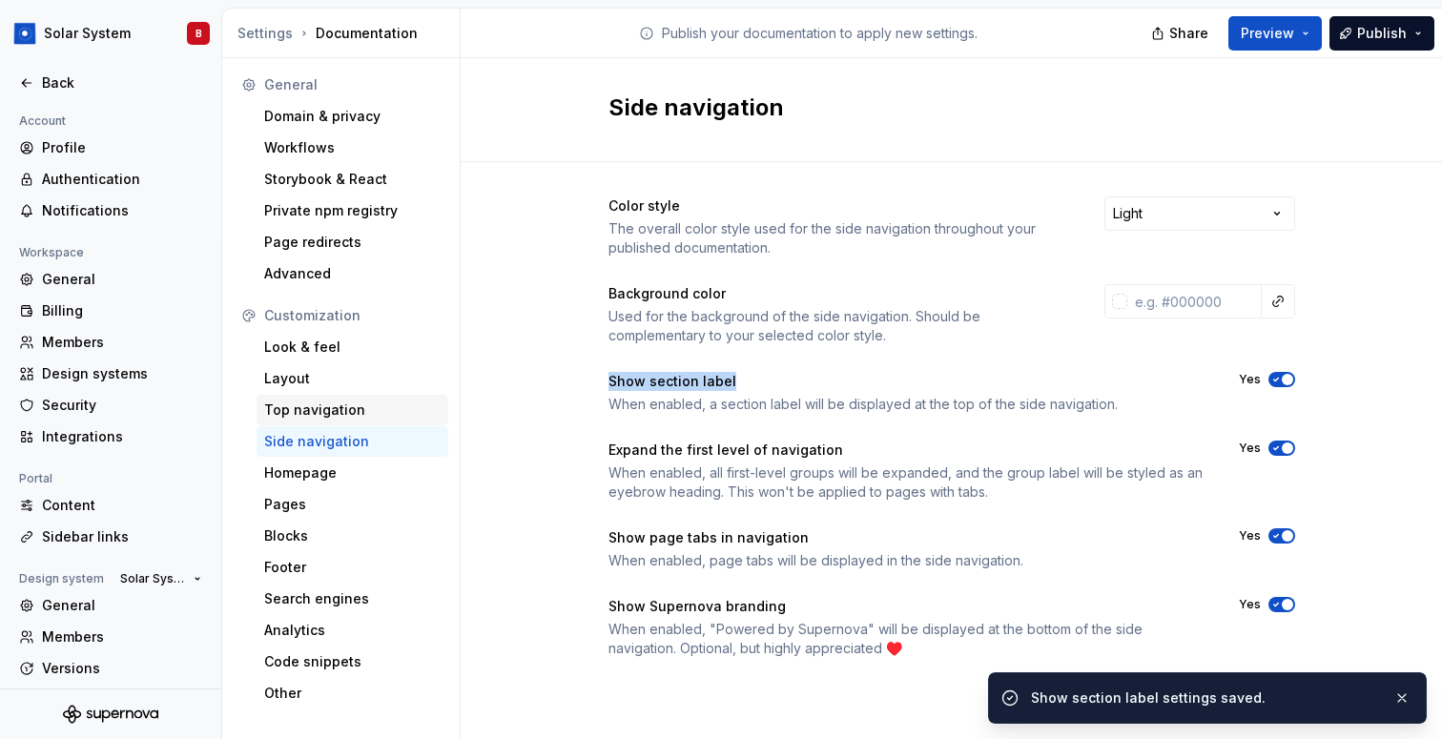
click at [342, 404] on div "Top navigation" at bounding box center [352, 409] width 176 height 19
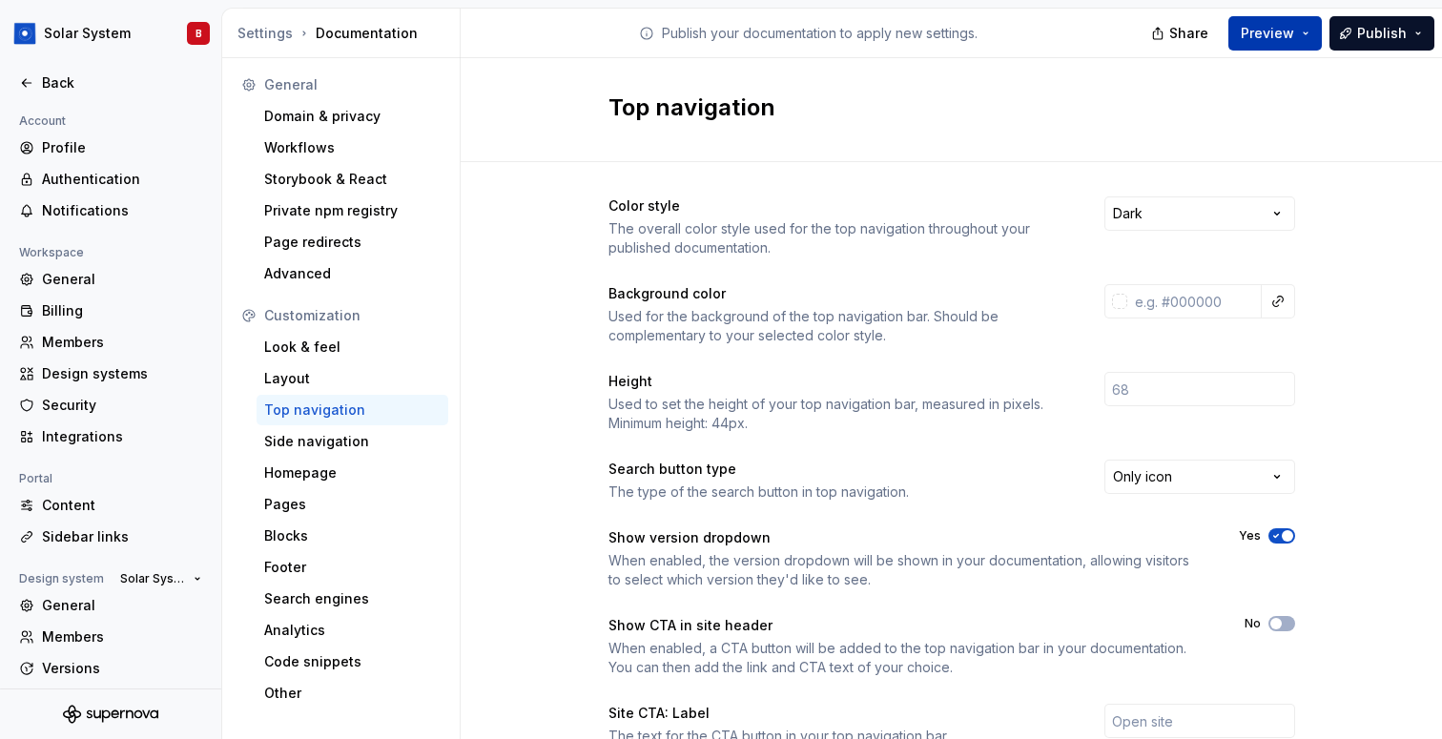
click at [1292, 39] on span "Preview" at bounding box center [1267, 33] width 53 height 19
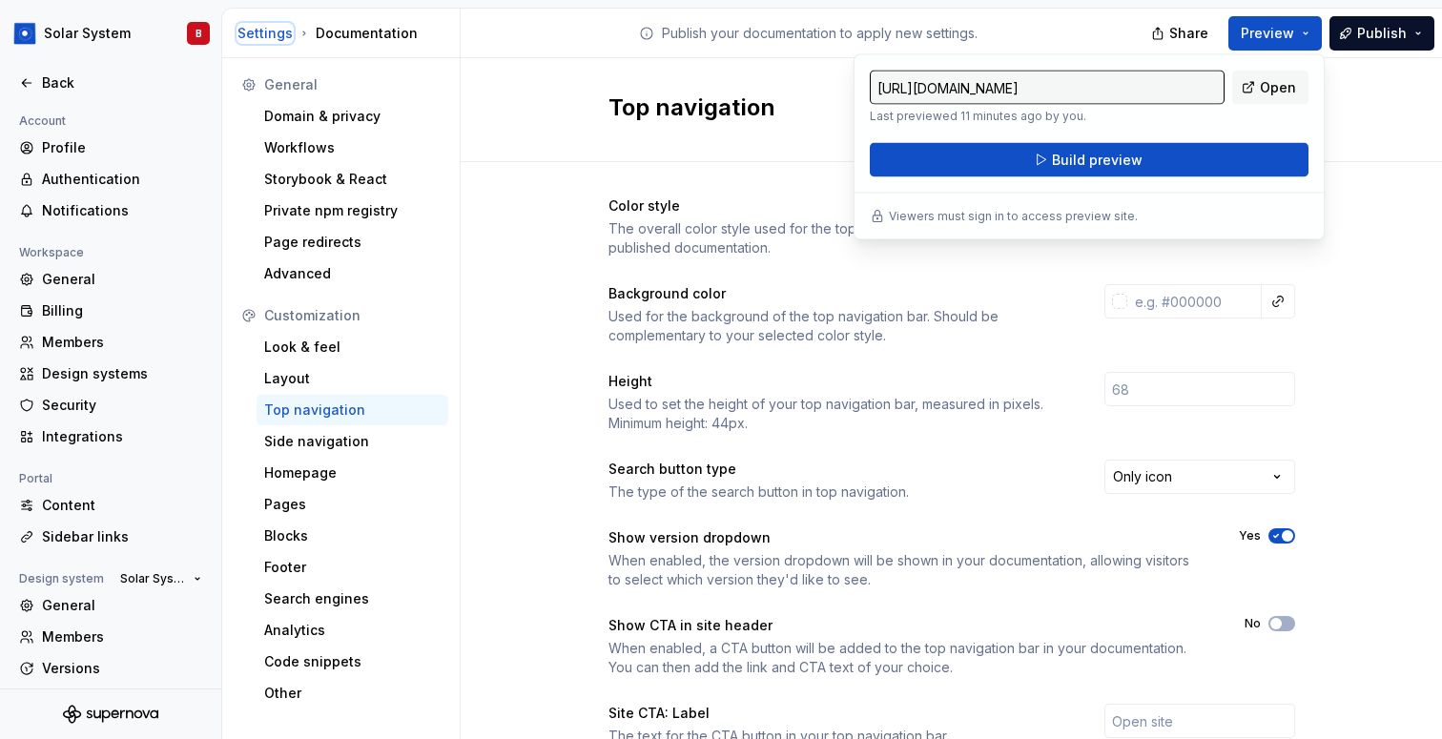
click at [241, 32] on div "Settings" at bounding box center [264, 33] width 55 height 19
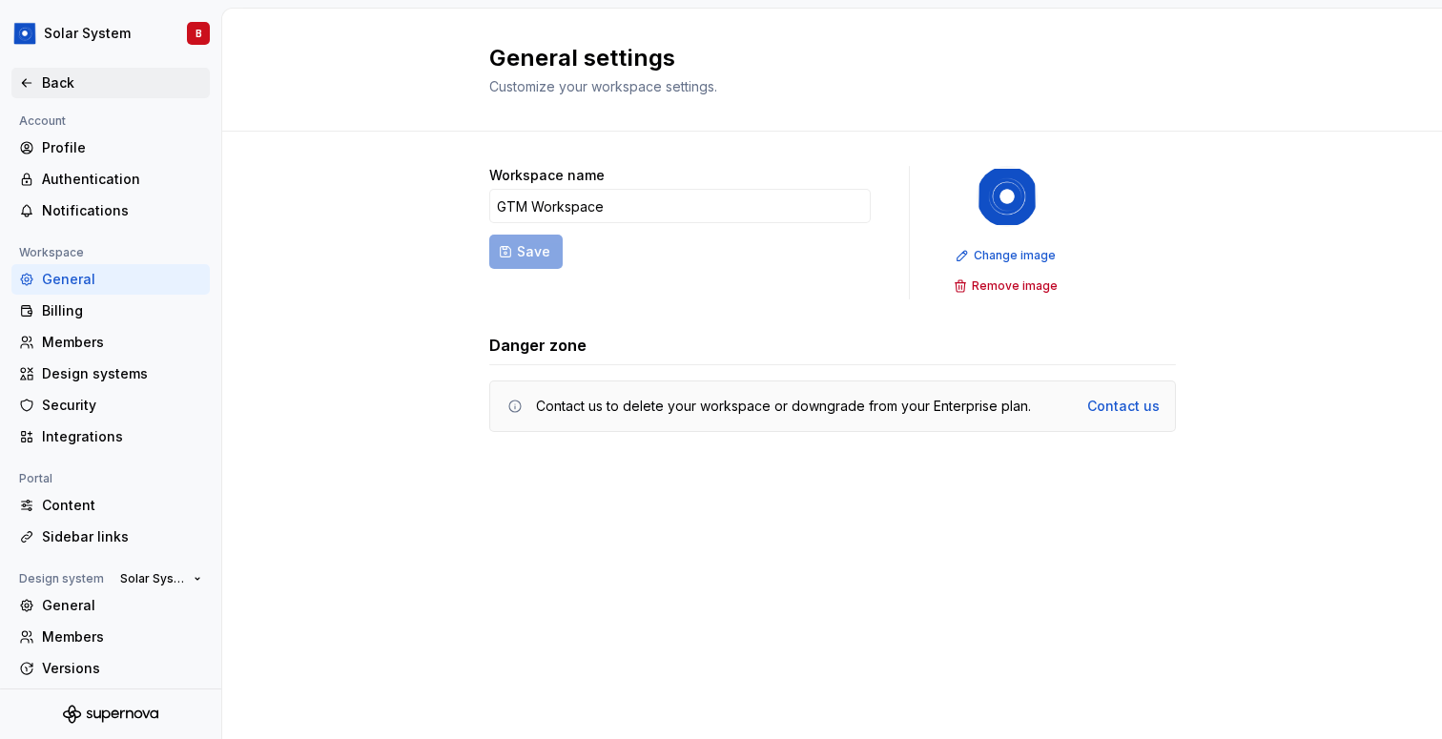
click at [56, 92] on div "Back" at bounding box center [110, 83] width 198 height 31
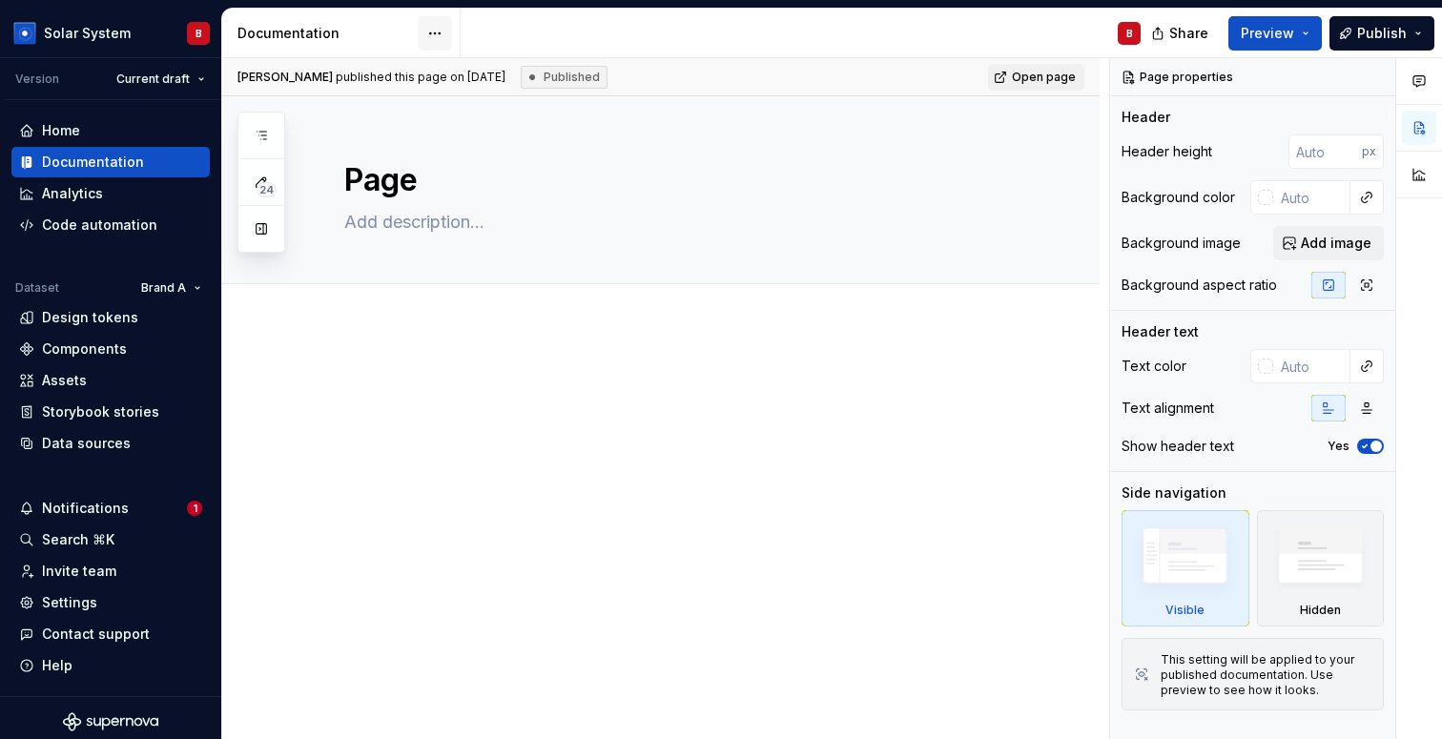
click at [427, 33] on html "Solar System B Version Current draft Home Documentation Analytics Code automati…" at bounding box center [721, 369] width 1442 height 739
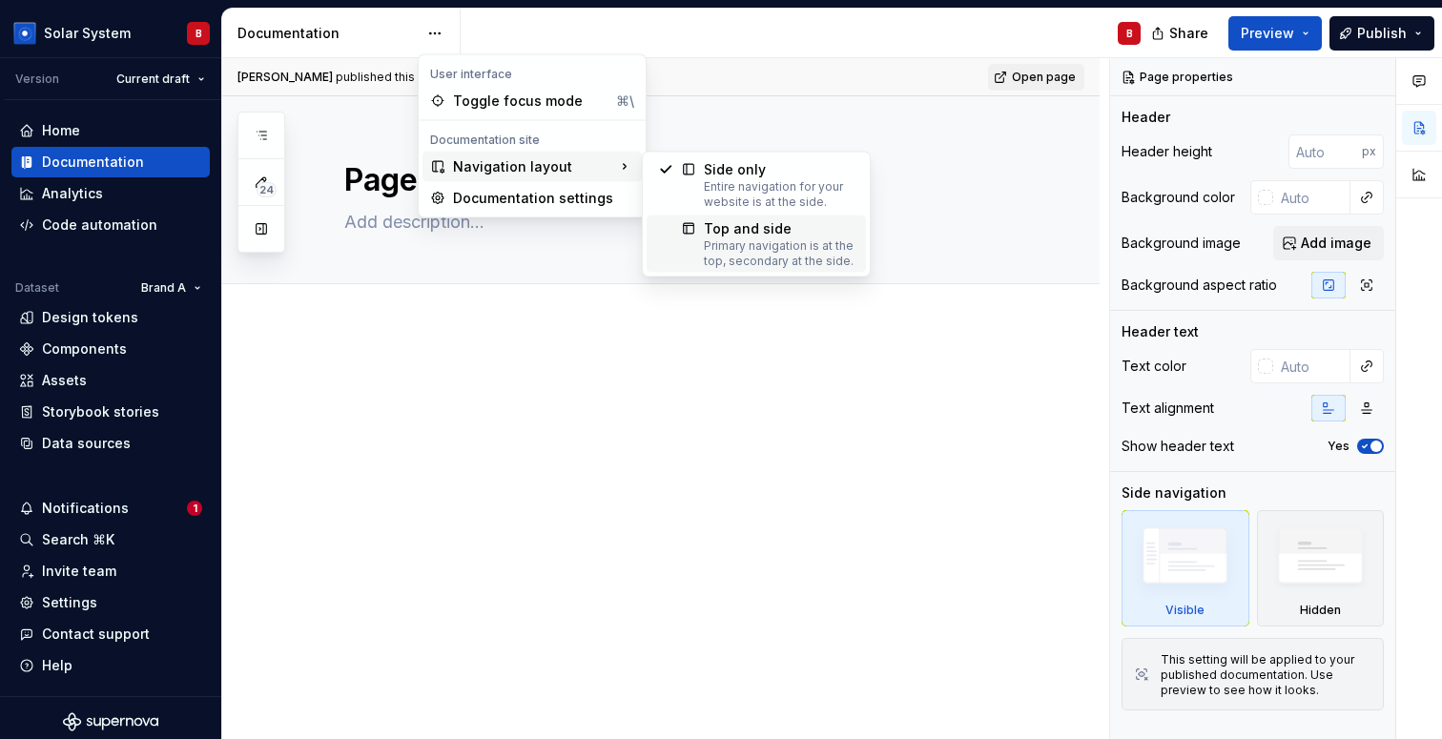
click at [714, 243] on div "Primary navigation is at the top, secondary at the side." at bounding box center [779, 253] width 151 height 31
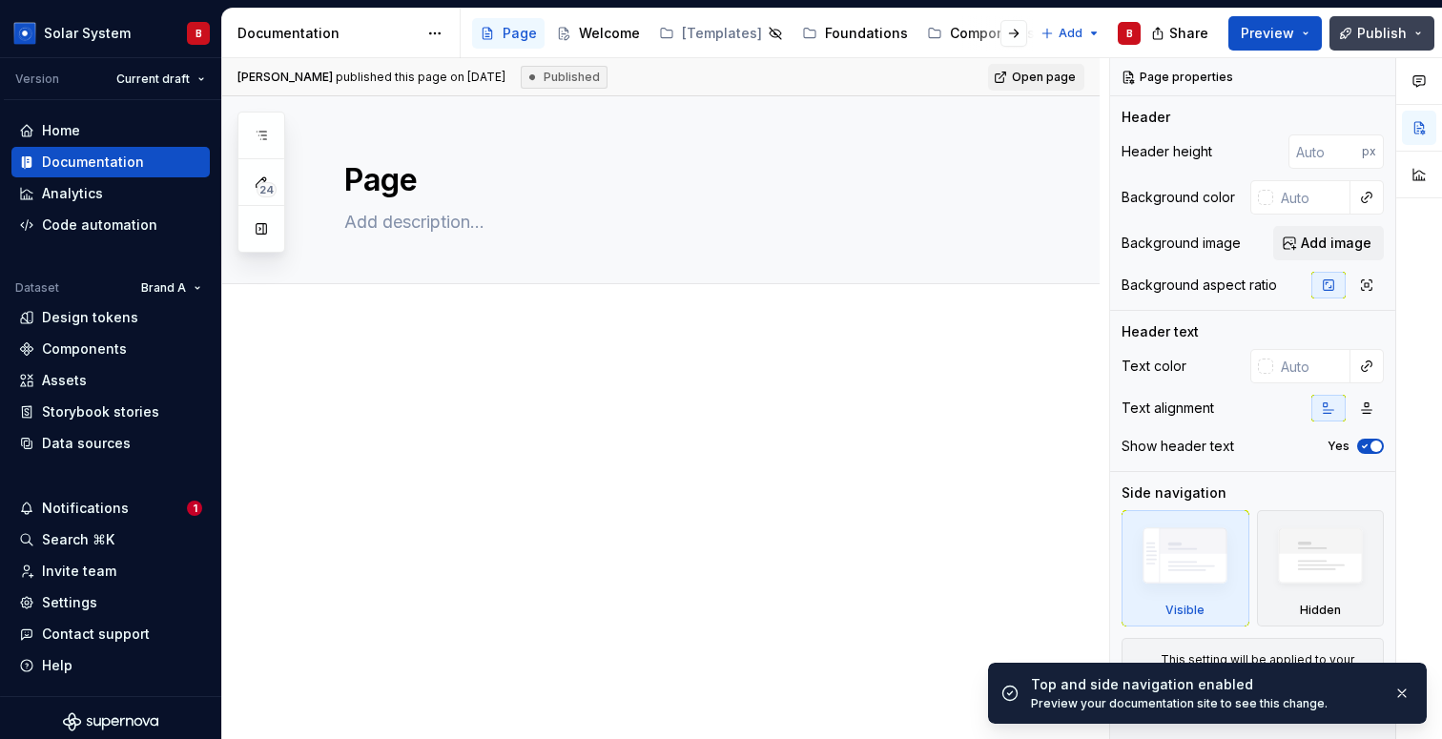
click at [1406, 21] on button "Publish" at bounding box center [1381, 33] width 105 height 34
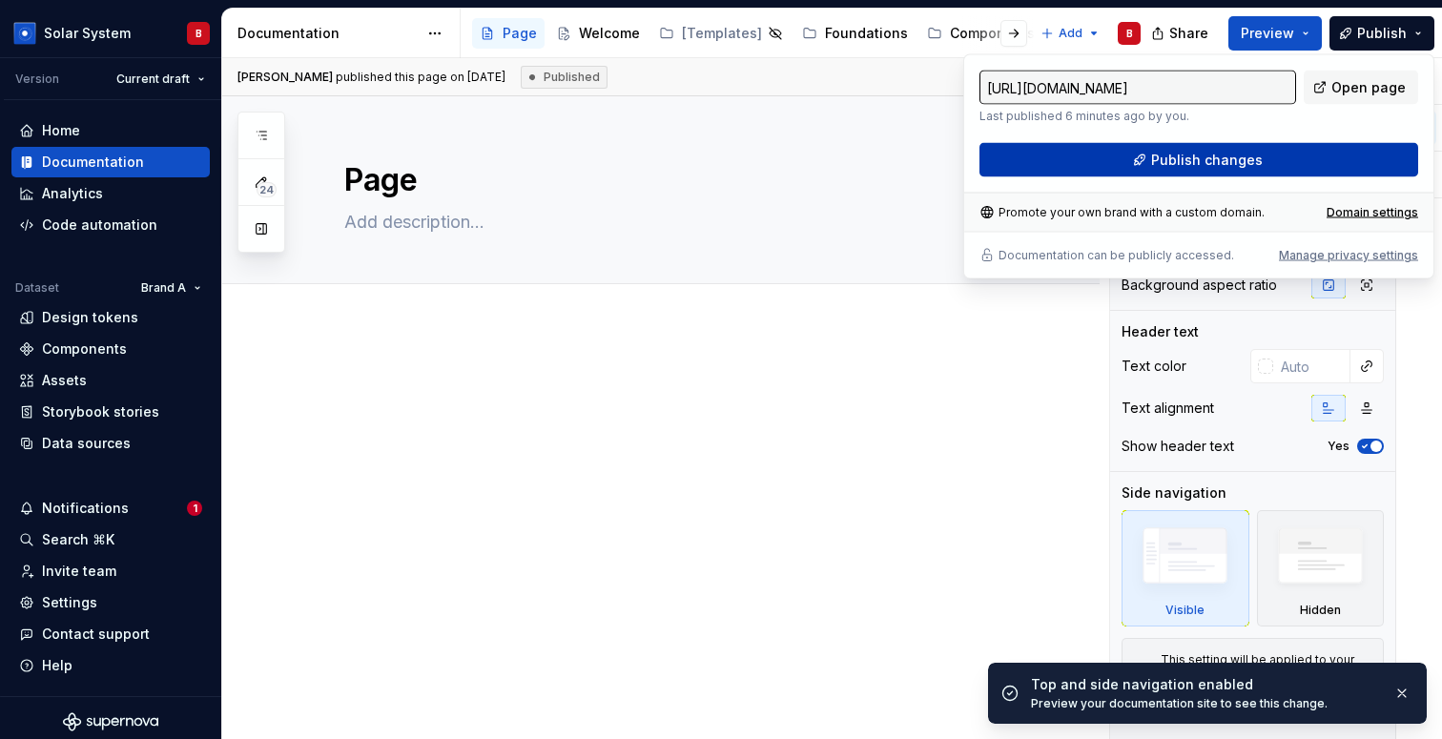
click at [1325, 154] on button "Publish changes" at bounding box center [1198, 160] width 439 height 34
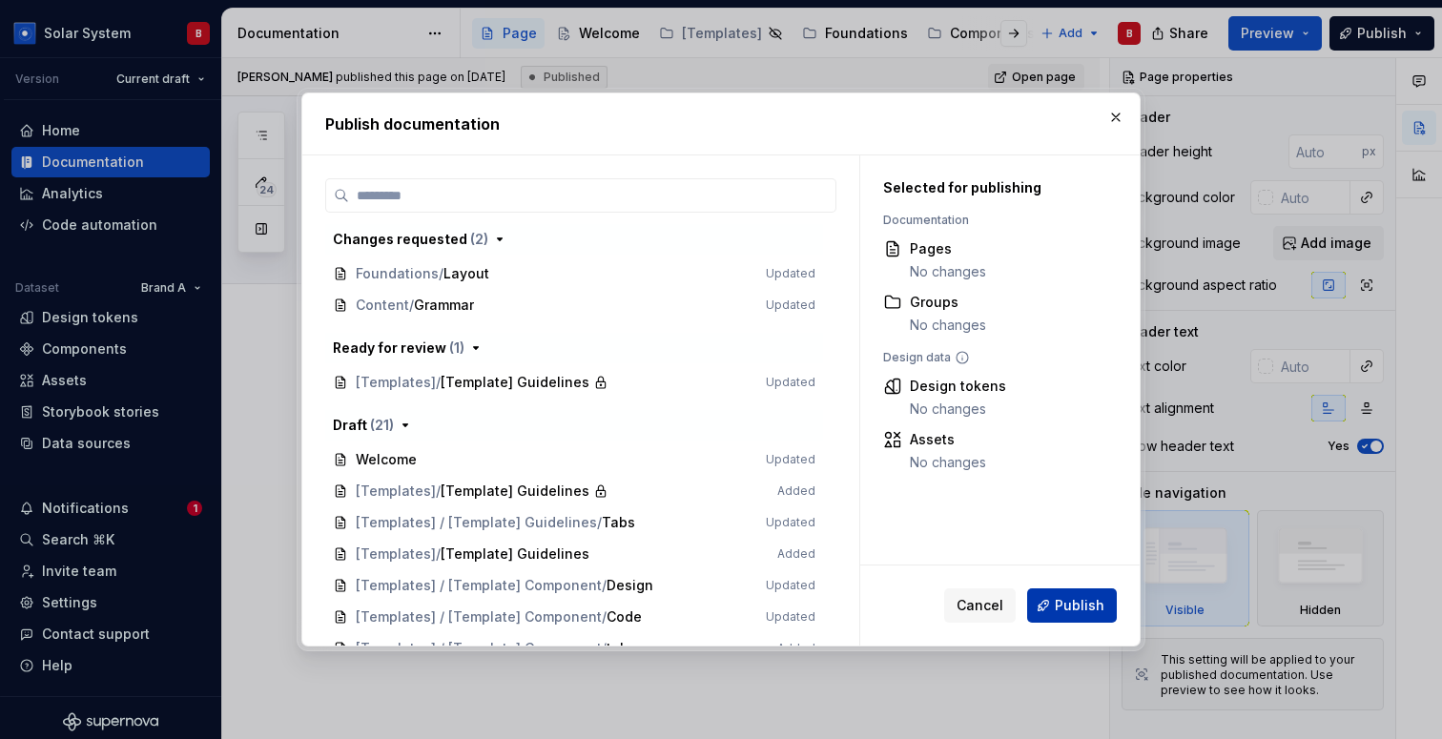
click at [1088, 607] on span "Publish" at bounding box center [1080, 605] width 50 height 19
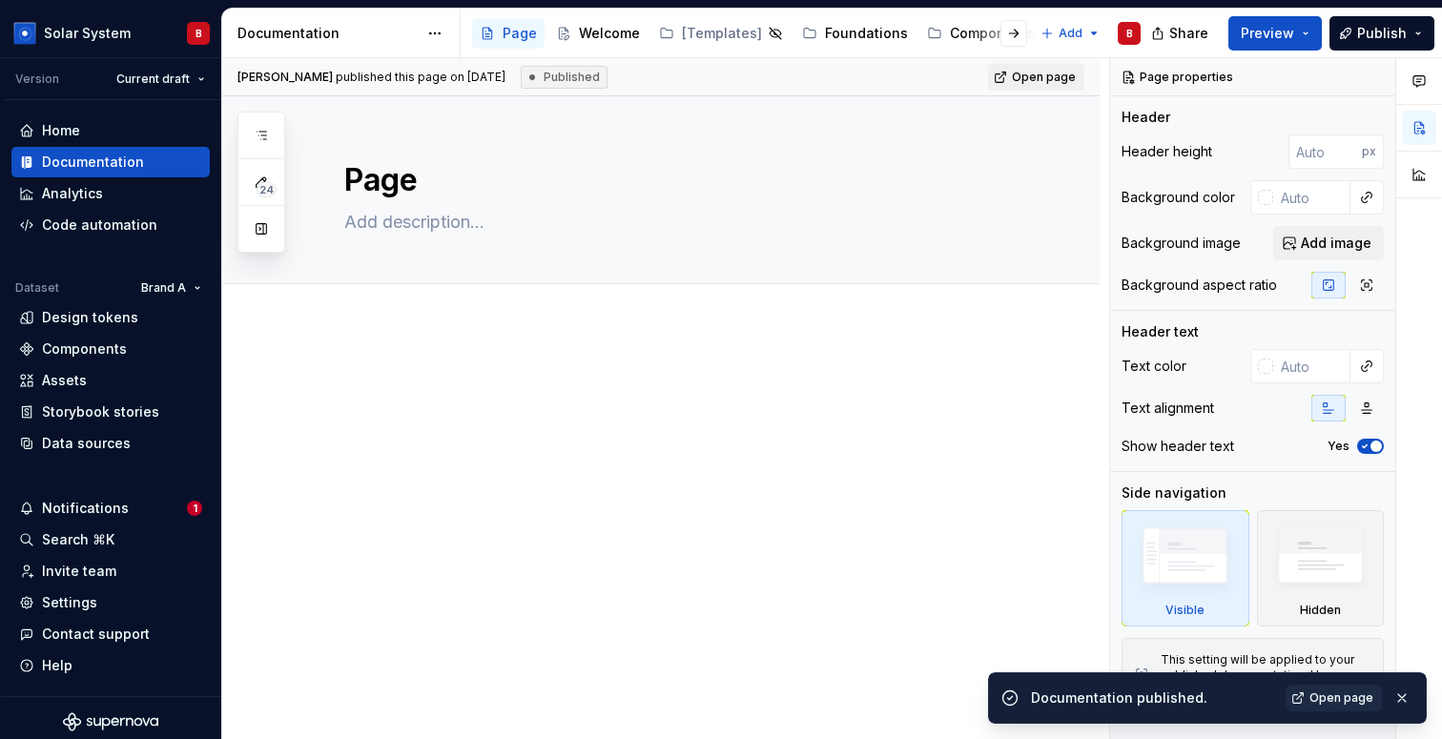
type textarea "*"
